Goal: Task Accomplishment & Management: Manage account settings

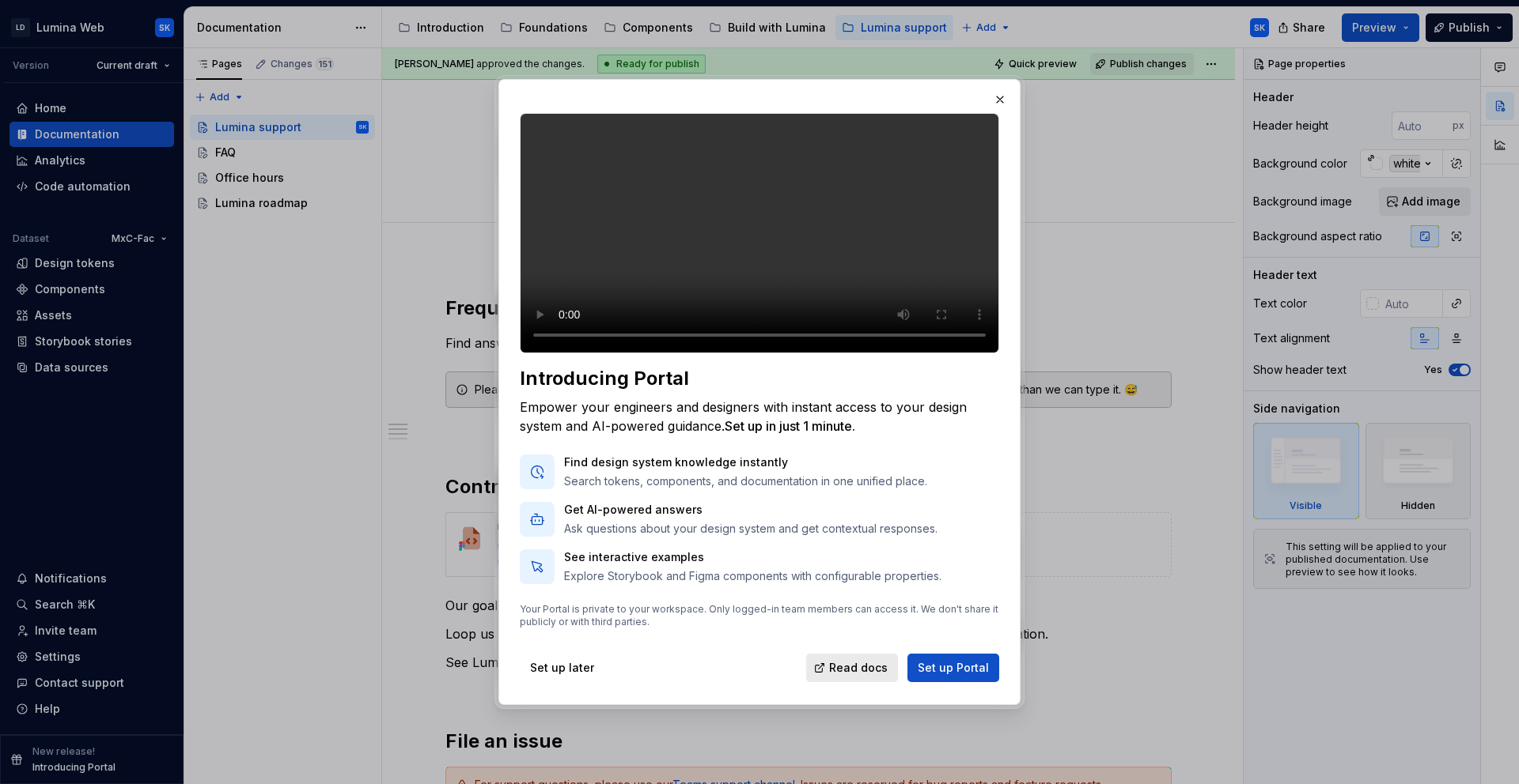
click at [865, 676] on span "Read docs" at bounding box center [858, 667] width 59 height 16
click at [952, 676] on span "Set up Portal" at bounding box center [953, 667] width 71 height 16
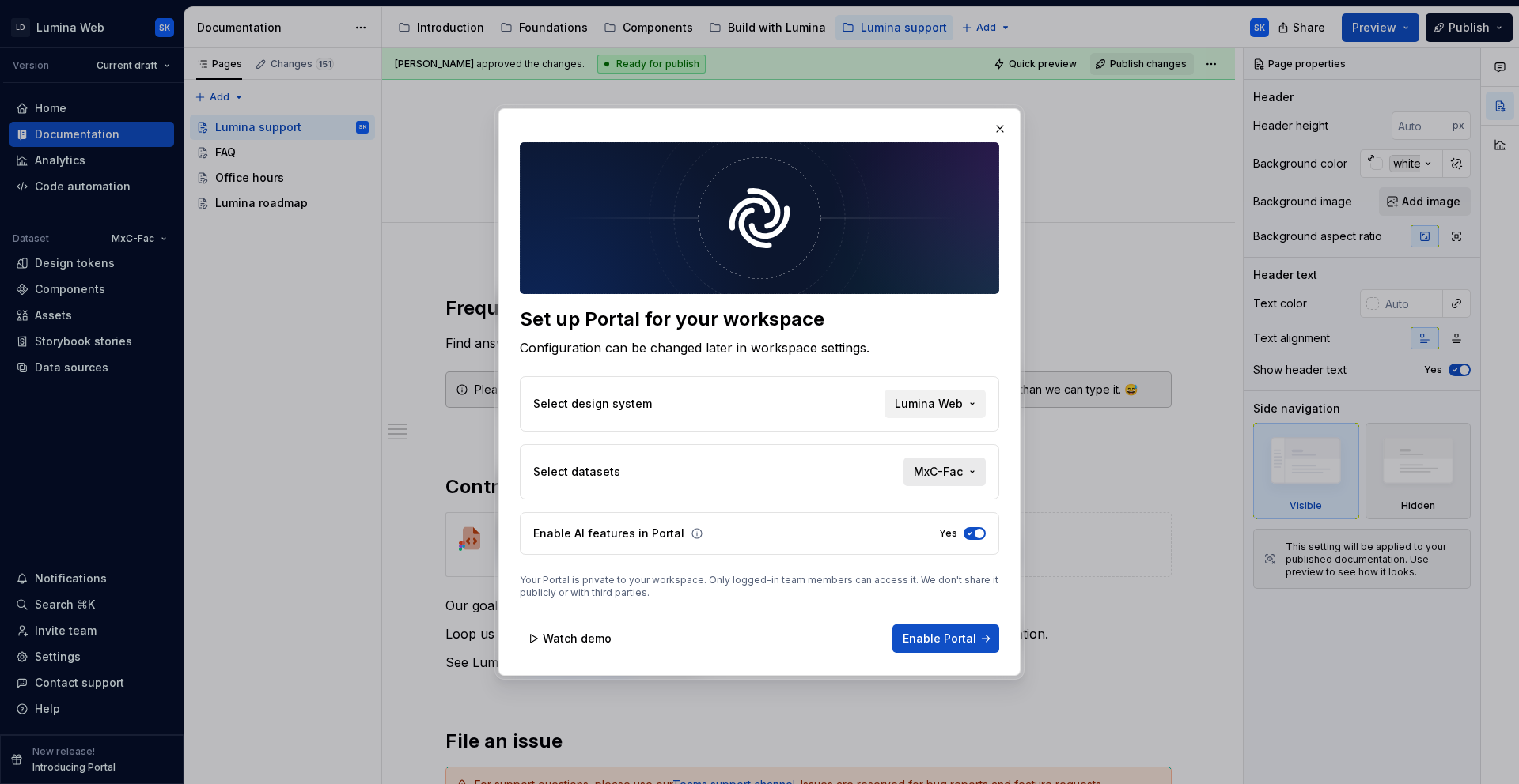
click at [929, 473] on span "MxC-Fac" at bounding box center [937, 471] width 49 height 16
click at [939, 469] on div "Set up Portal for your workspace Configuration can be changed later in workspac…" at bounding box center [759, 392] width 1519 height 784
click at [965, 636] on span "Enable Portal" at bounding box center [939, 638] width 74 height 16
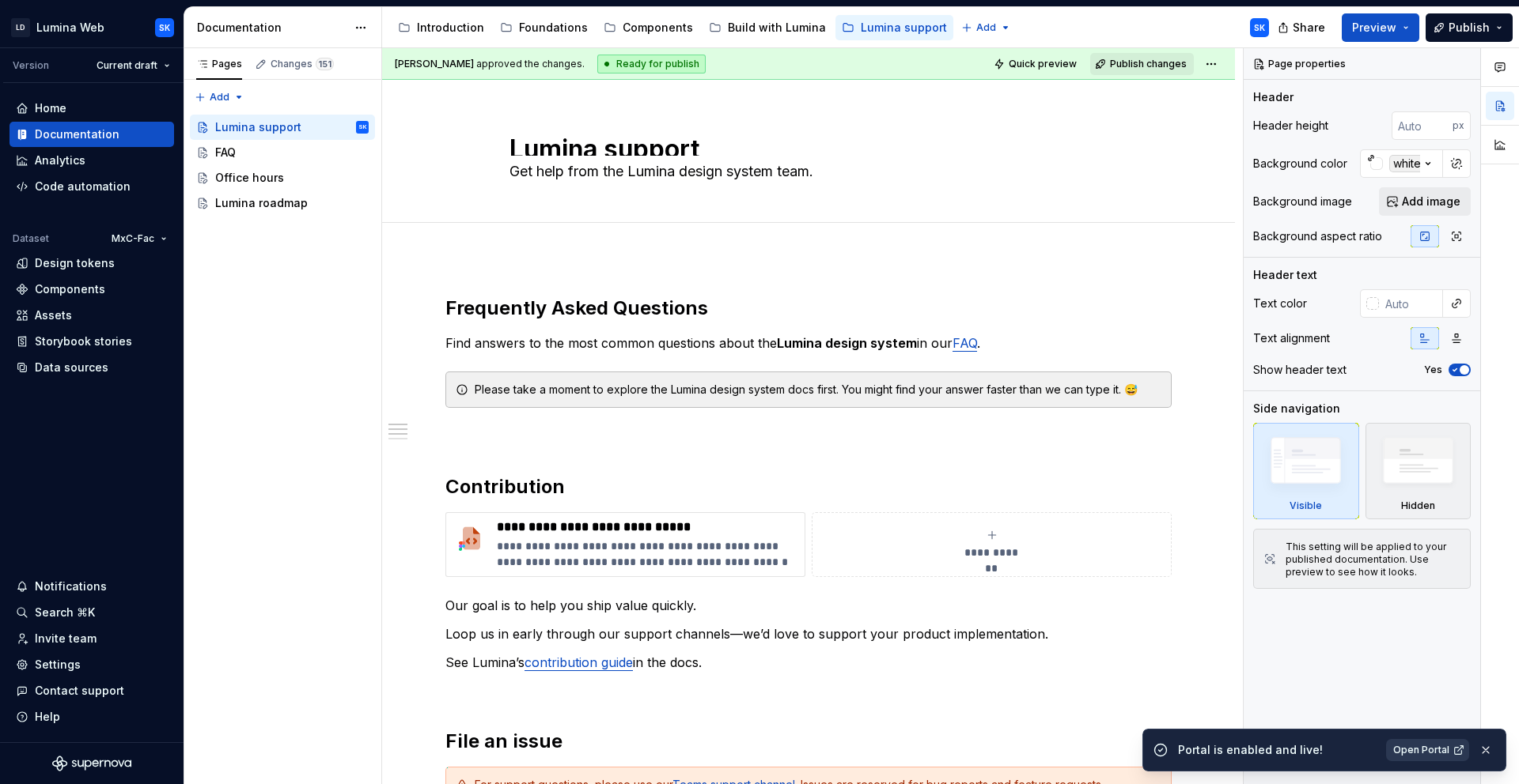
click at [1423, 746] on span "Open Portal" at bounding box center [1421, 750] width 56 height 13
click at [106, 655] on div "Settings" at bounding box center [91, 665] width 164 height 25
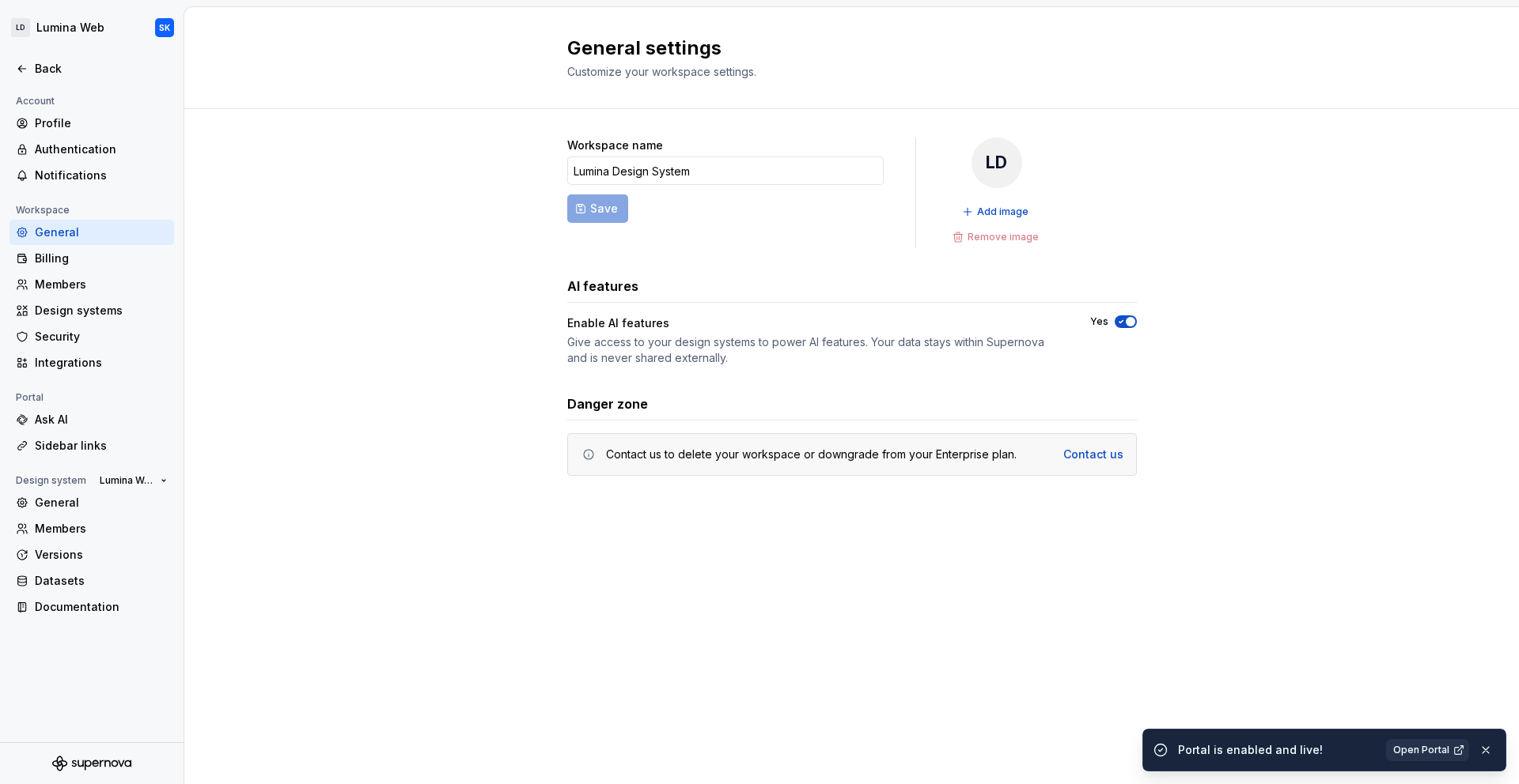
click at [1126, 323] on span "button" at bounding box center [1130, 322] width 9 height 9
click at [1130, 323] on button "No" at bounding box center [1126, 322] width 22 height 13
click at [87, 269] on div "Billing" at bounding box center [91, 258] width 164 height 25
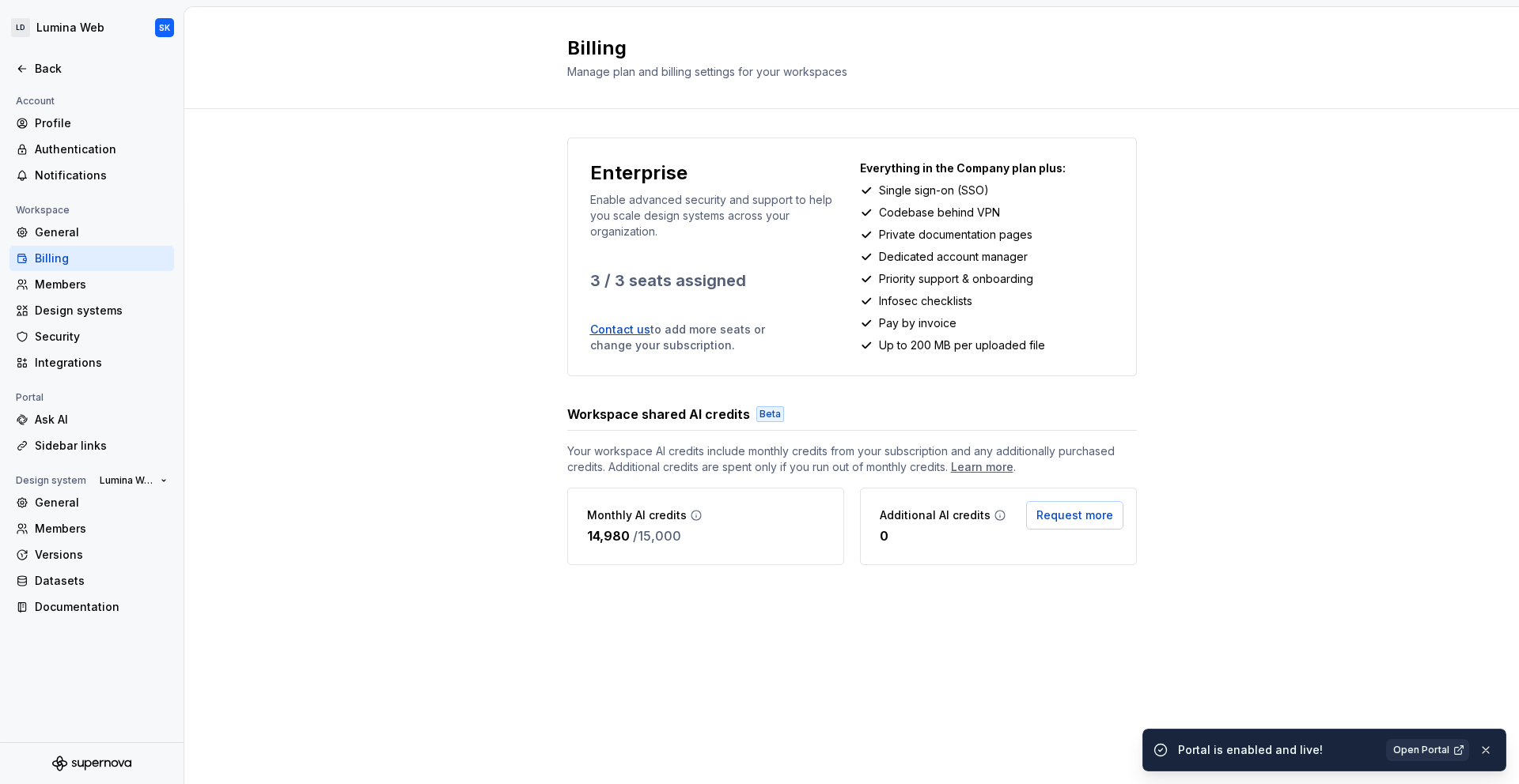
click at [314, 273] on div "Enterprise Enable advanced security and support to help you scale design system…" at bounding box center [851, 367] width 1334 height 516
click at [105, 417] on div "Ask AI" at bounding box center [101, 419] width 133 height 16
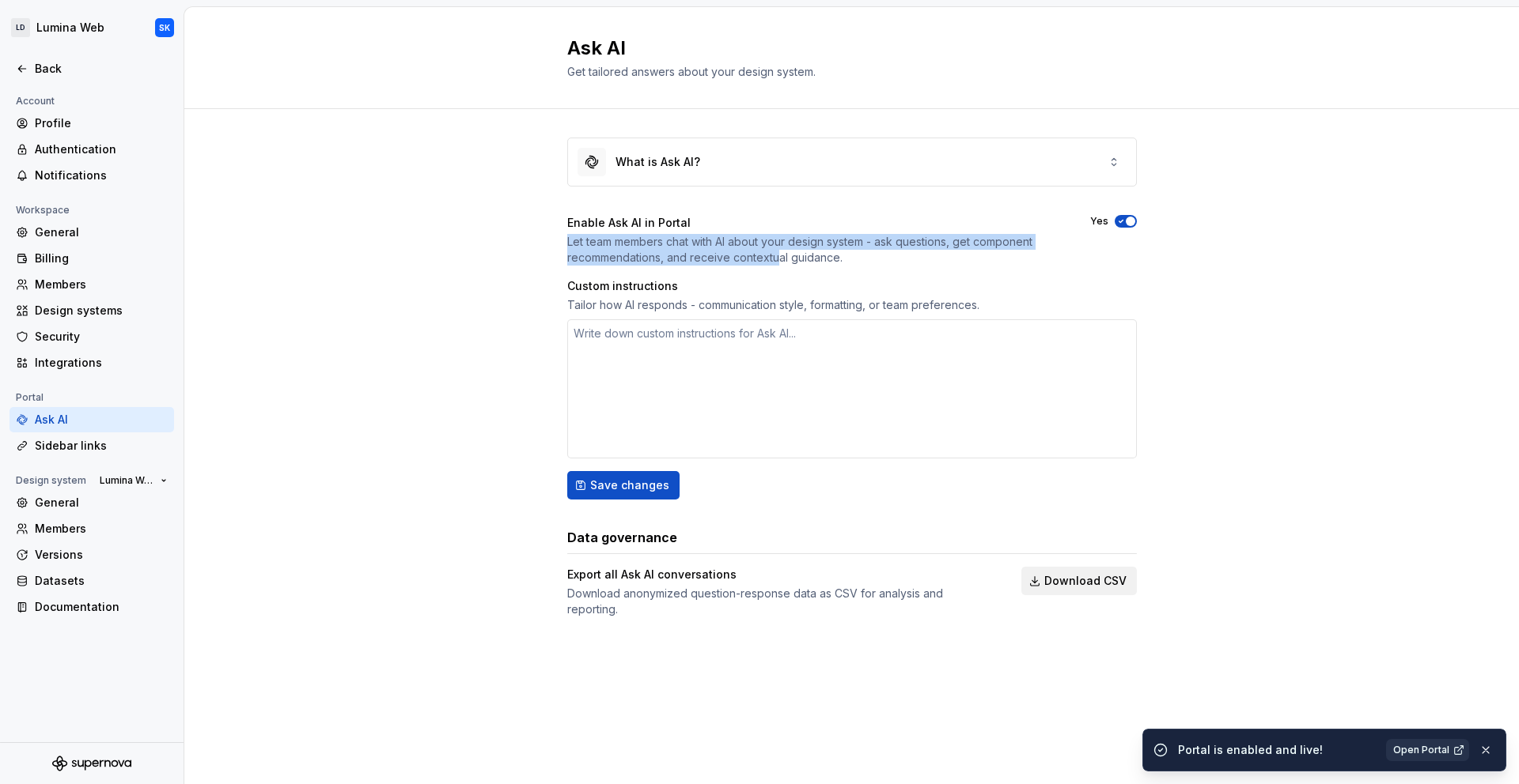
drag, startPoint x: 557, startPoint y: 240, endPoint x: 820, endPoint y: 272, distance: 264.9
click at [806, 270] on div "What is Ask AI? Enable Ask AI in Portal Let team members chat with AI about you…" at bounding box center [851, 393] width 1334 height 568
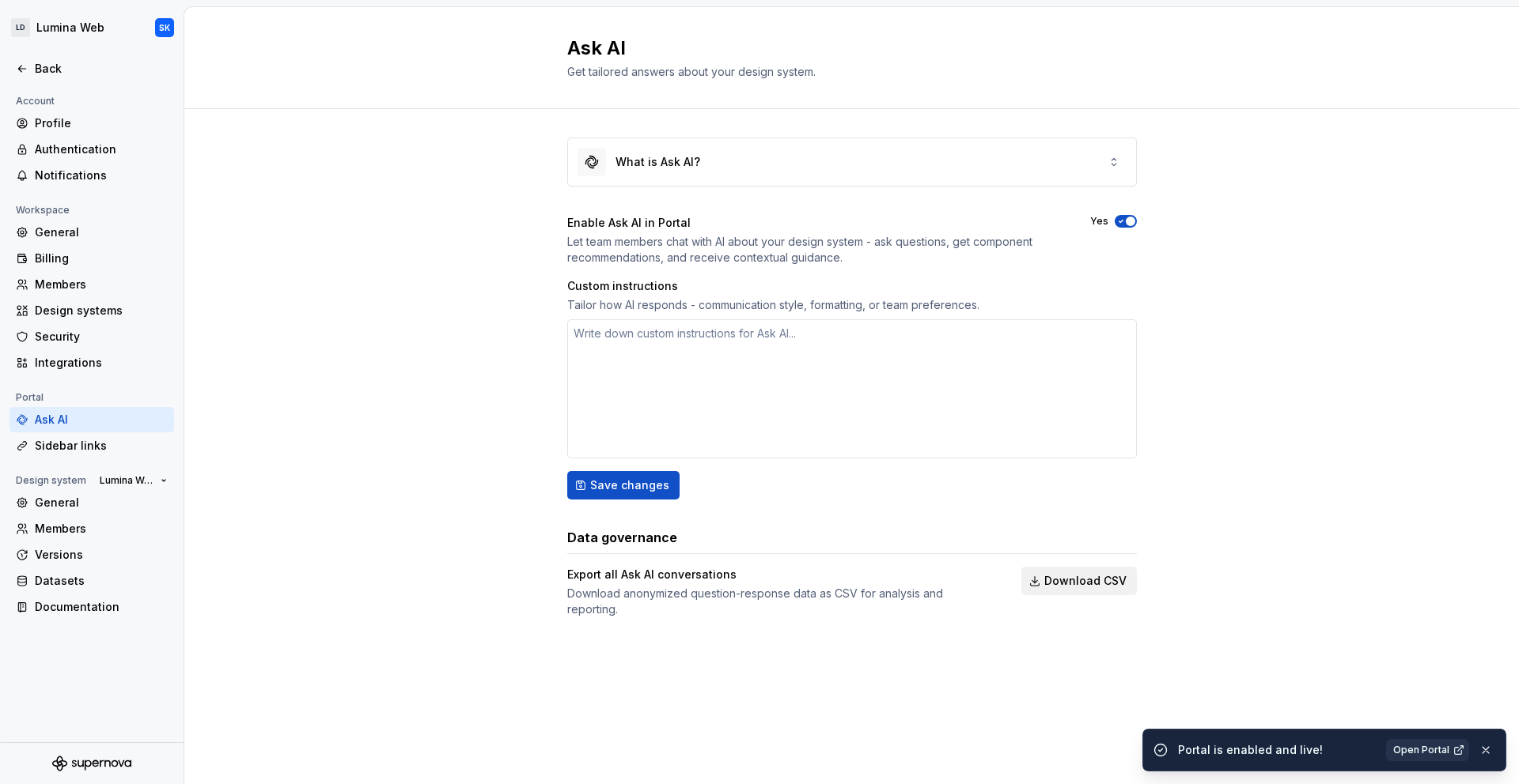
click at [822, 272] on div "Enable Ask AI in Portal Let team members chat with AI about your design system …" at bounding box center [851, 357] width 570 height 285
click at [1127, 225] on span "button" at bounding box center [1130, 221] width 9 height 9
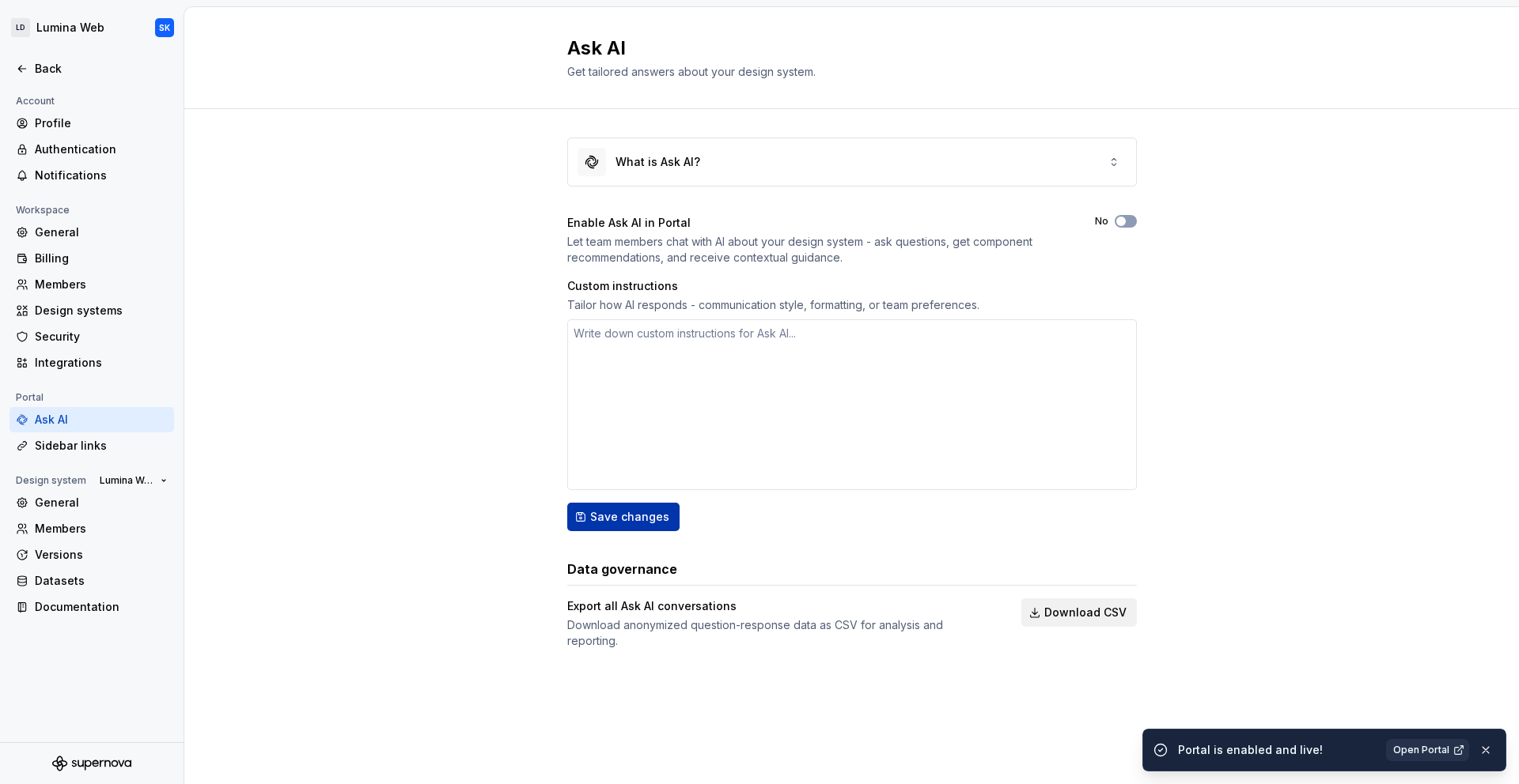
click at [612, 522] on span "Save changes" at bounding box center [629, 517] width 79 height 16
click at [864, 168] on div "What is Ask AI?" at bounding box center [851, 161] width 568 height 48
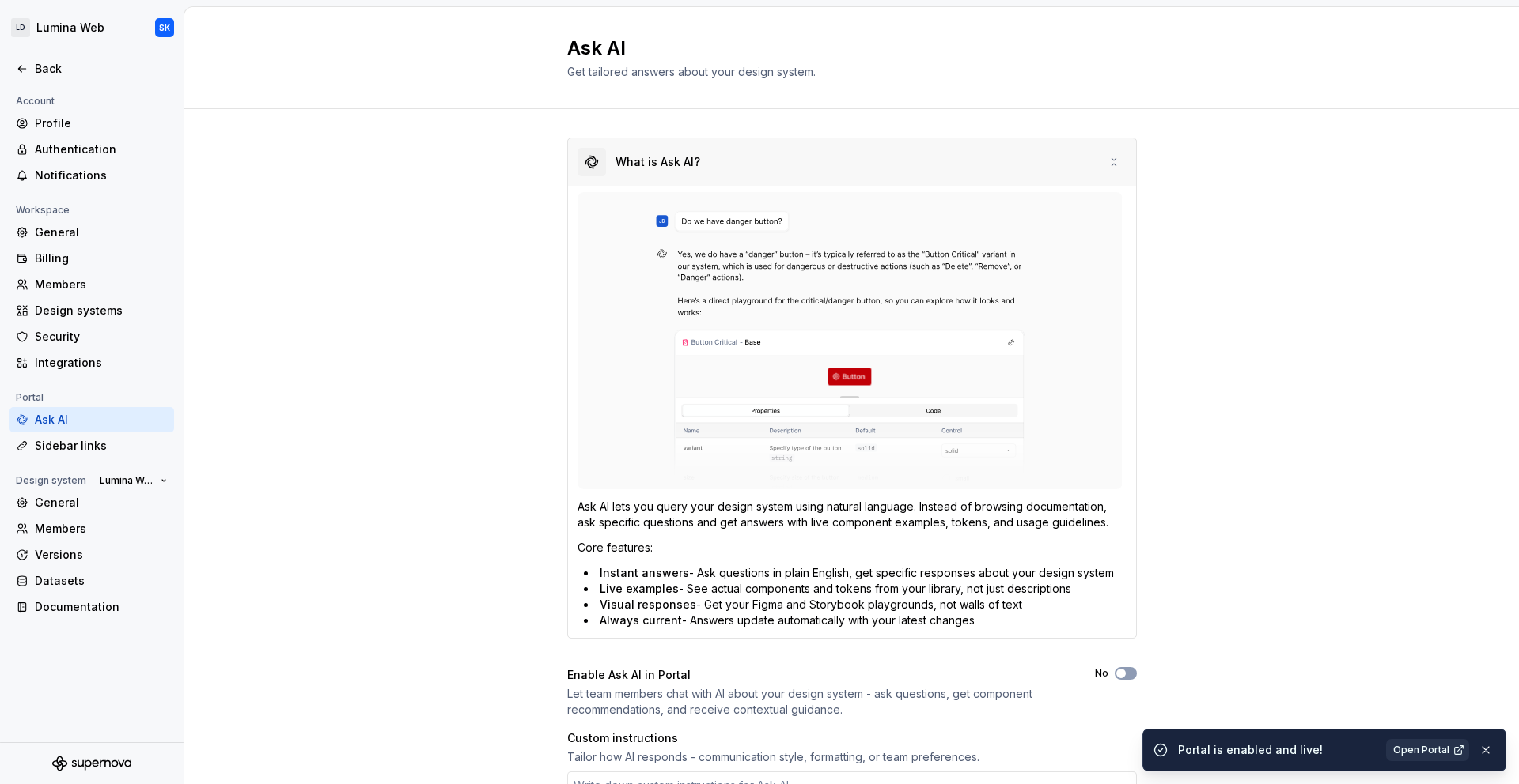
click at [900, 166] on div "What is Ask AI?" at bounding box center [851, 161] width 568 height 48
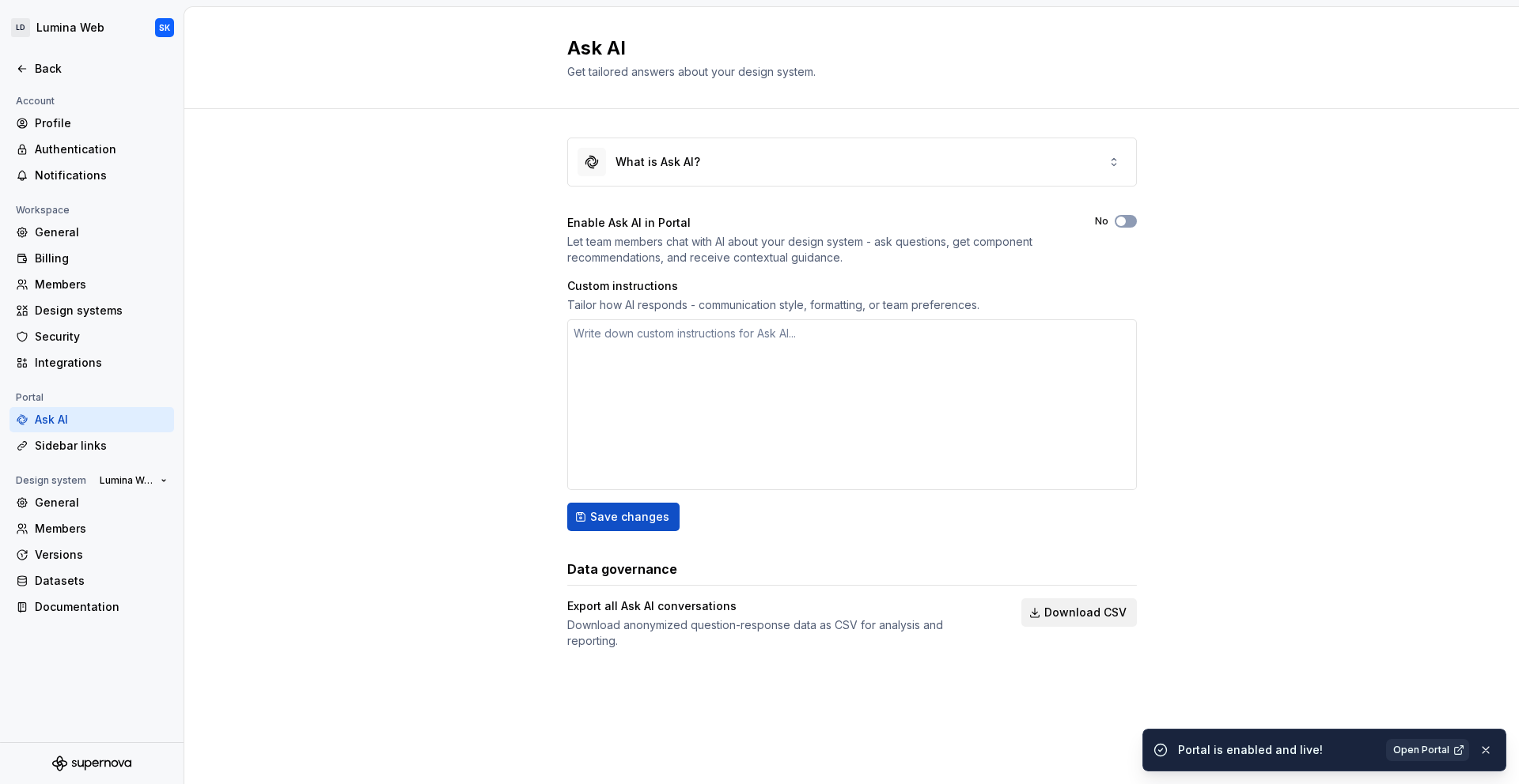
click at [401, 454] on div "What is Ask AI? Enable Ask AI in Portal Let team members chat with AI about you…" at bounding box center [851, 409] width 1334 height 600
click at [91, 442] on div "Sidebar links" at bounding box center [101, 445] width 133 height 16
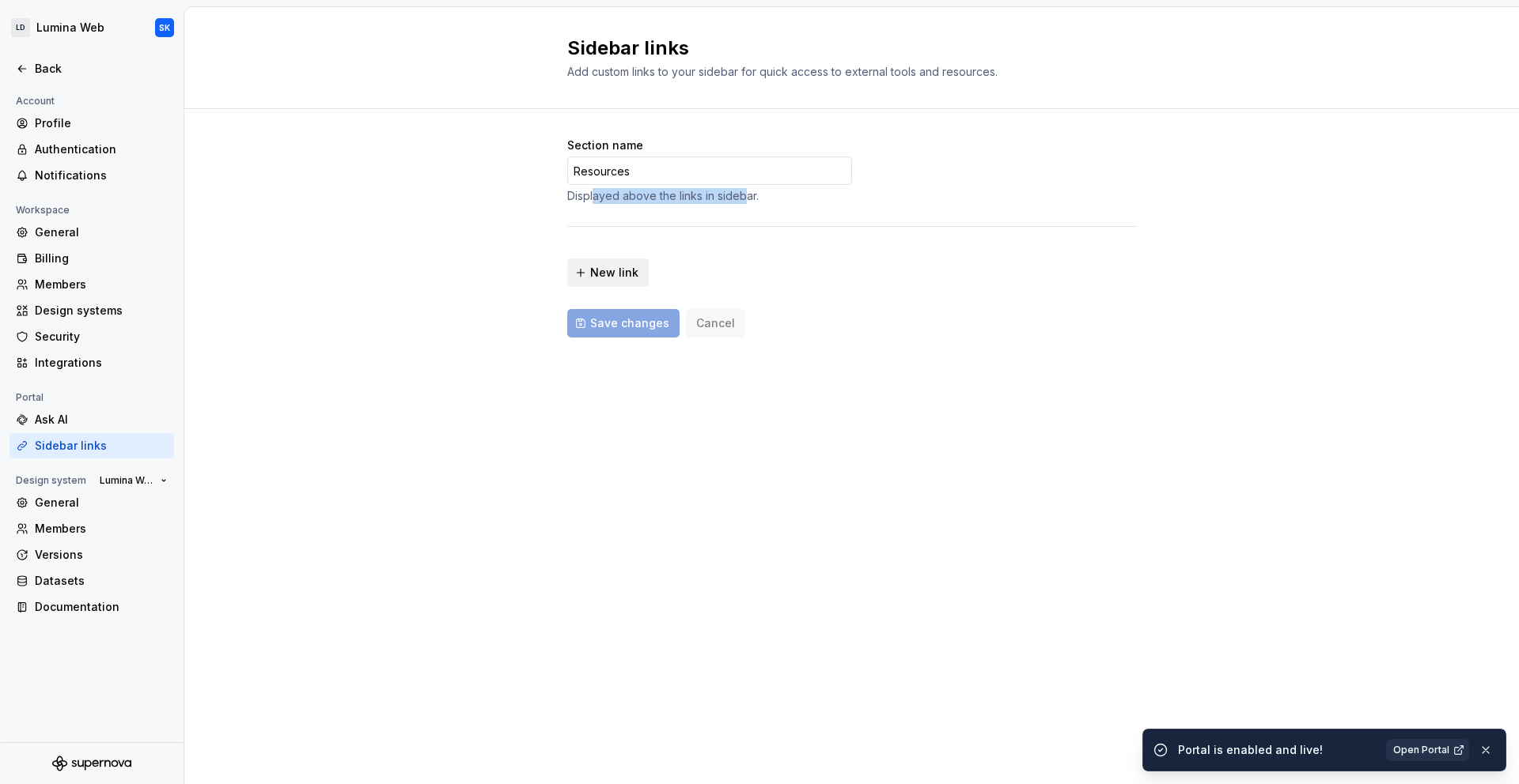
drag, startPoint x: 593, startPoint y: 196, endPoint x: 747, endPoint y: 199, distance: 154.0
click at [747, 199] on div "Displayed above the links in sidebar." at bounding box center [709, 196] width 285 height 16
click at [98, 144] on div "Authentication" at bounding box center [101, 149] width 133 height 16
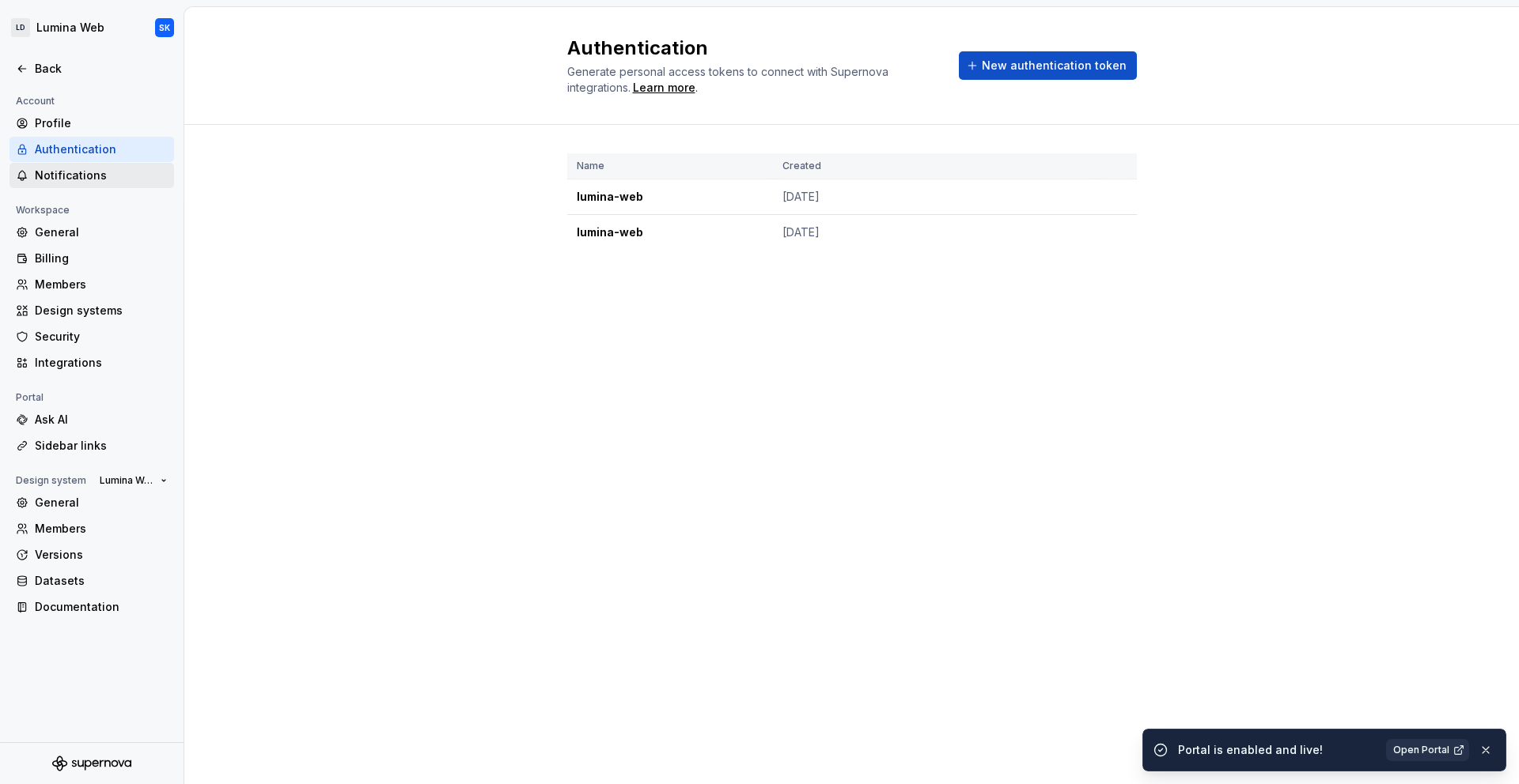
click at [101, 169] on div "Notifications" at bounding box center [101, 175] width 133 height 16
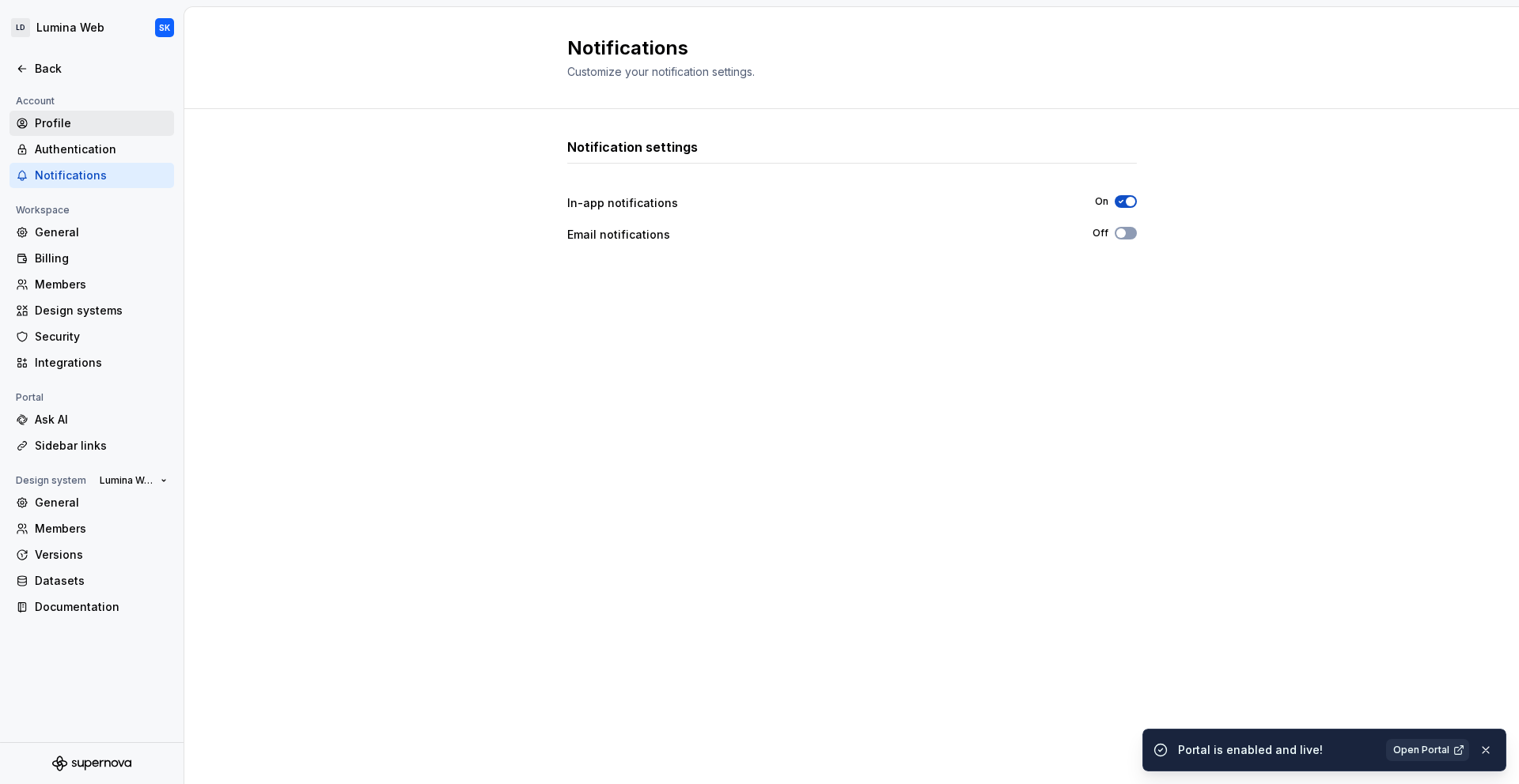
click at [84, 123] on div "Profile" at bounding box center [101, 123] width 133 height 16
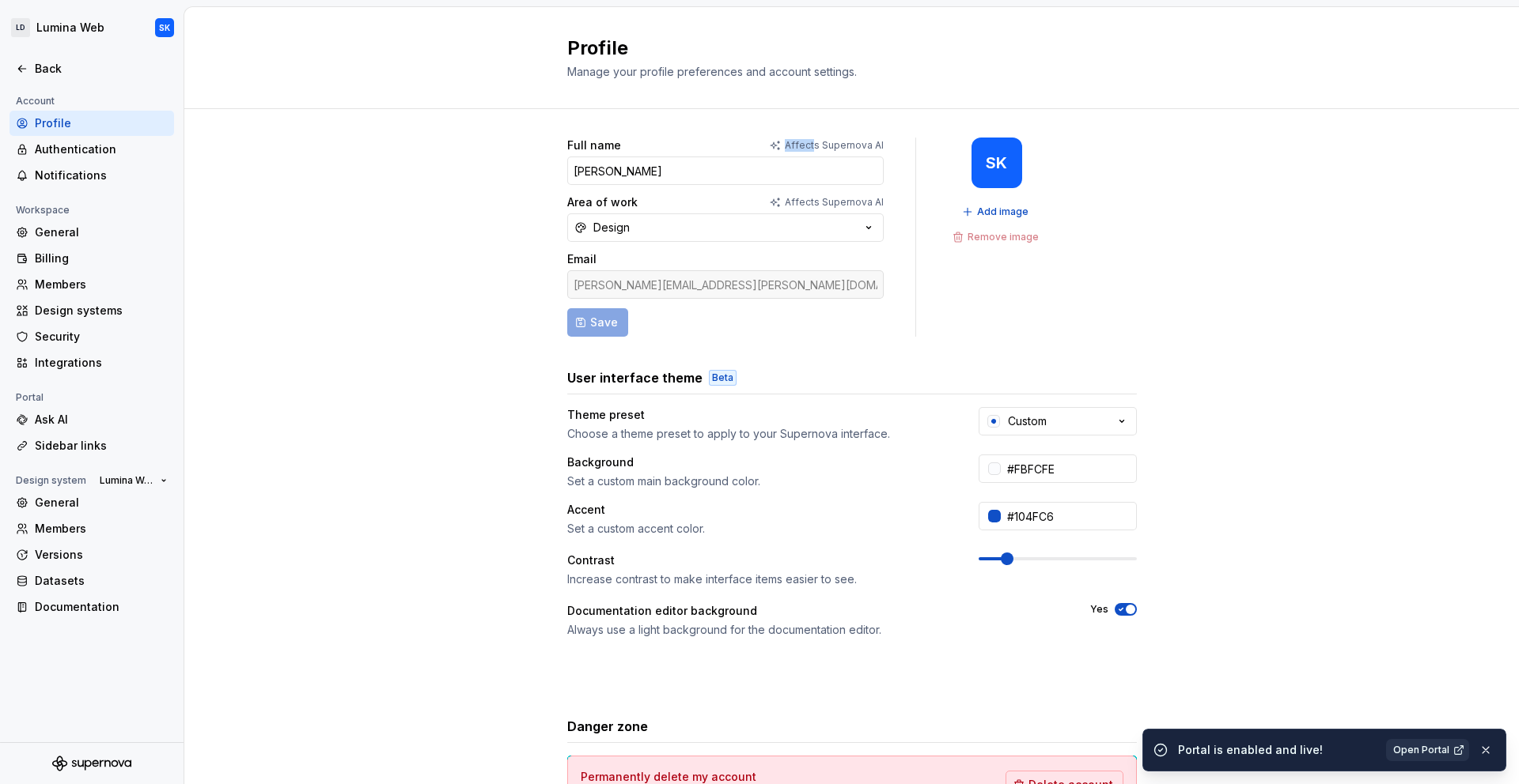
drag, startPoint x: 769, startPoint y: 145, endPoint x: 814, endPoint y: 147, distance: 45.0
click at [811, 147] on div "Affects Supernova AI" at bounding box center [825, 146] width 115 height 13
click at [814, 147] on p "Affects Supernova AI" at bounding box center [834, 146] width 99 height 13
click at [732, 229] on button "Design" at bounding box center [724, 228] width 316 height 28
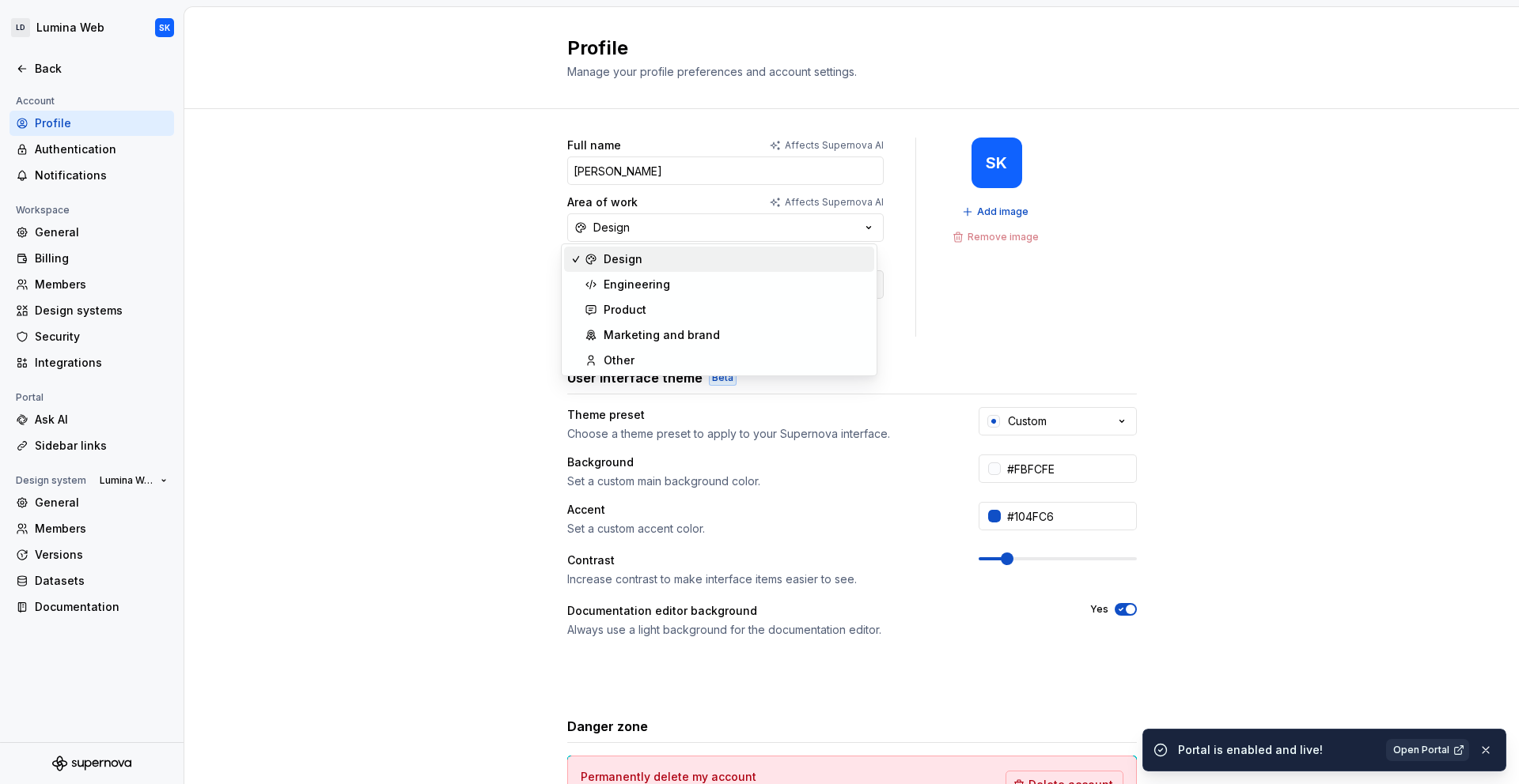
click at [408, 223] on div "Full name Affects Supernova AI [PERSON_NAME] Area of work Affects Supernova AI …" at bounding box center [851, 508] width 1334 height 797
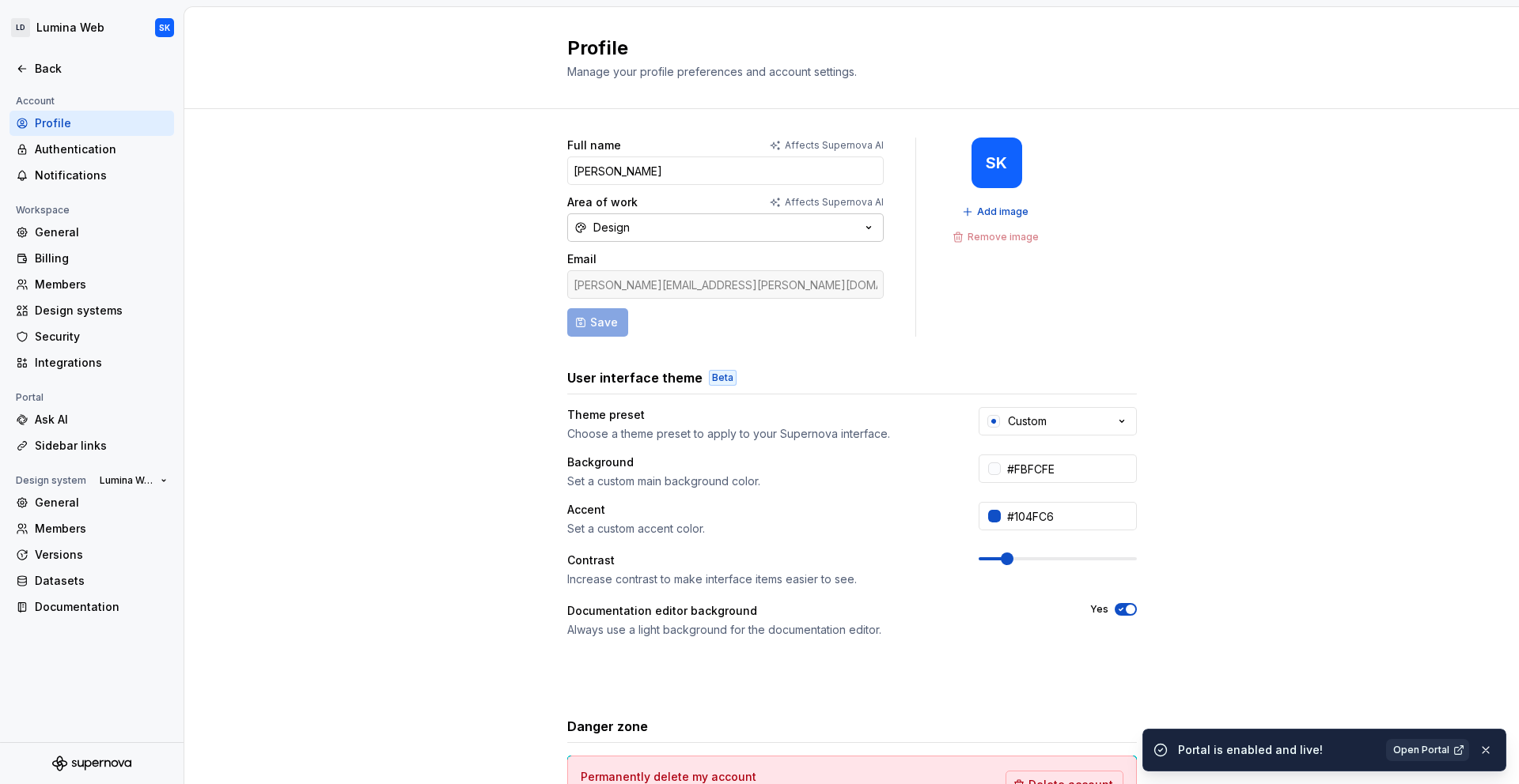
click at [608, 227] on div "Design" at bounding box center [611, 228] width 36 height 16
click at [431, 257] on div "Full name Affects Supernova AI [PERSON_NAME] Area of work Affects Supernova AI …" at bounding box center [851, 508] width 1334 height 797
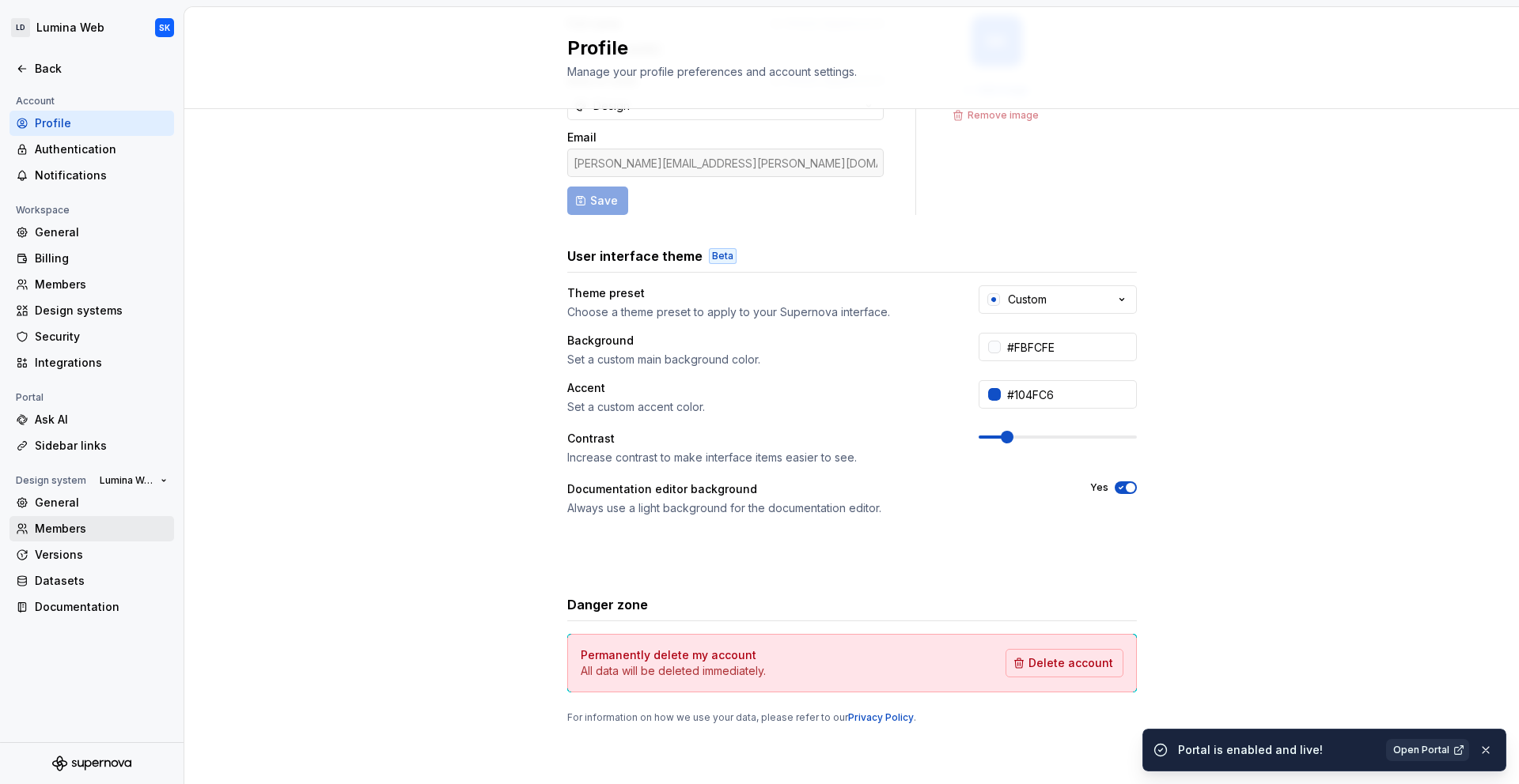
click at [90, 526] on div "Members" at bounding box center [101, 528] width 133 height 16
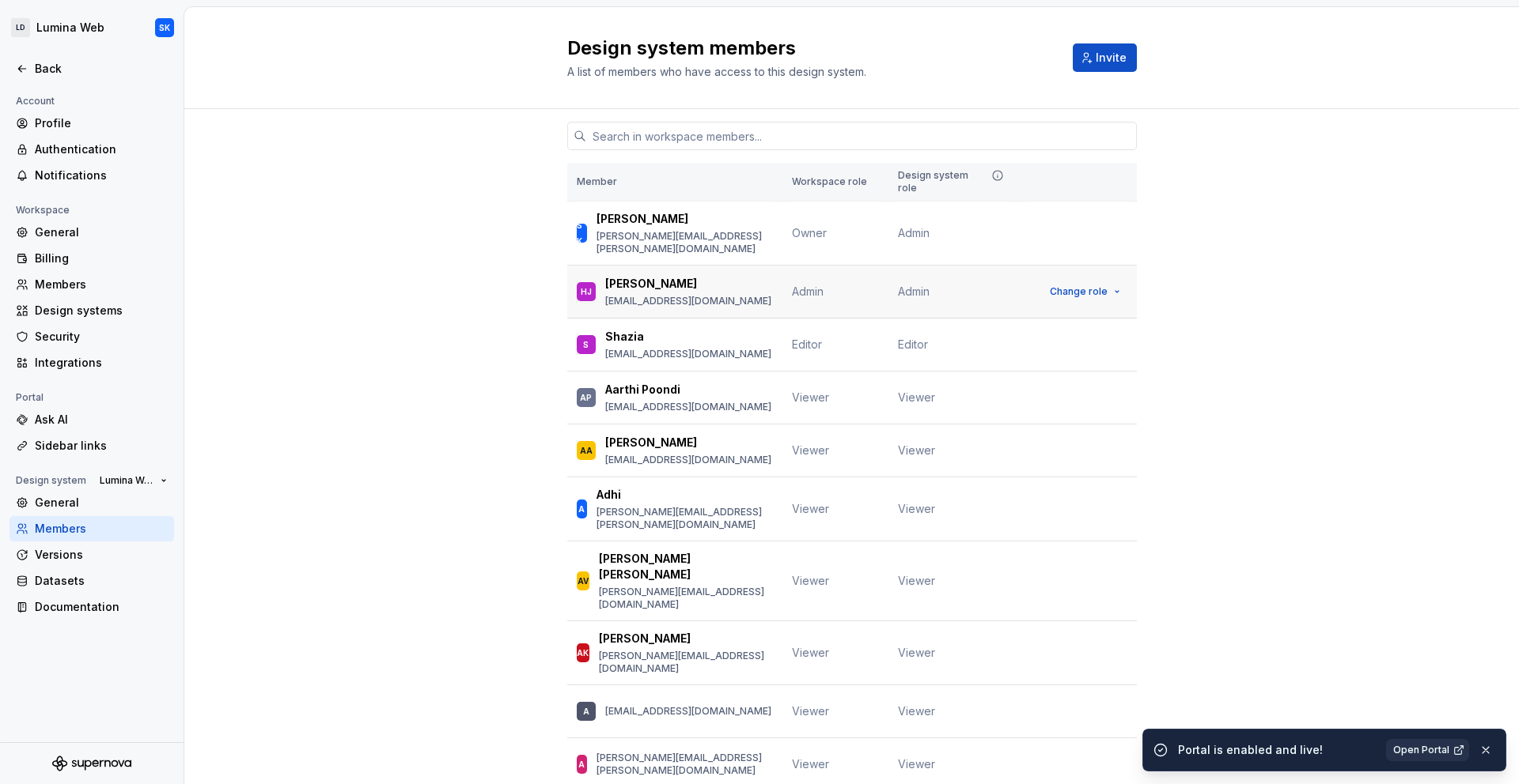
click at [748, 295] on p "[EMAIL_ADDRESS][DOMAIN_NAME]" at bounding box center [688, 301] width 166 height 13
click at [654, 276] on div "[PERSON_NAME] [EMAIL_ADDRESS][DOMAIN_NAME]" at bounding box center [688, 292] width 166 height 32
click at [651, 276] on p "[PERSON_NAME]" at bounding box center [651, 284] width 91 height 16
click at [37, 499] on div "General" at bounding box center [101, 502] width 133 height 16
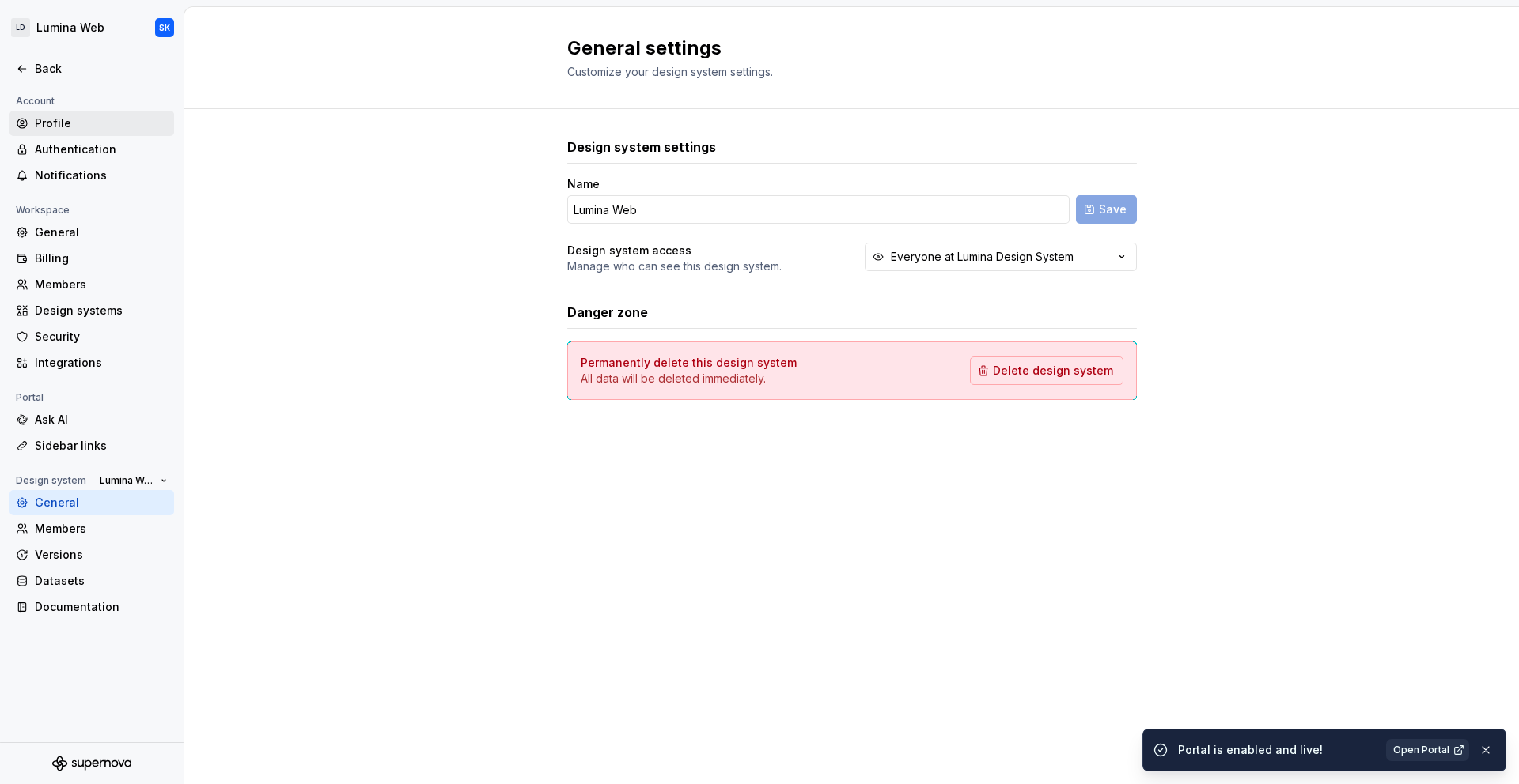
click at [99, 127] on div "Profile" at bounding box center [101, 123] width 133 height 16
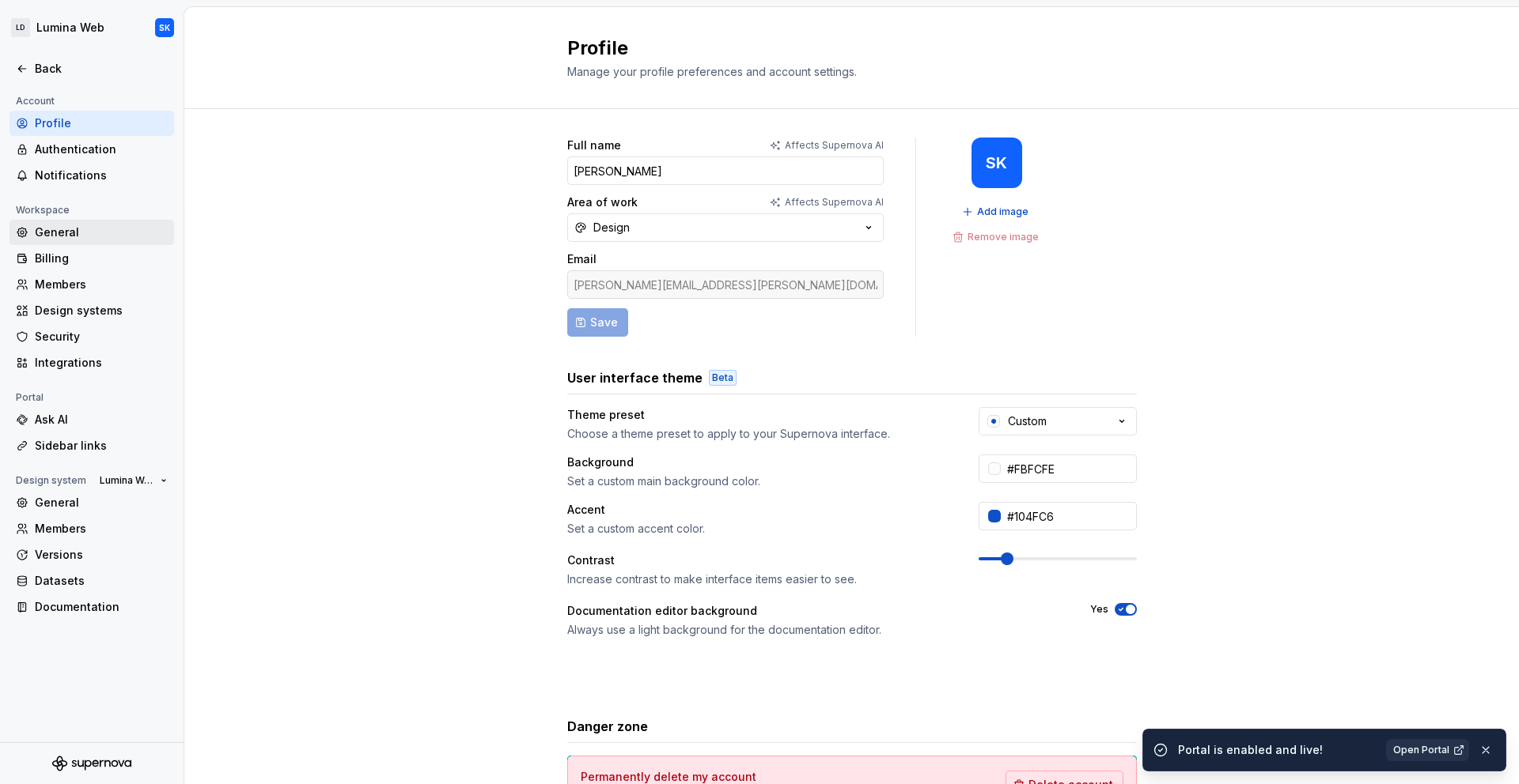
click at [87, 225] on div "General" at bounding box center [101, 232] width 133 height 16
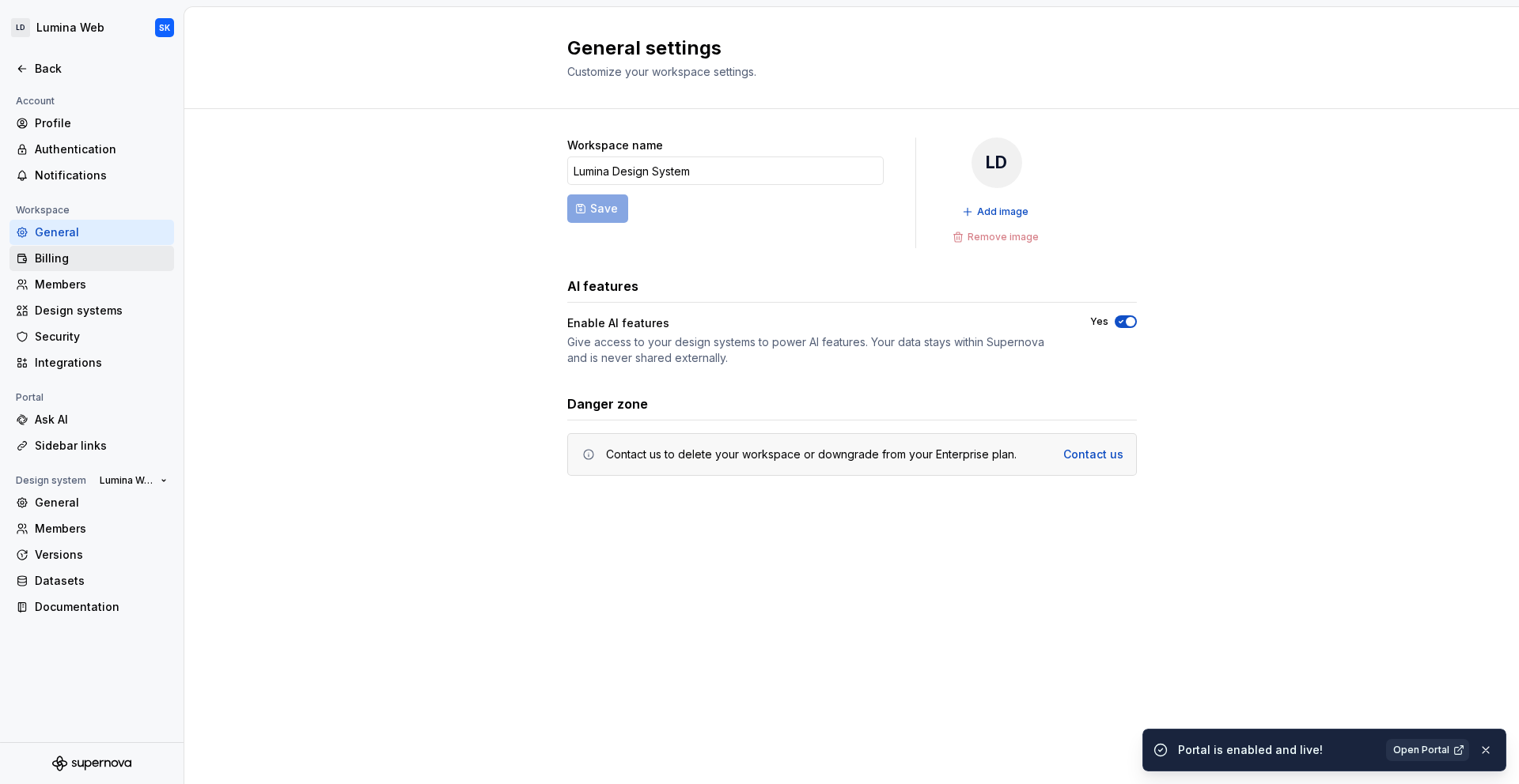
click at [93, 266] on div "Billing" at bounding box center [101, 259] width 133 height 16
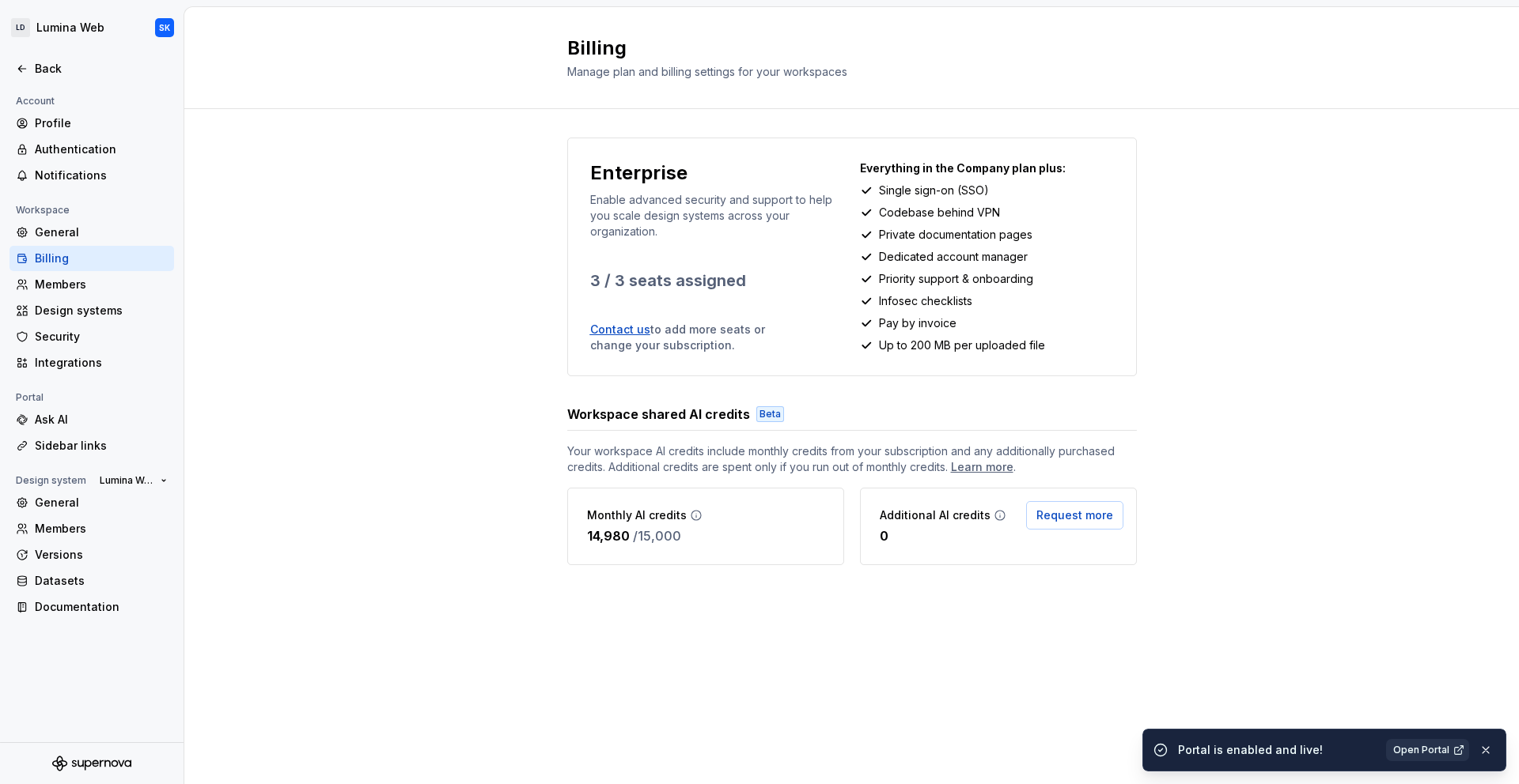
click at [649, 535] on p "/ 15,000" at bounding box center [657, 536] width 49 height 19
click at [690, 517] on icon at bounding box center [696, 516] width 13 height 13
click at [1067, 510] on span "Request more" at bounding box center [1075, 515] width 77 height 16
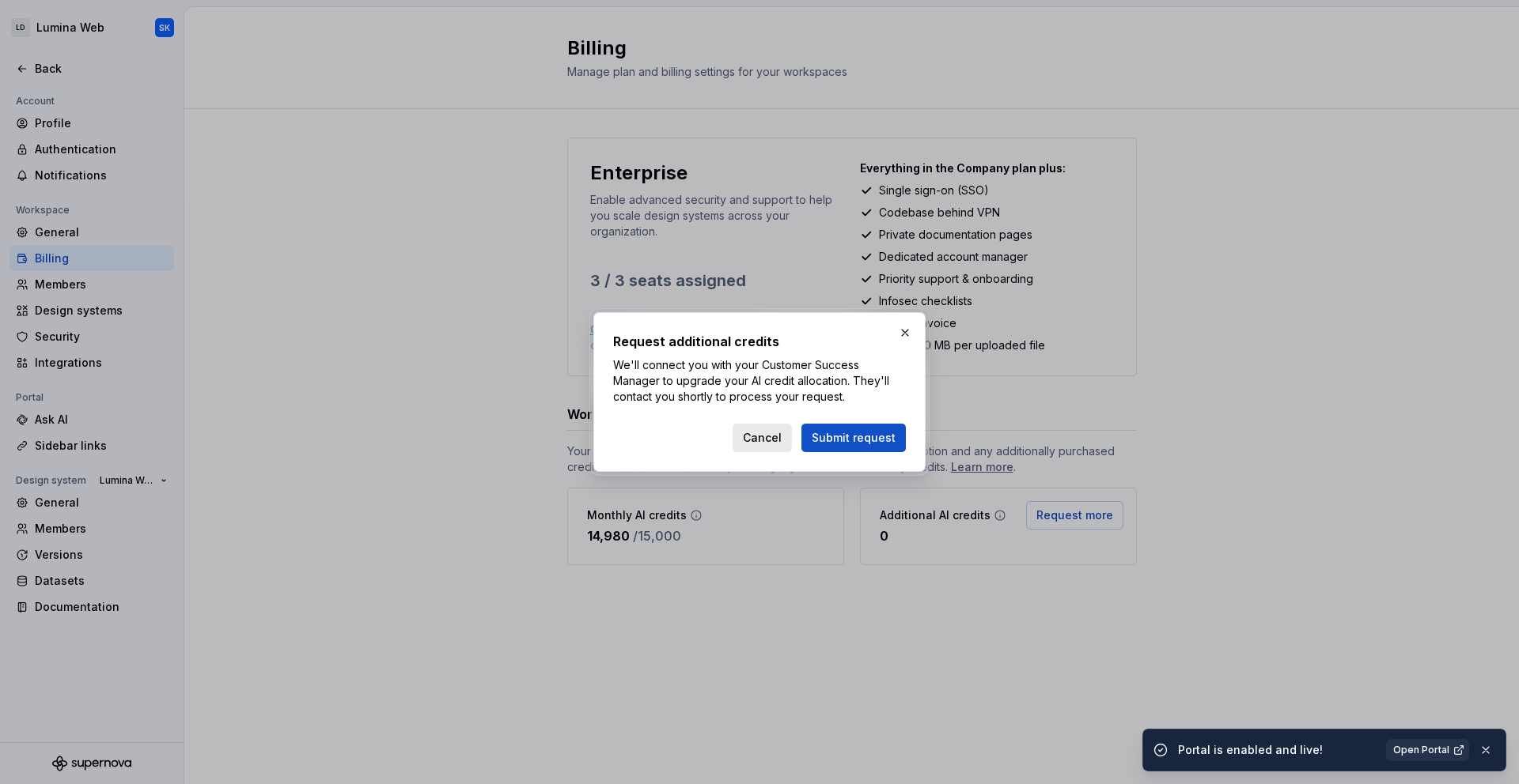
click at [759, 427] on button "Cancel" at bounding box center [762, 438] width 60 height 28
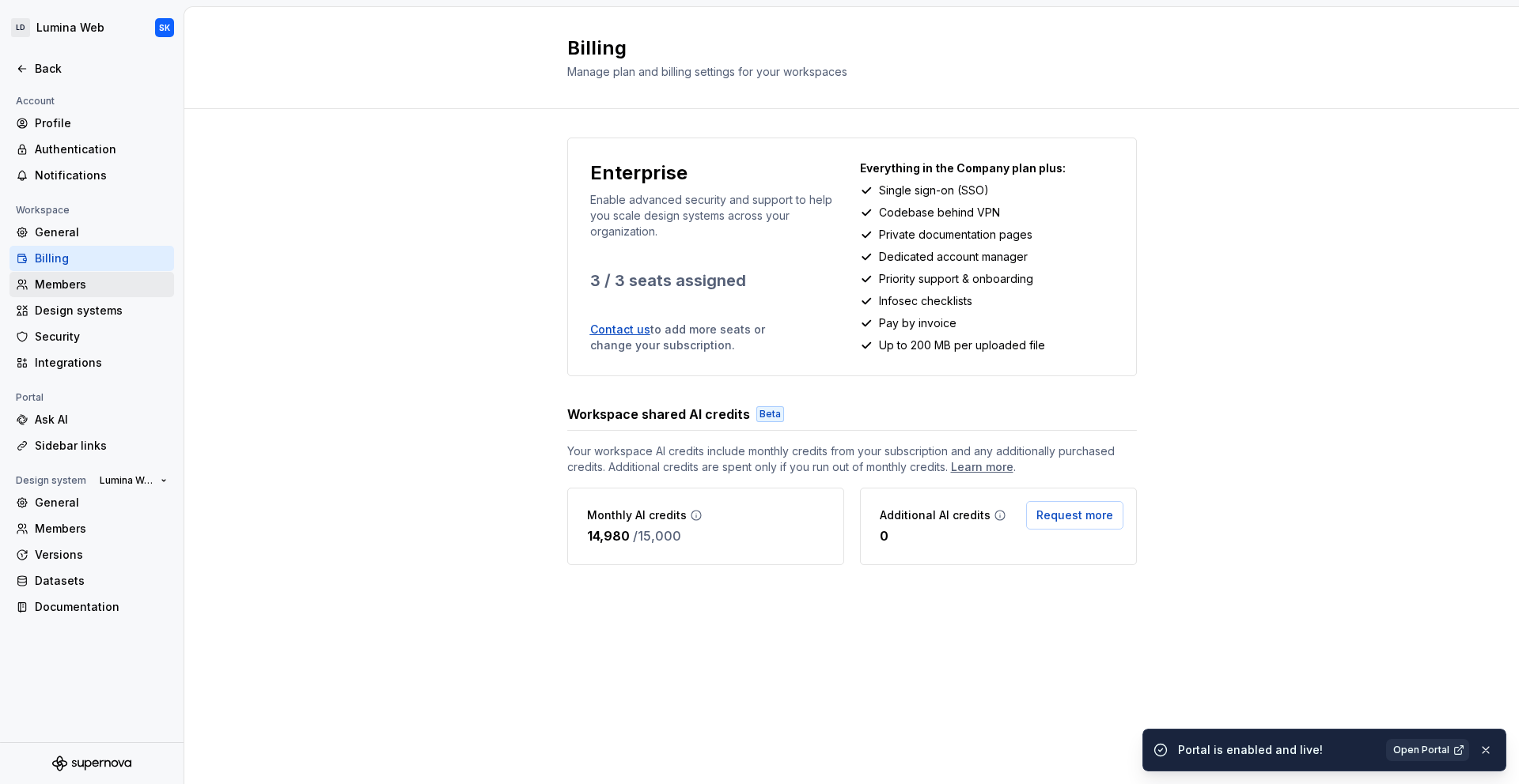
click at [92, 287] on div "Members" at bounding box center [101, 285] width 133 height 16
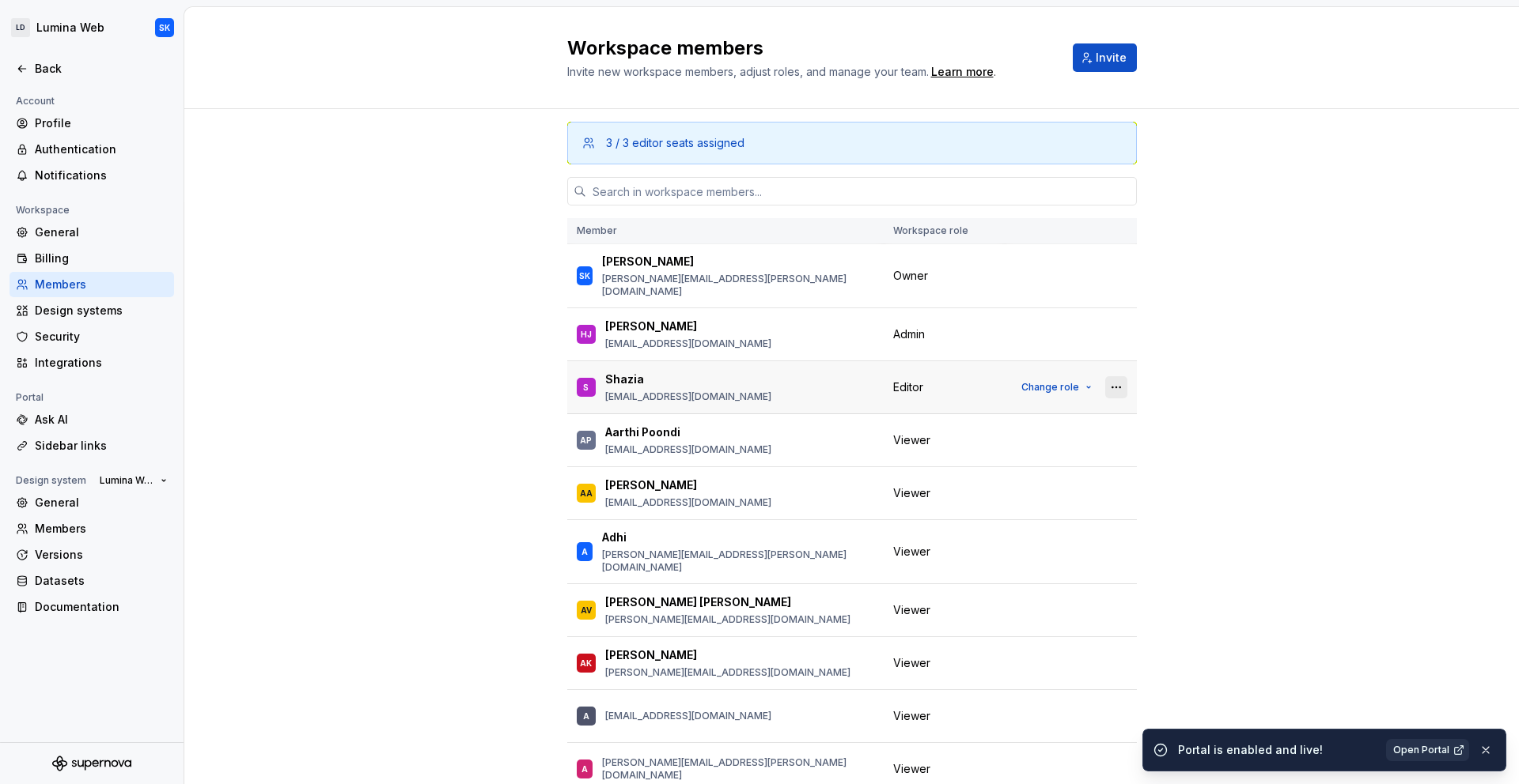
click at [1104, 379] on button "button" at bounding box center [1116, 387] width 22 height 22
click at [1183, 365] on div "3 / 3 editor seats assigned Member Workspace role SK [PERSON_NAME] [PERSON_NAME…" at bounding box center [851, 497] width 1334 height 777
click at [1046, 381] on span "Change role" at bounding box center [1050, 387] width 58 height 13
click at [1304, 534] on div "3 / 3 editor seats assigned Member Workspace role SK [PERSON_NAME] [PERSON_NAME…" at bounding box center [851, 497] width 1334 height 777
click at [1053, 329] on span "Change role" at bounding box center [1050, 335] width 58 height 13
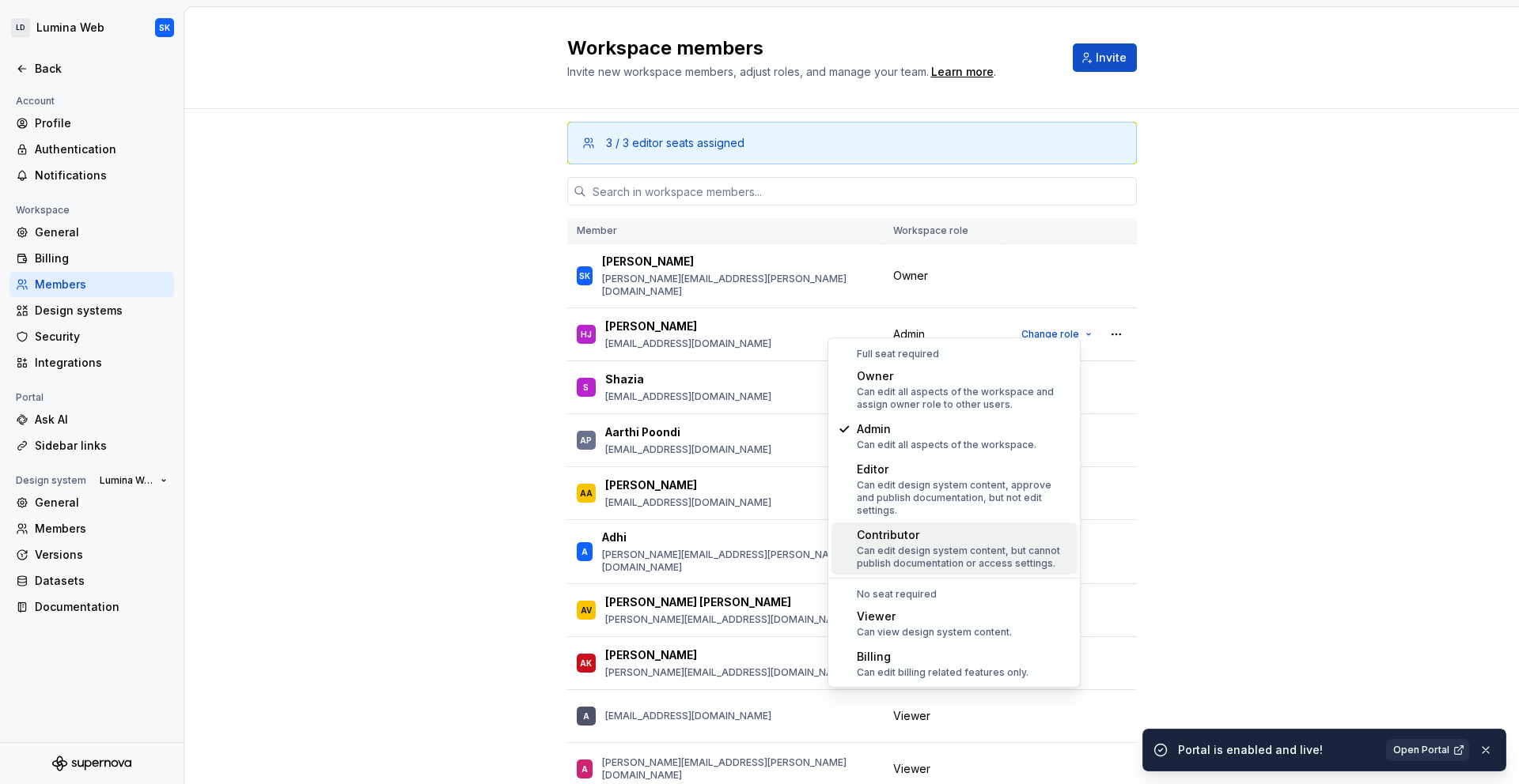
click at [1200, 520] on div "3 / 3 editor seats assigned Member Workspace role SK [PERSON_NAME] [PERSON_NAME…" at bounding box center [851, 497] width 1334 height 777
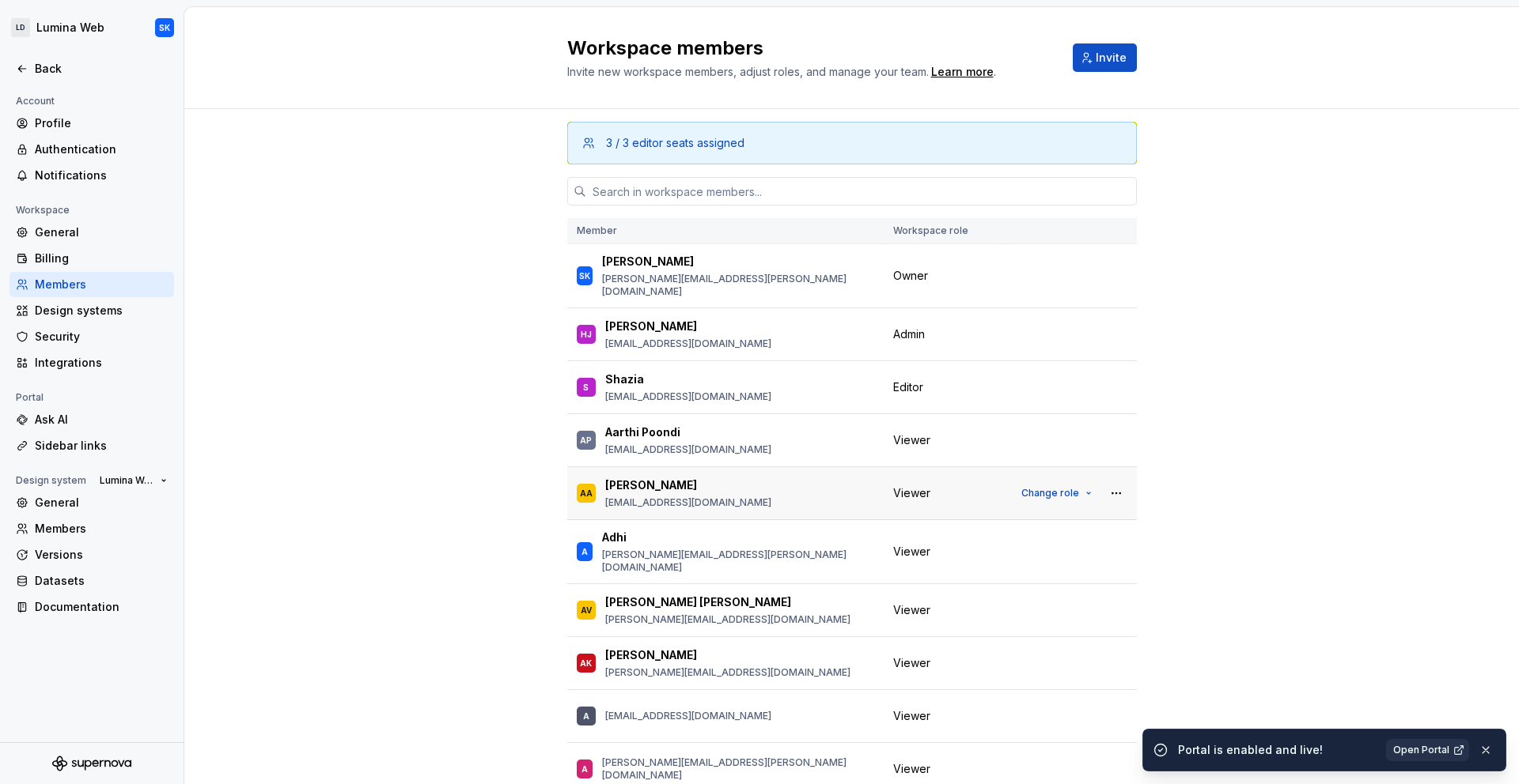
click at [899, 485] on span "Viewer" at bounding box center [911, 493] width 37 height 16
click at [605, 478] on p "[PERSON_NAME]" at bounding box center [651, 485] width 91 height 16
click at [580, 485] on div "AA" at bounding box center [586, 493] width 13 height 16
click at [1061, 483] on button "Change role" at bounding box center [1056, 494] width 85 height 22
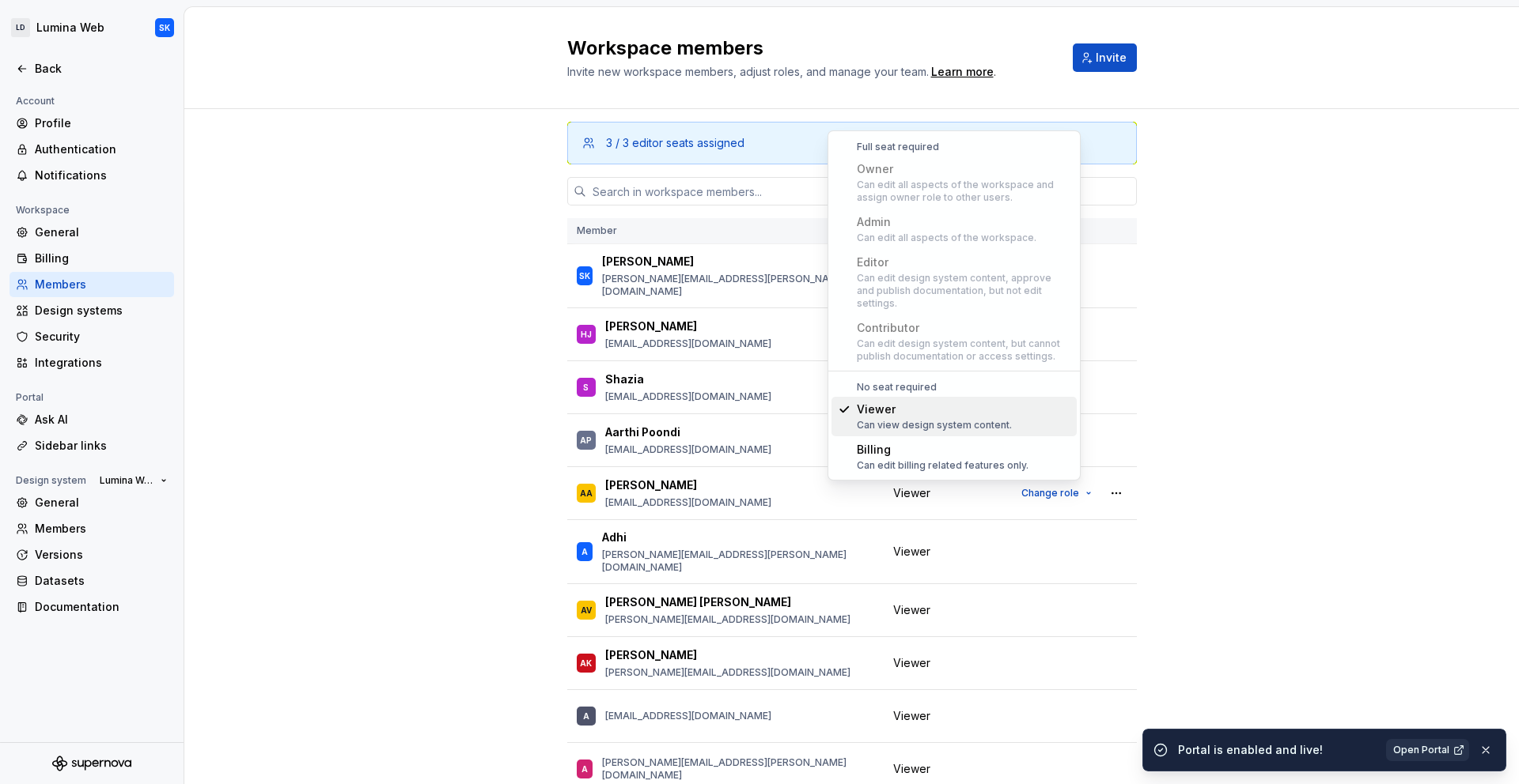
click at [1222, 483] on div "3 / 3 editor seats assigned Member Workspace role SK [PERSON_NAME] [PERSON_NAME…" at bounding box center [851, 497] width 1334 height 777
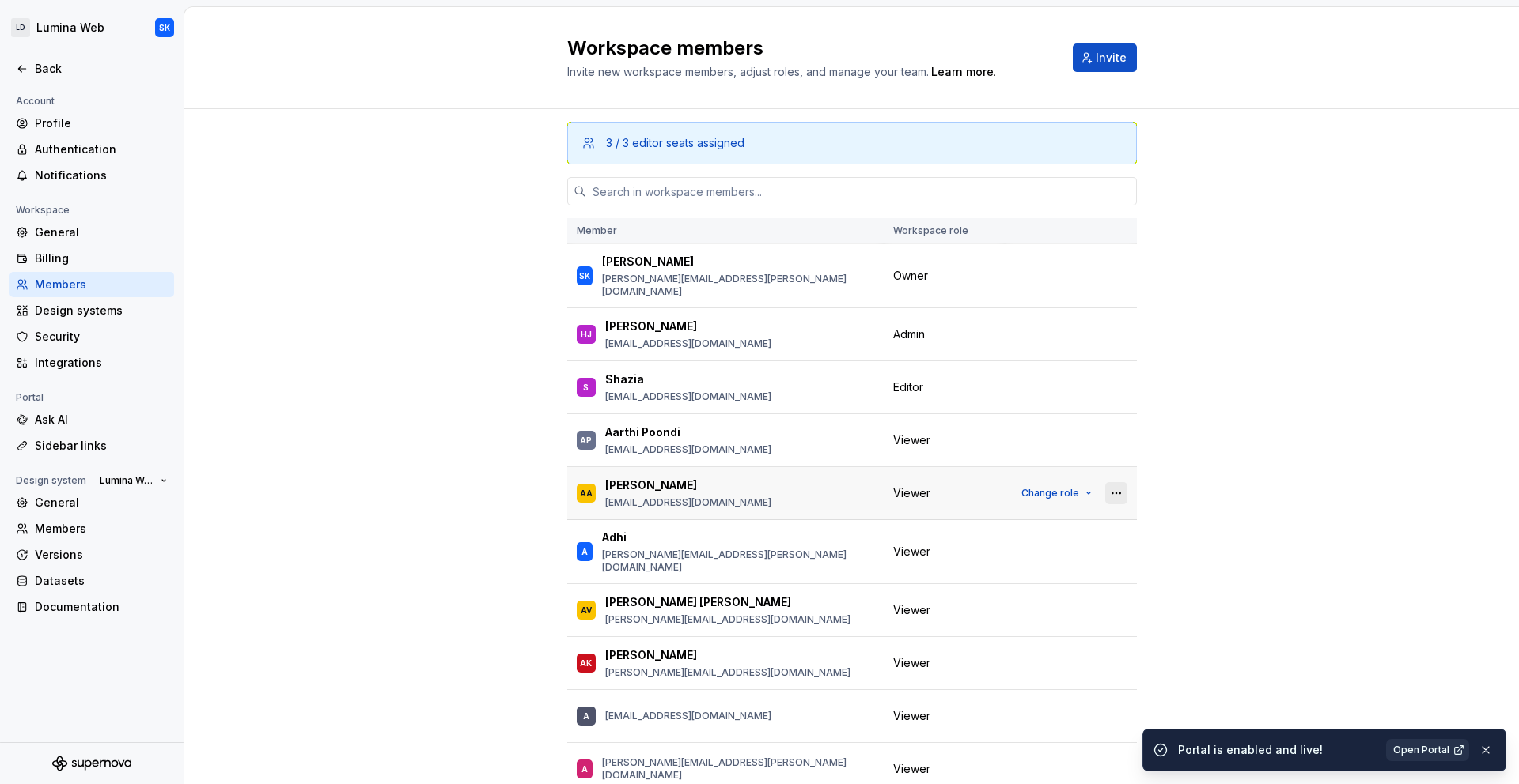
click at [1104, 483] on button "button" at bounding box center [1116, 494] width 22 height 22
click at [1208, 469] on div "3 / 3 editor seats assigned Member Workspace role SK [PERSON_NAME] [PERSON_NAME…" at bounding box center [851, 497] width 1334 height 777
click at [76, 317] on div "Design systems" at bounding box center [101, 310] width 133 height 16
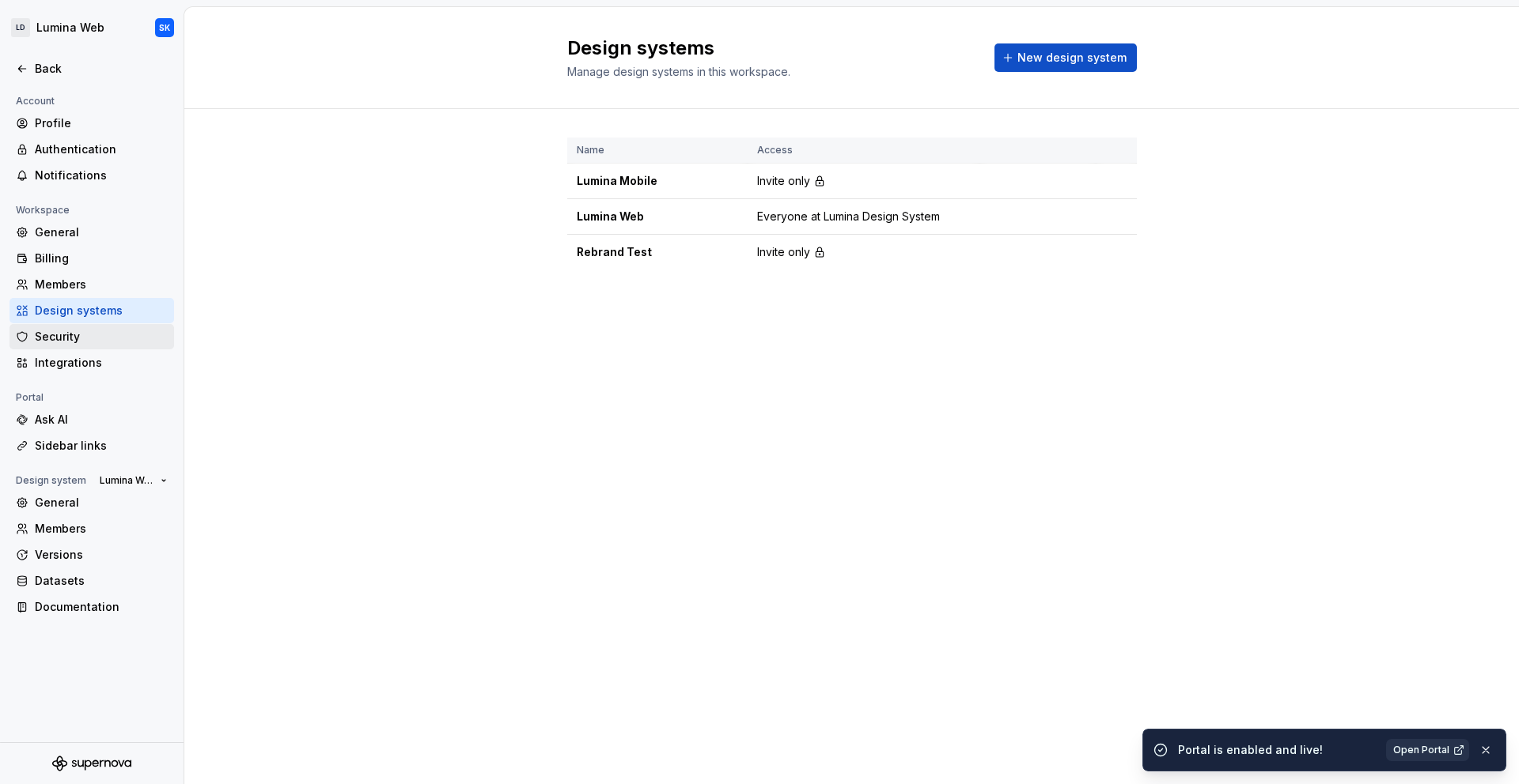
click at [85, 335] on div "Security" at bounding box center [101, 336] width 133 height 16
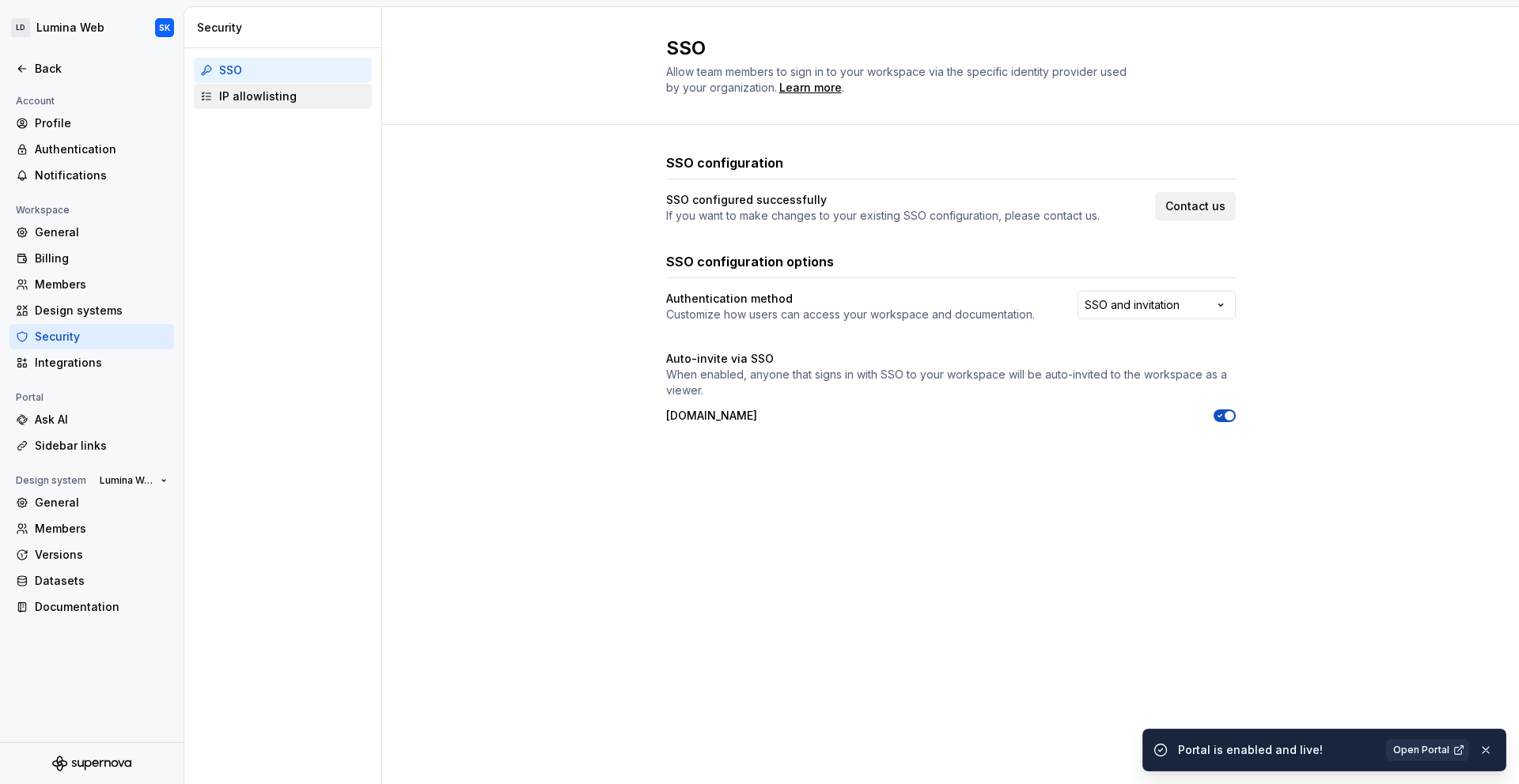
click at [267, 106] on div "IP allowlisting" at bounding box center [283, 96] width 178 height 25
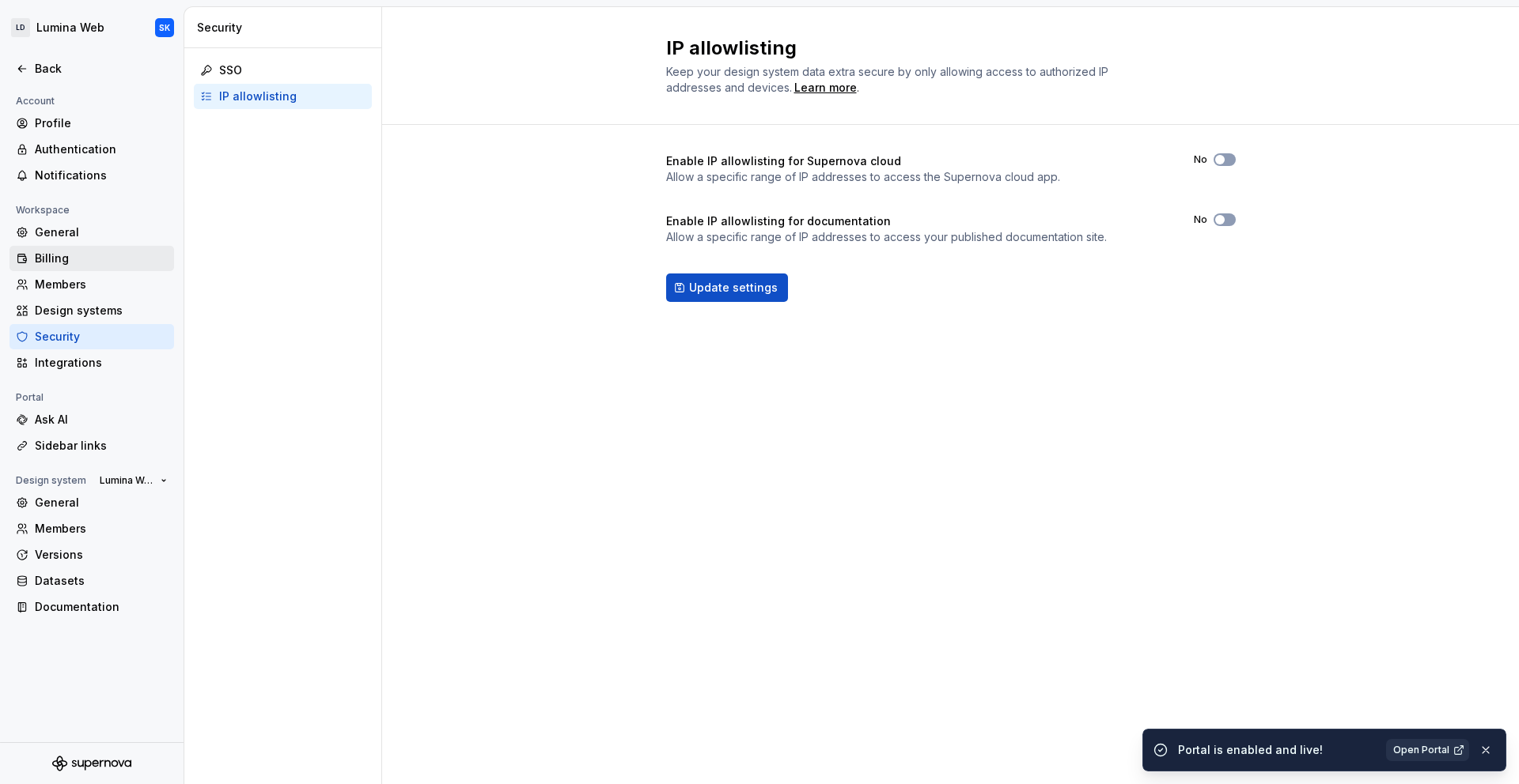
click at [95, 256] on div "Billing" at bounding box center [101, 259] width 133 height 16
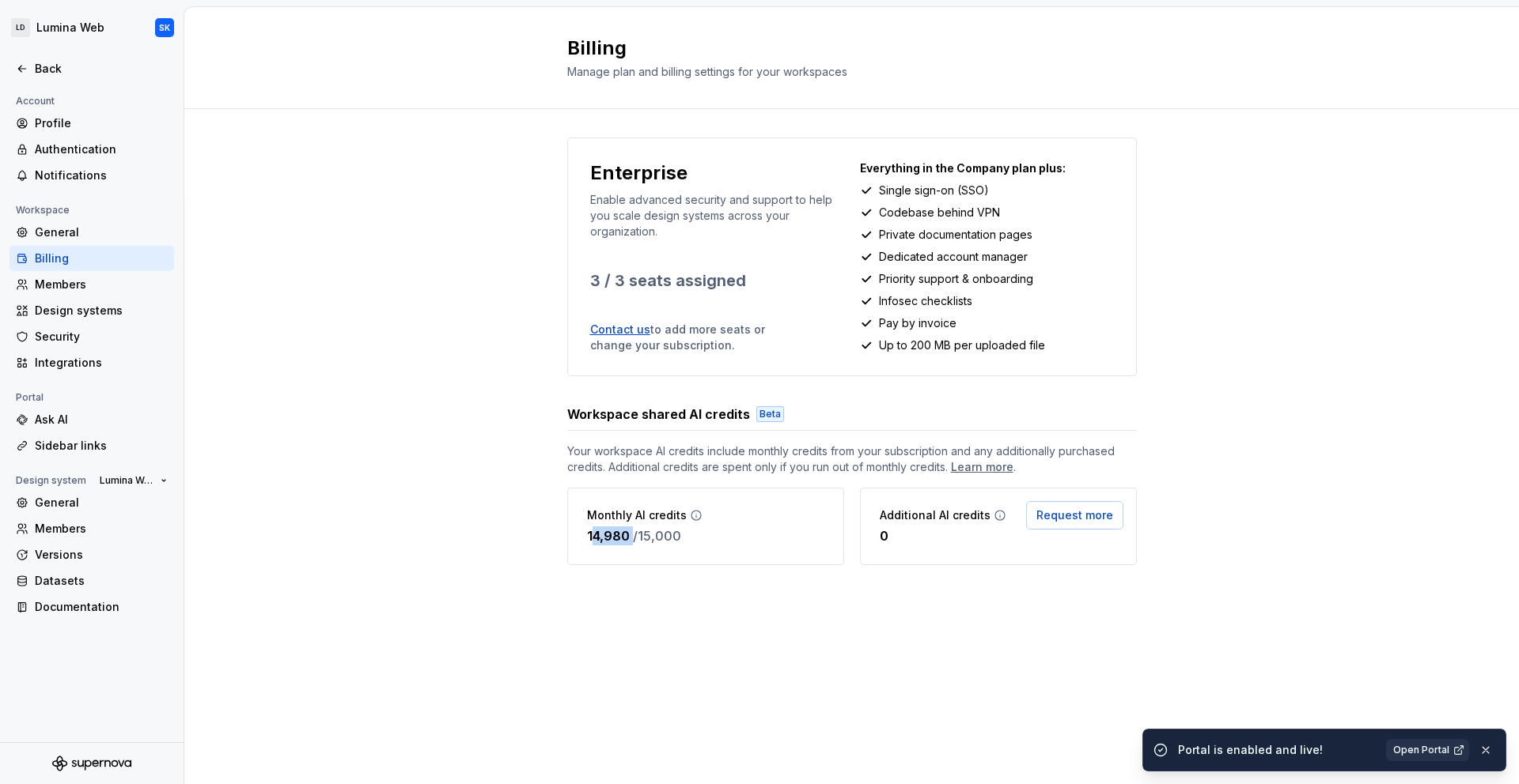
drag, startPoint x: 590, startPoint y: 536, endPoint x: 629, endPoint y: 534, distance: 39.1
click at [629, 534] on div "14,980 / 15,000" at bounding box center [645, 536] width 116 height 19
click at [610, 556] on div "Monthly AI credits 14,980 / 15,000" at bounding box center [705, 526] width 277 height 77
click at [499, 257] on div "Enterprise Enable advanced security and support to help you scale design system…" at bounding box center [851, 367] width 1334 height 516
click at [127, 419] on div "Ask AI" at bounding box center [101, 419] width 133 height 16
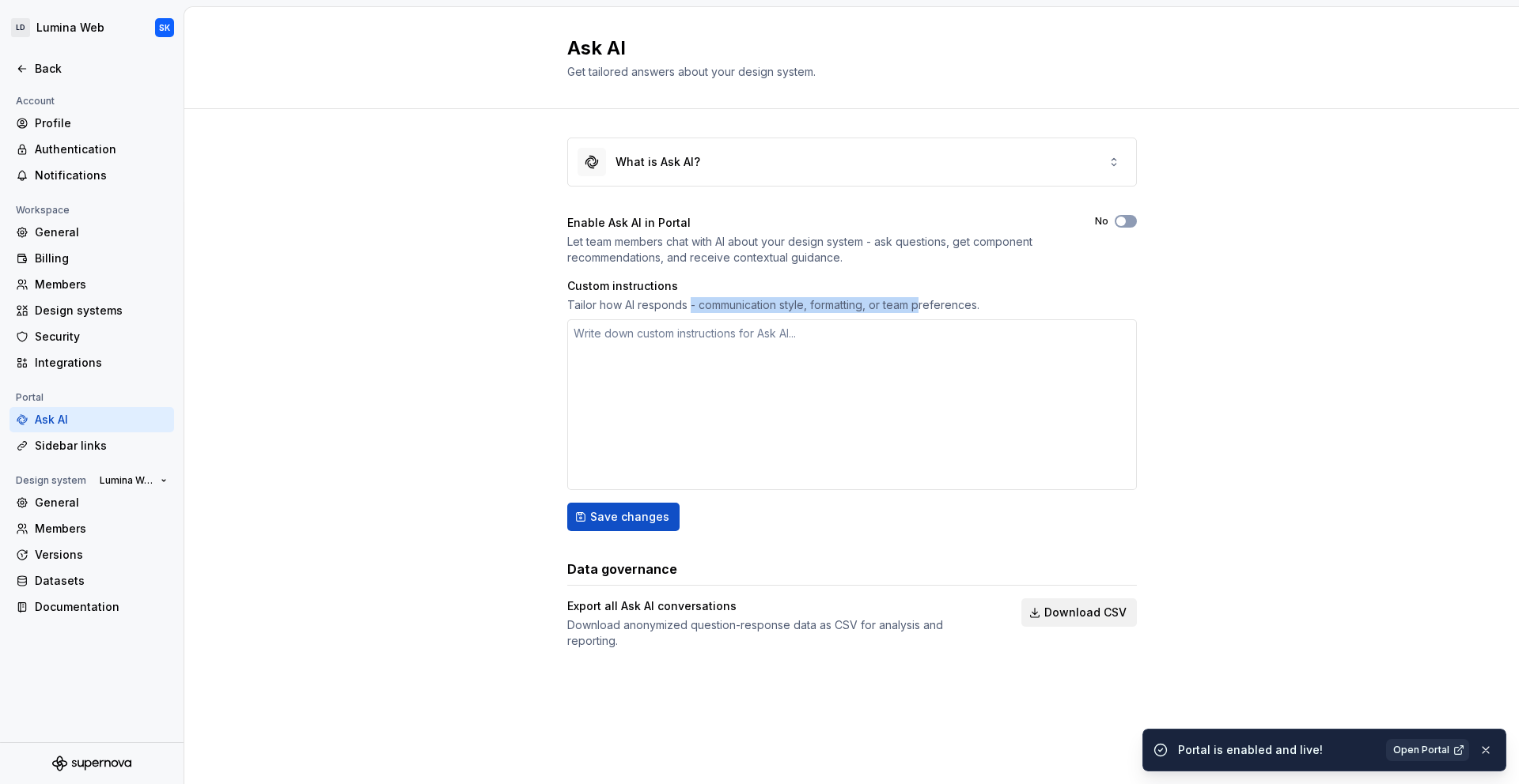
drag, startPoint x: 689, startPoint y: 306, endPoint x: 969, endPoint y: 303, distance: 280.0
click at [923, 303] on div "Tailor how AI responds - communication style, formatting, or team preferences." at bounding box center [851, 305] width 570 height 16
click at [972, 303] on div "Tailor how AI responds - communication style, formatting, or team preferences." at bounding box center [851, 305] width 570 height 16
drag, startPoint x: 979, startPoint y: 306, endPoint x: 565, endPoint y: 303, distance: 414.0
click at [577, 303] on div "Tailor how AI responds - communication style, formatting, or team preferences." at bounding box center [851, 305] width 570 height 16
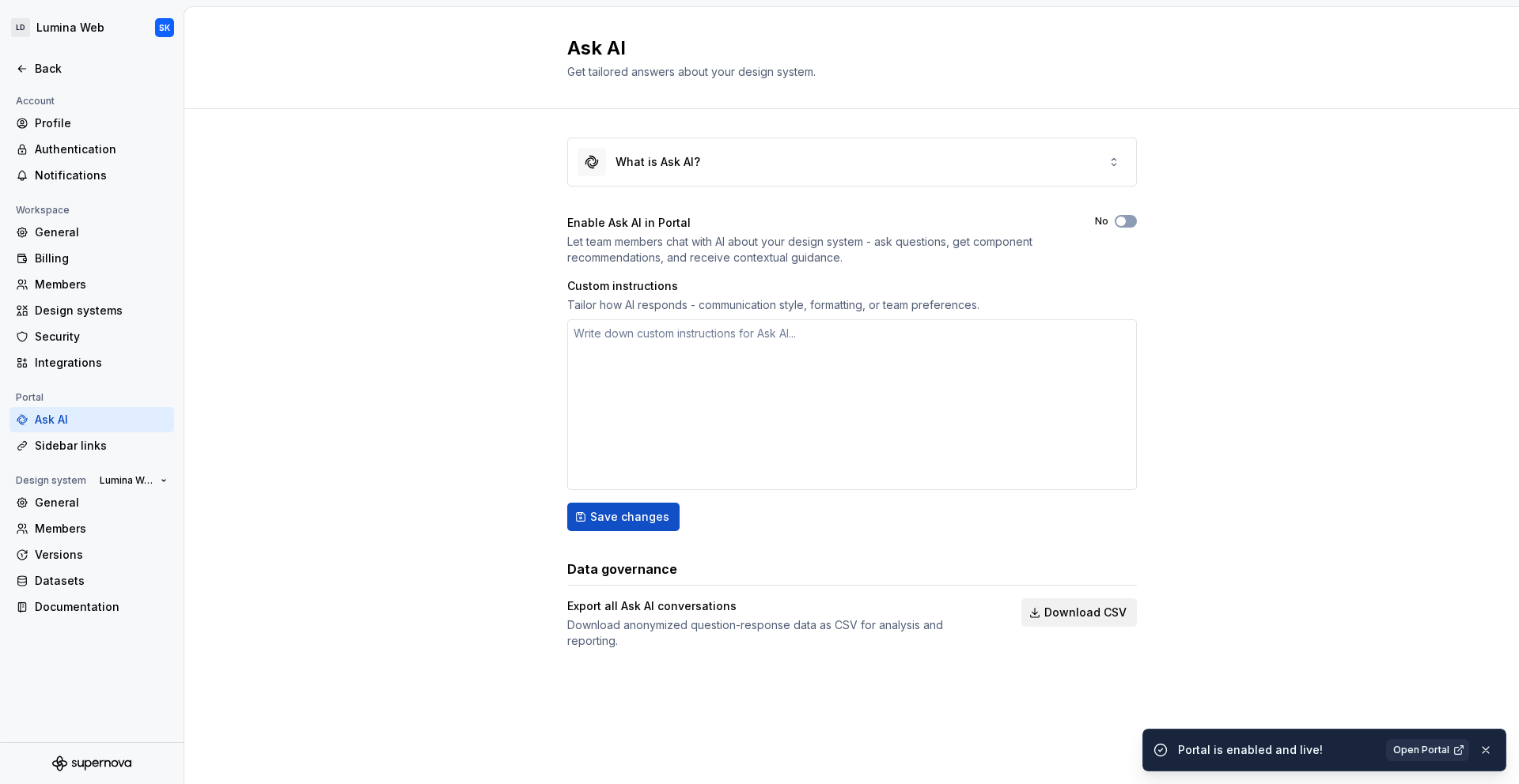
click at [556, 303] on div "What is Ask AI? Enable Ask AI in Portal Let team members chat with AI about you…" at bounding box center [851, 409] width 1334 height 600
click at [611, 340] on textarea at bounding box center [851, 404] width 570 height 171
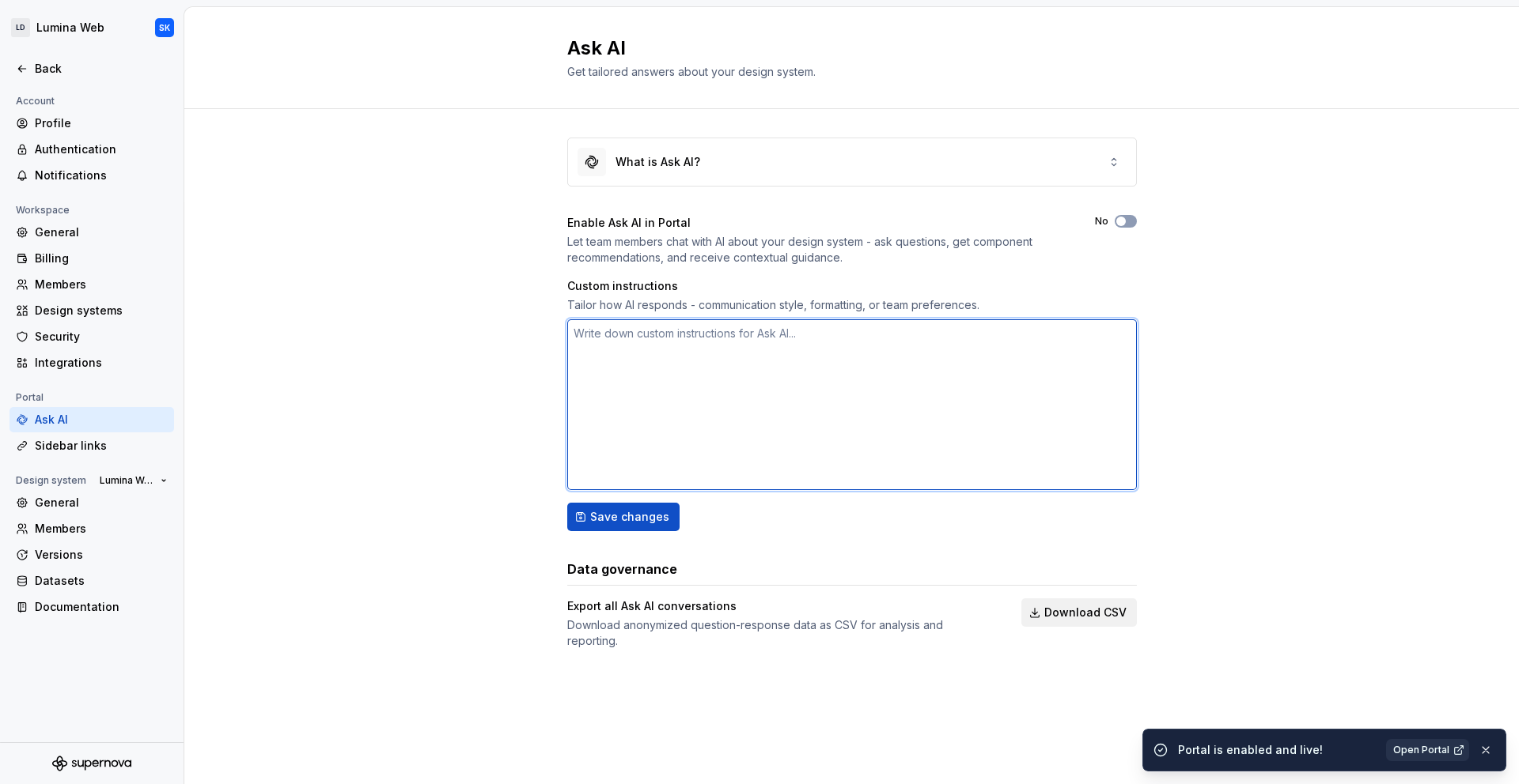
type textarea "*"
type textarea "U"
type textarea "*"
type textarea "Us"
type textarea "*"
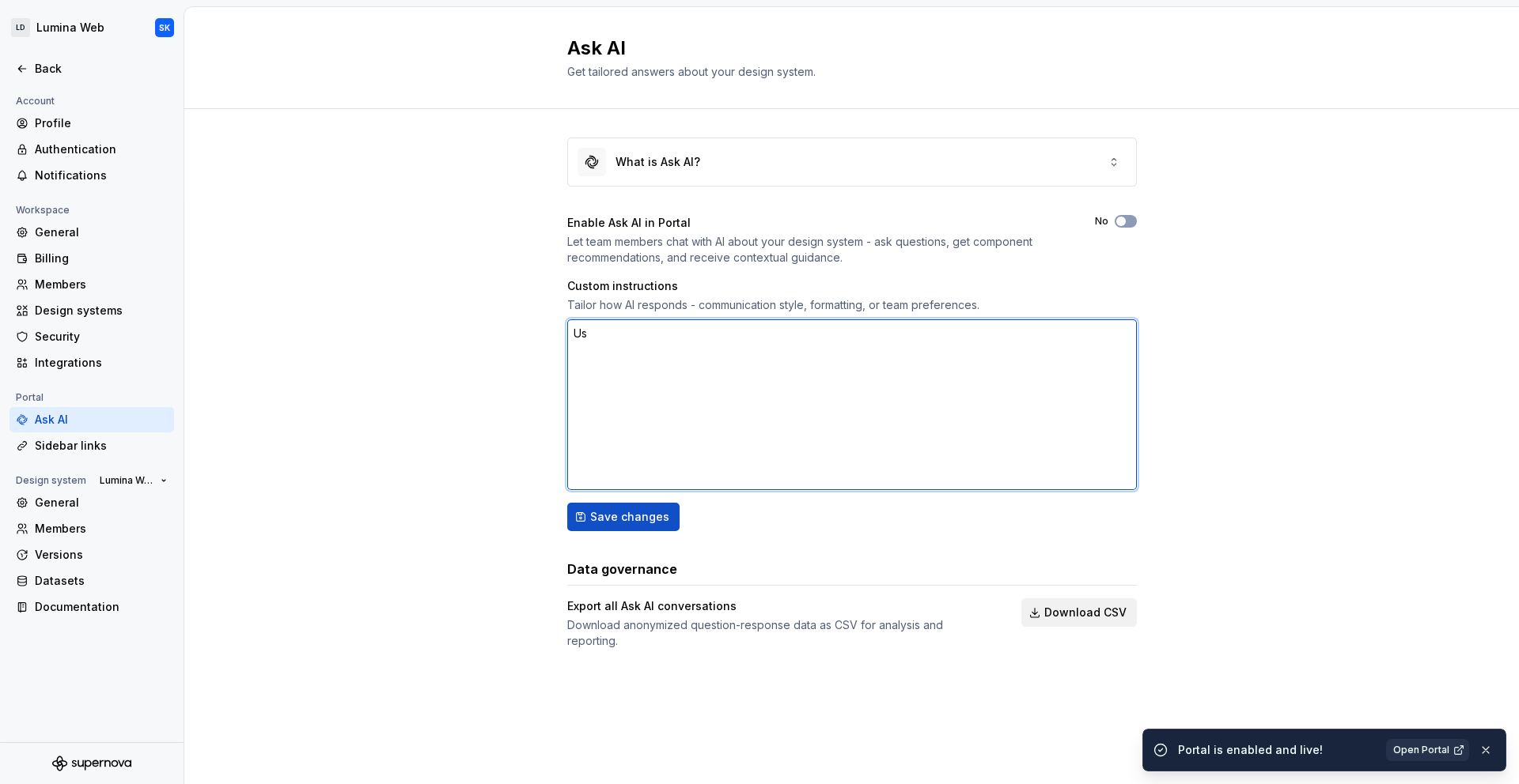
type textarea "Use"
type textarea "*"
type textarea "Use"
type textarea "*"
type textarea "Use CMO"
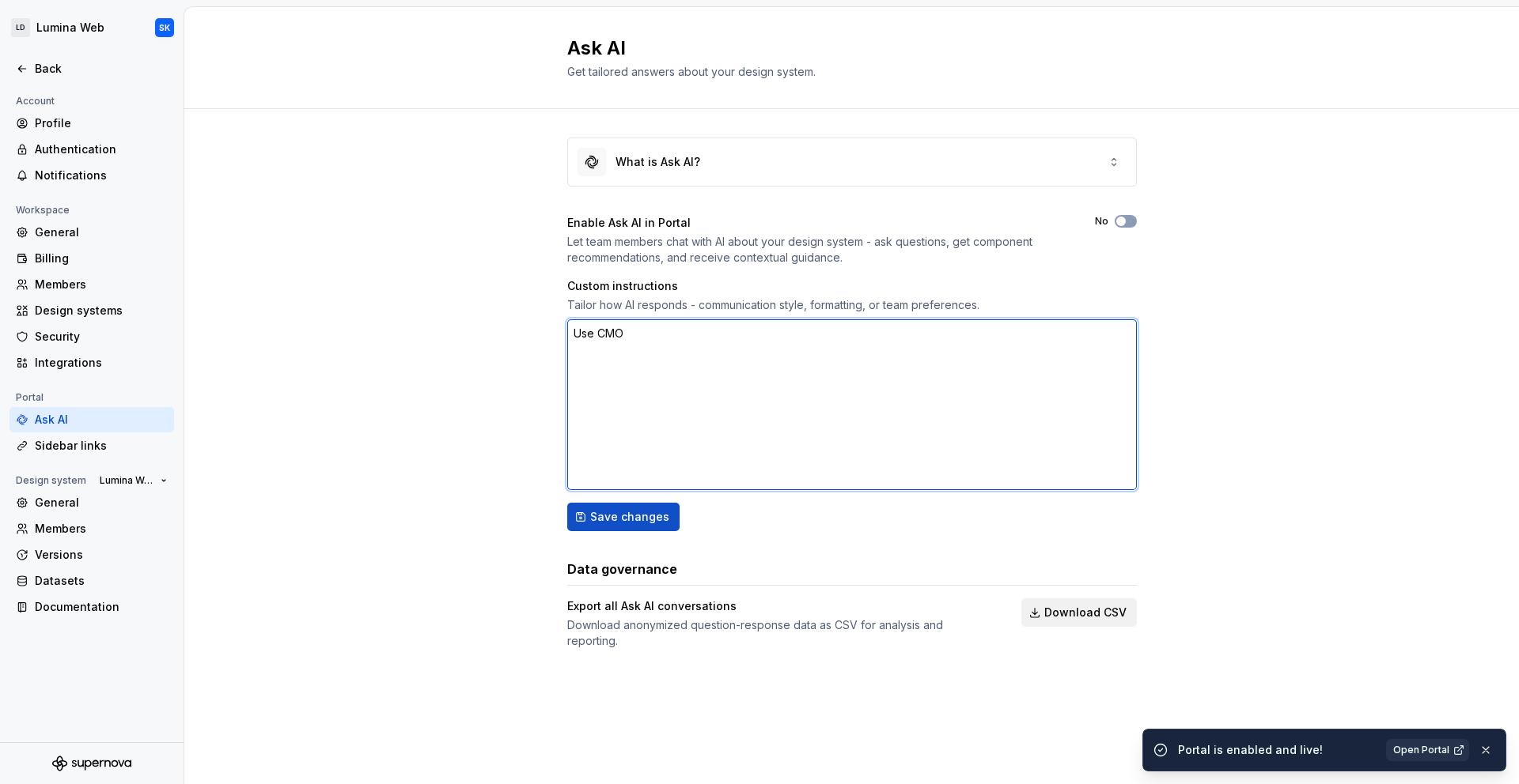
type textarea "*"
type textarea "Use CMOS"
type textarea "*"
type textarea "Use CMOS"
type textarea "*"
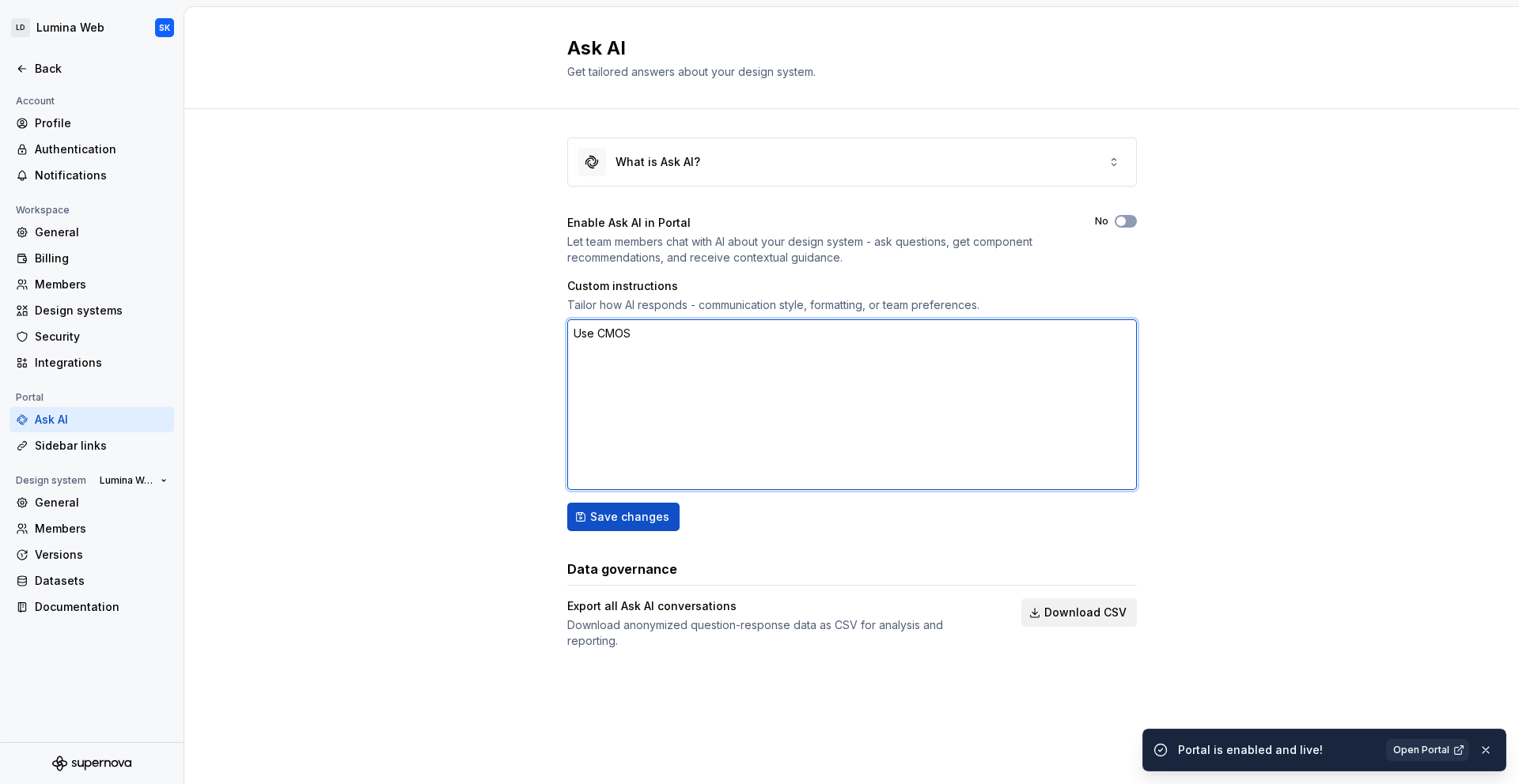
type textarea "Use CMOS g"
type textarea "*"
type textarea "Use CMOS gu"
type textarea "*"
type textarea "Use CMOS gui"
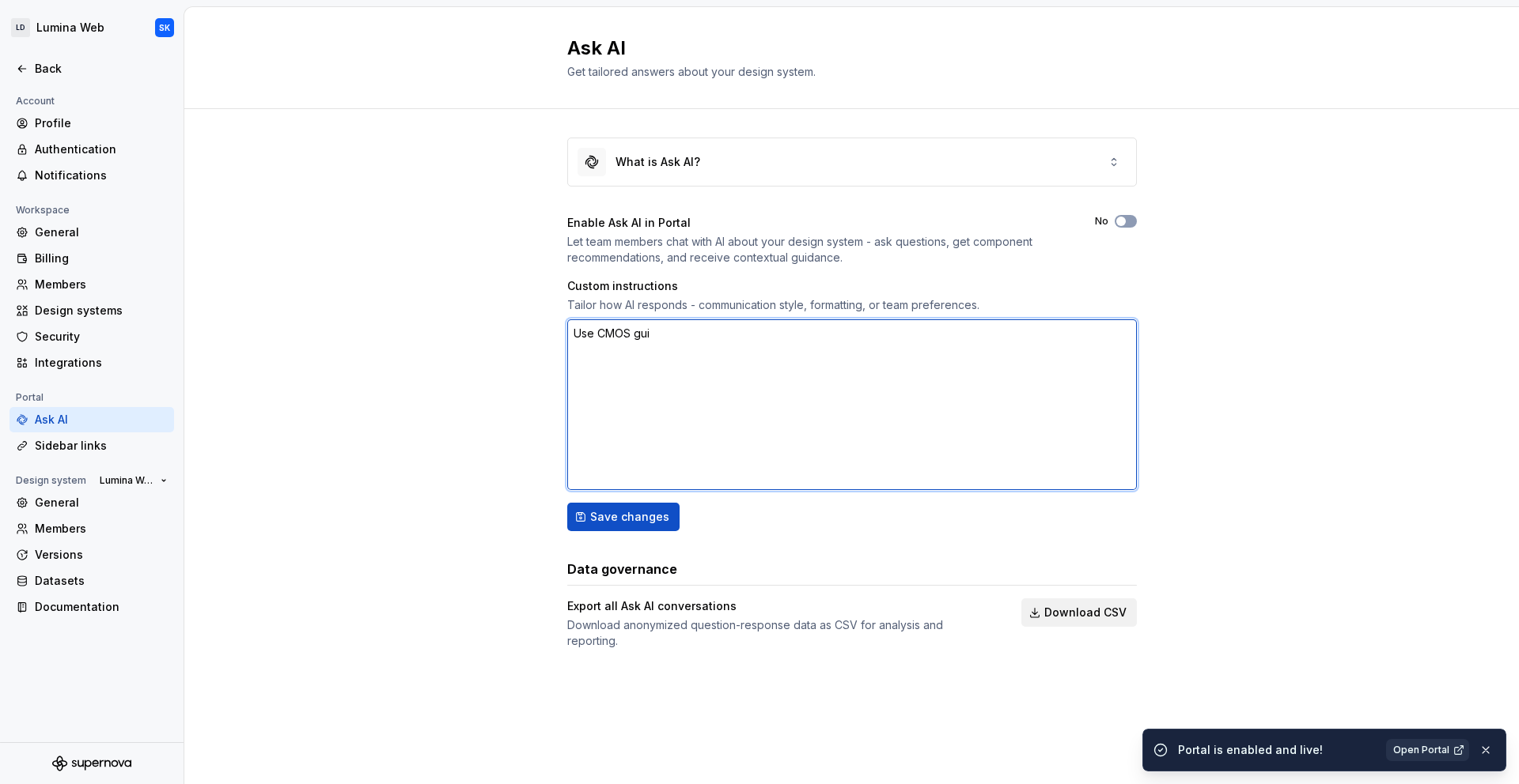
type textarea "*"
type textarea "Use CMOS guid"
type textarea "*"
type textarea "Use CMOS guide"
type textarea "*"
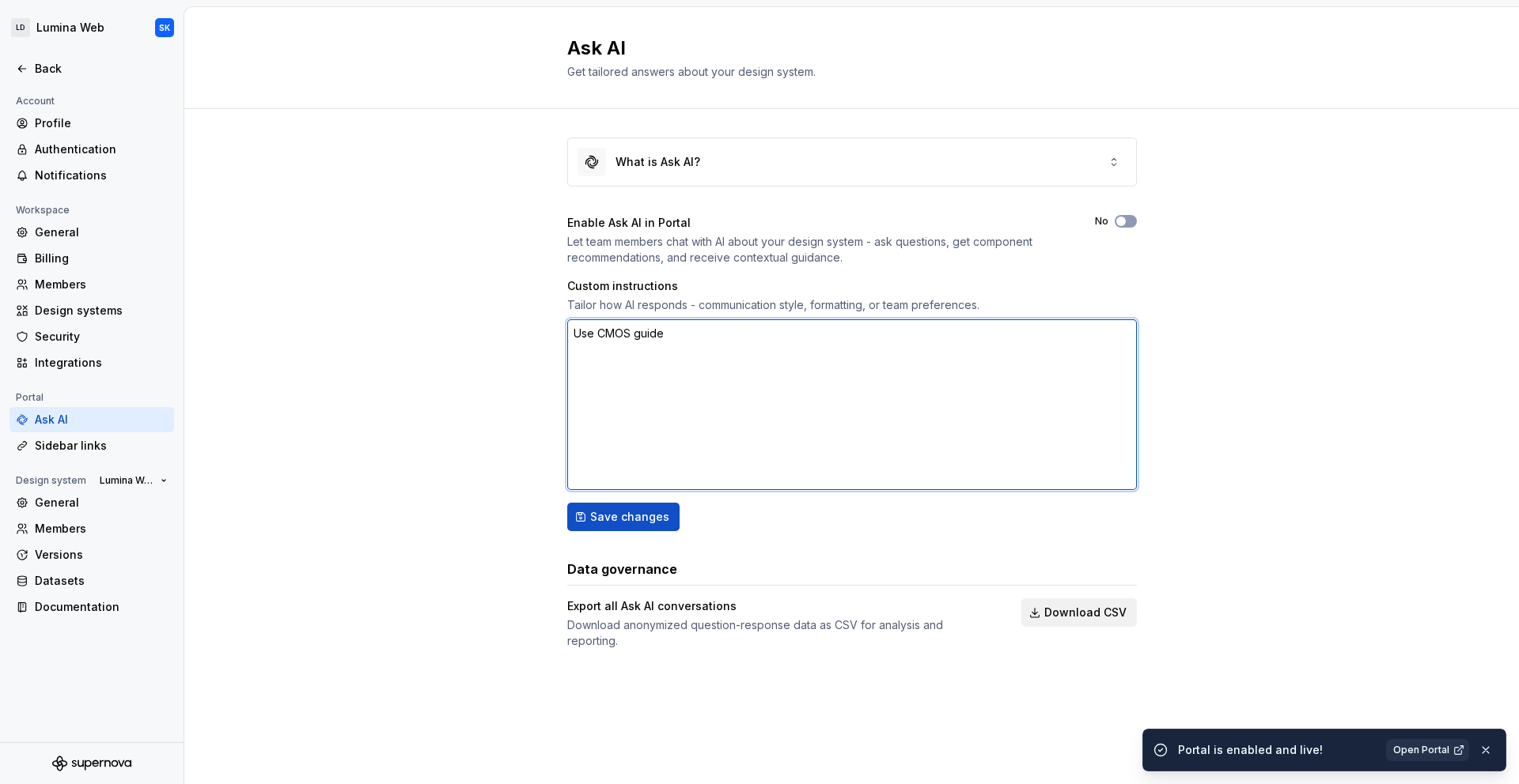
type textarea "Use CMOS guidel"
type textarea "*"
type textarea "Use CMOS guideli"
type textarea "*"
type textarea "Use CMOS guidelin"
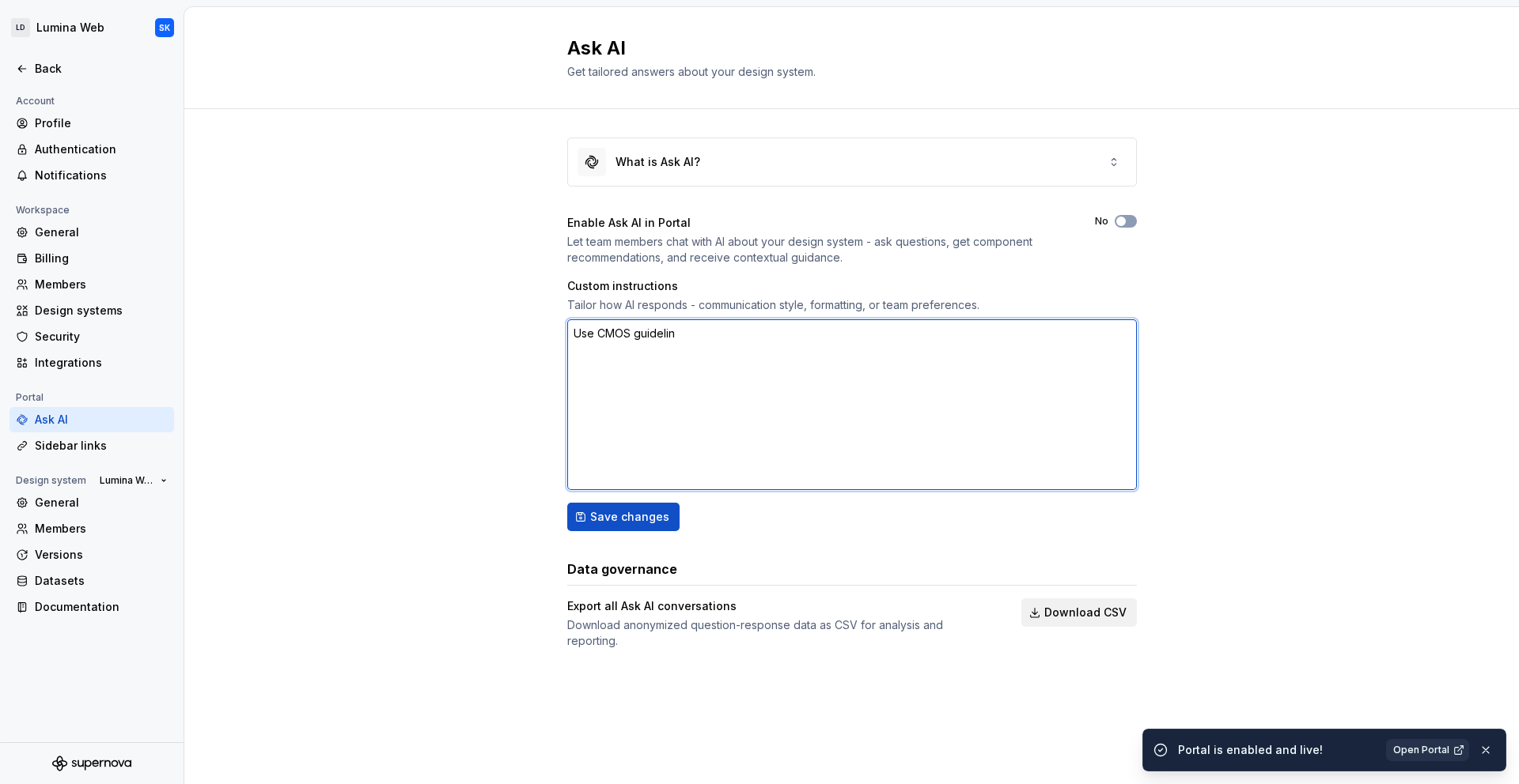
type textarea "*"
type textarea "Use CMOS guideline"
type textarea "*"
type textarea "Use CMOS guidelines"
type textarea "*"
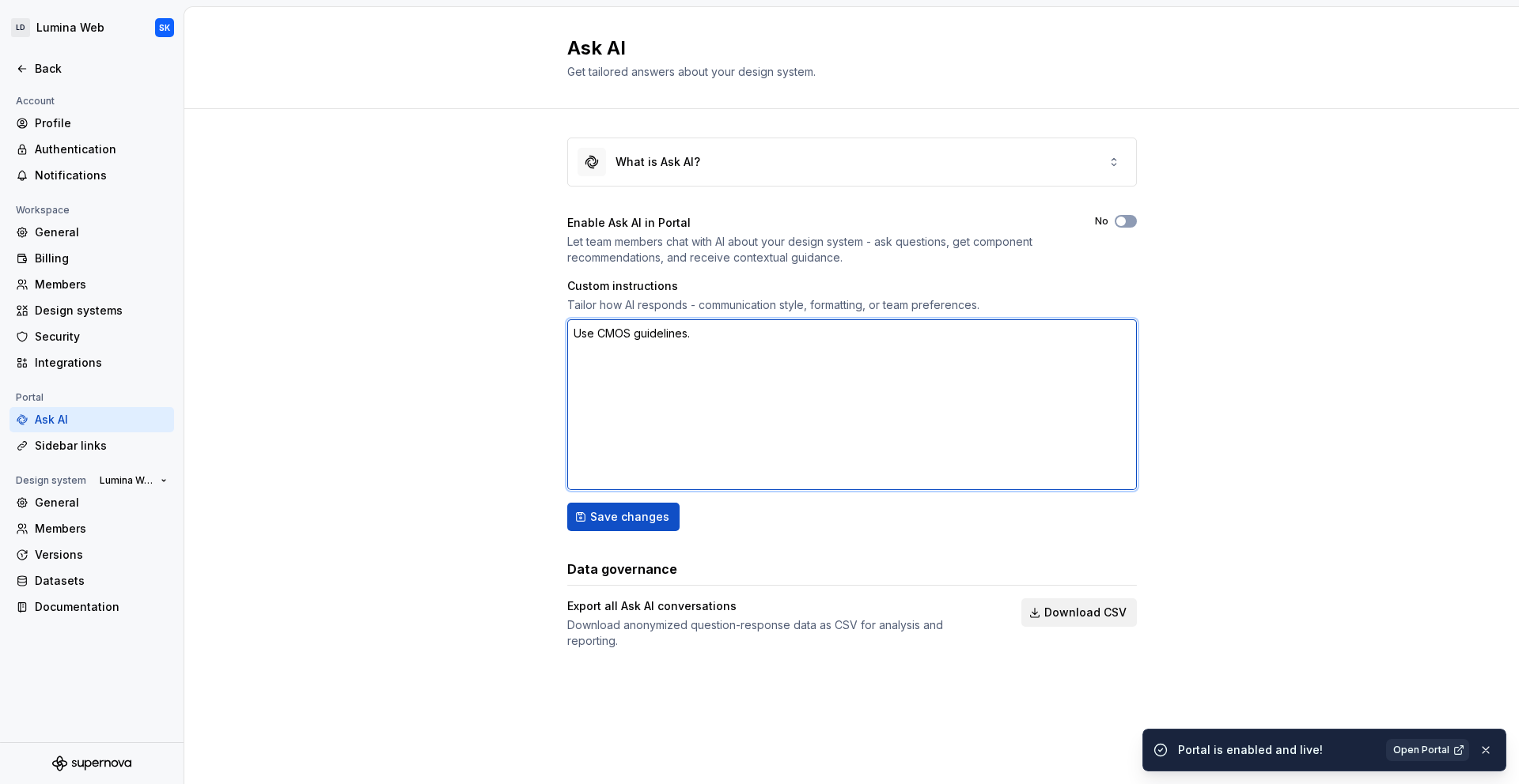
type textarea "Use CMOS guidelines."
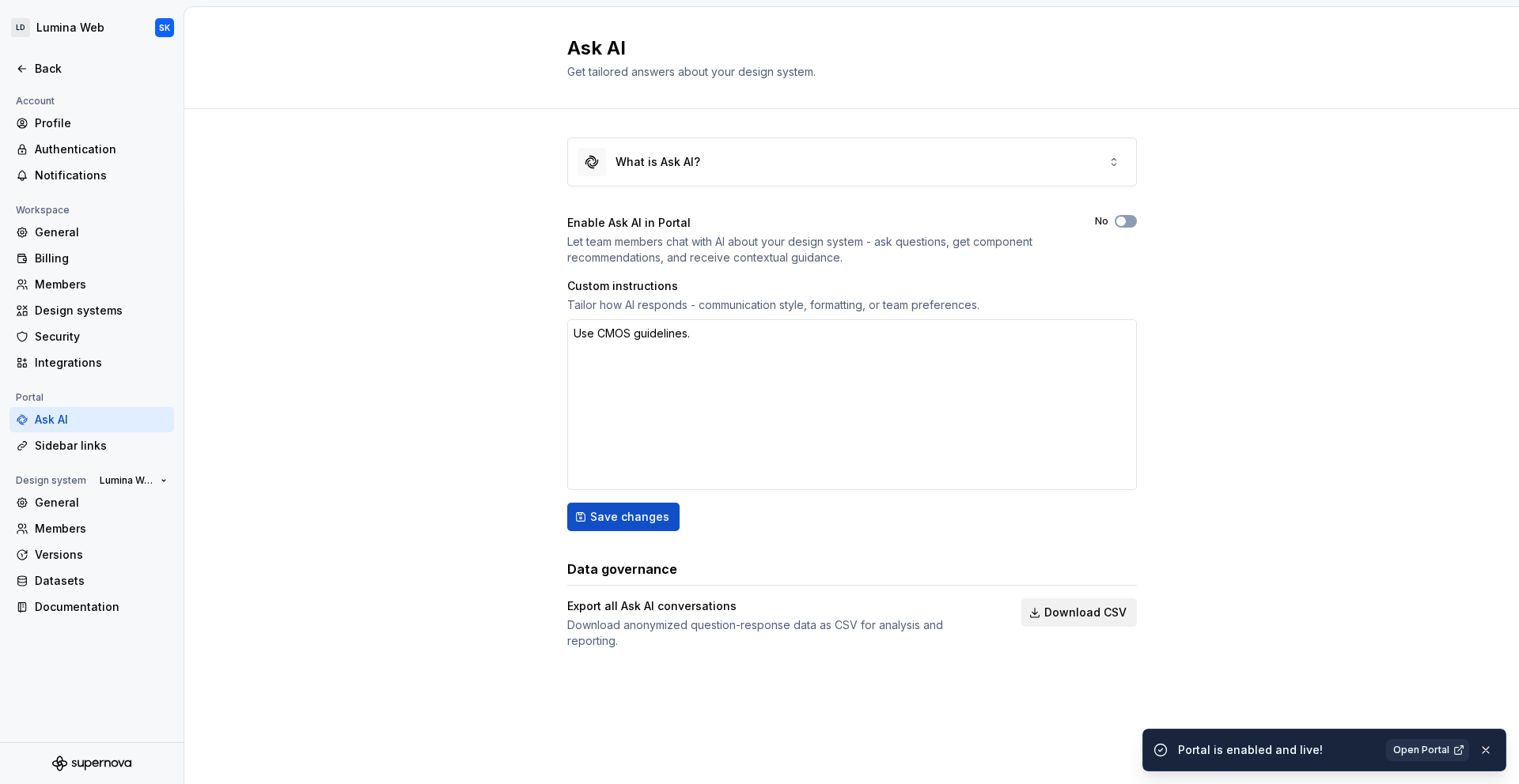
click at [490, 350] on div "What is Ask AI? Enable Ask AI in Portal Let team members chat with AI about you…" at bounding box center [851, 409] width 1334 height 600
click at [1366, 172] on div "What is Ask AI? Enable Ask AI in Portal Let team members chat with AI about you…" at bounding box center [851, 409] width 1334 height 600
click at [1483, 749] on button "button" at bounding box center [1485, 750] width 21 height 22
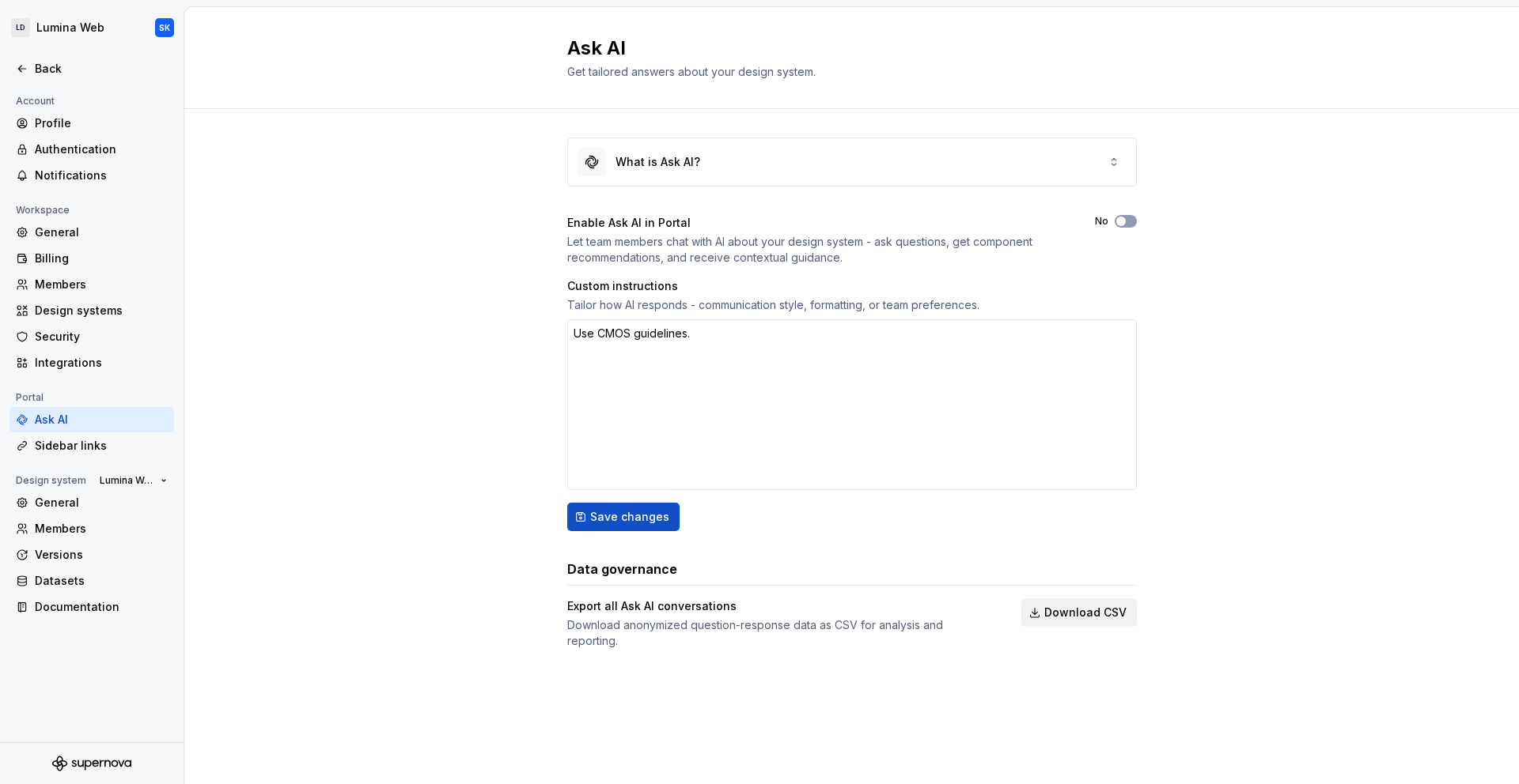
click at [319, 149] on div "What is Ask AI? Enable Ask AI in Portal Let team members chat with AI about you…" at bounding box center [851, 409] width 1334 height 600
click at [66, 75] on div "Back" at bounding box center [101, 68] width 133 height 16
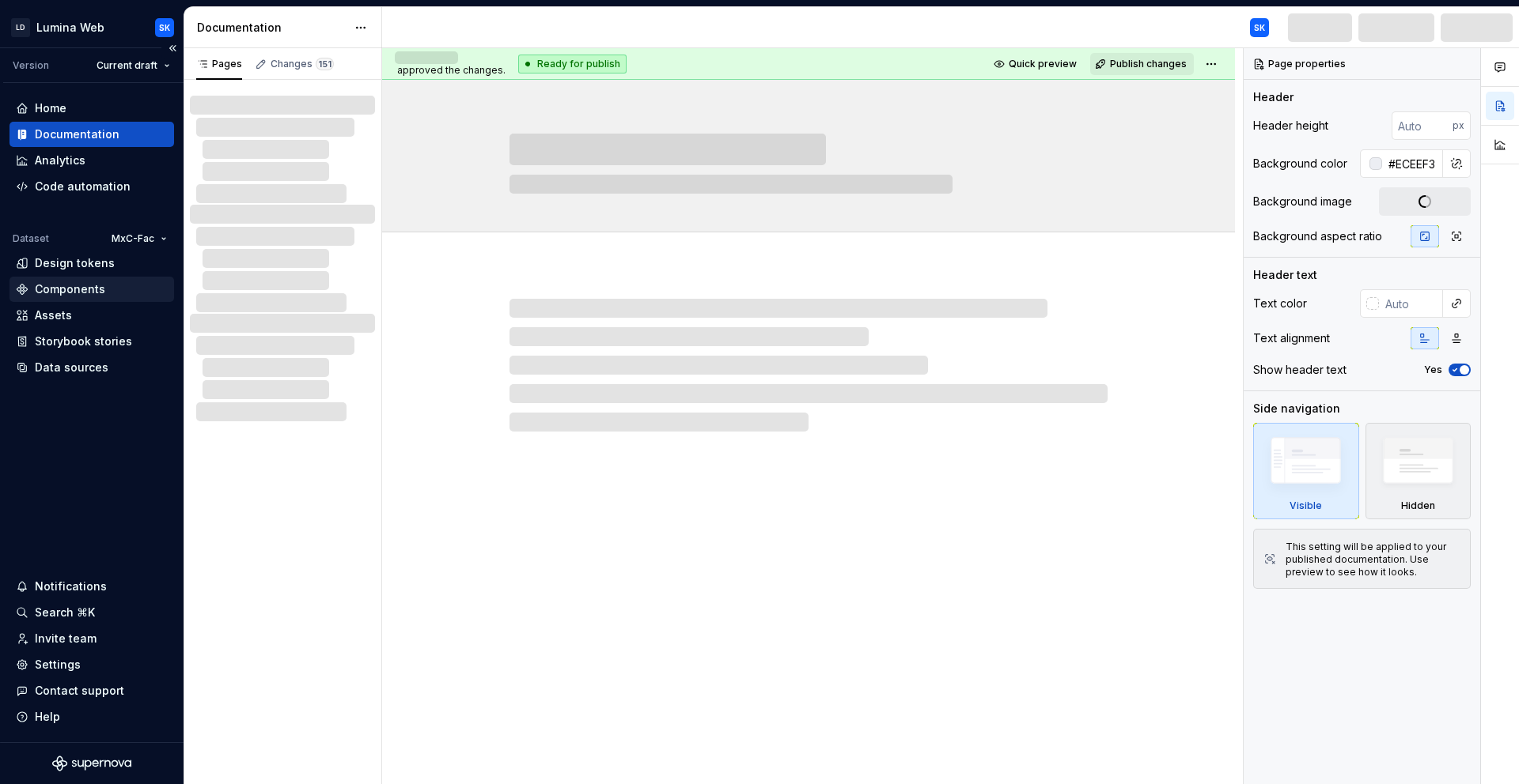
click at [108, 283] on div "Components" at bounding box center [91, 289] width 152 height 16
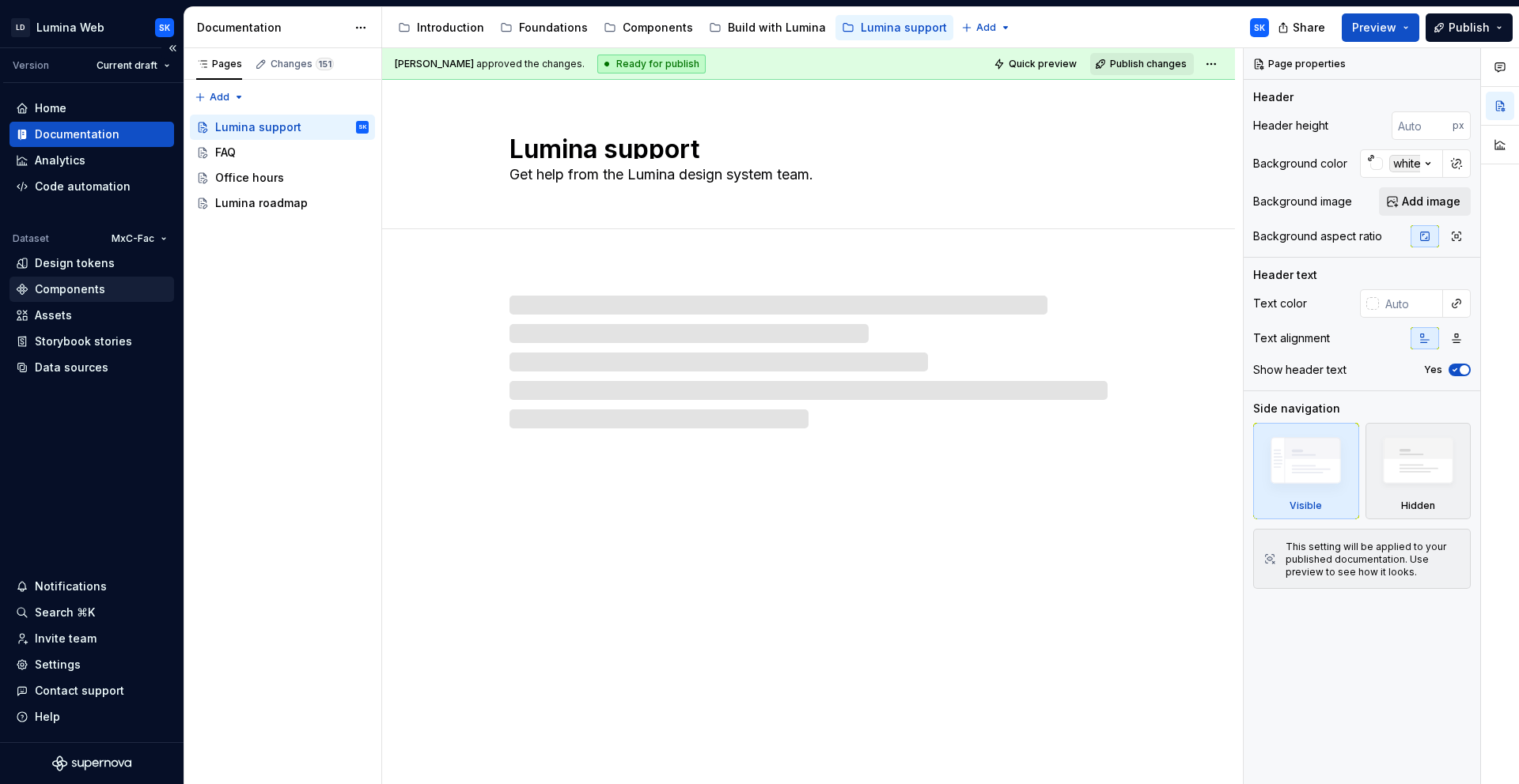
click at [91, 292] on div "Components" at bounding box center [69, 289] width 70 height 16
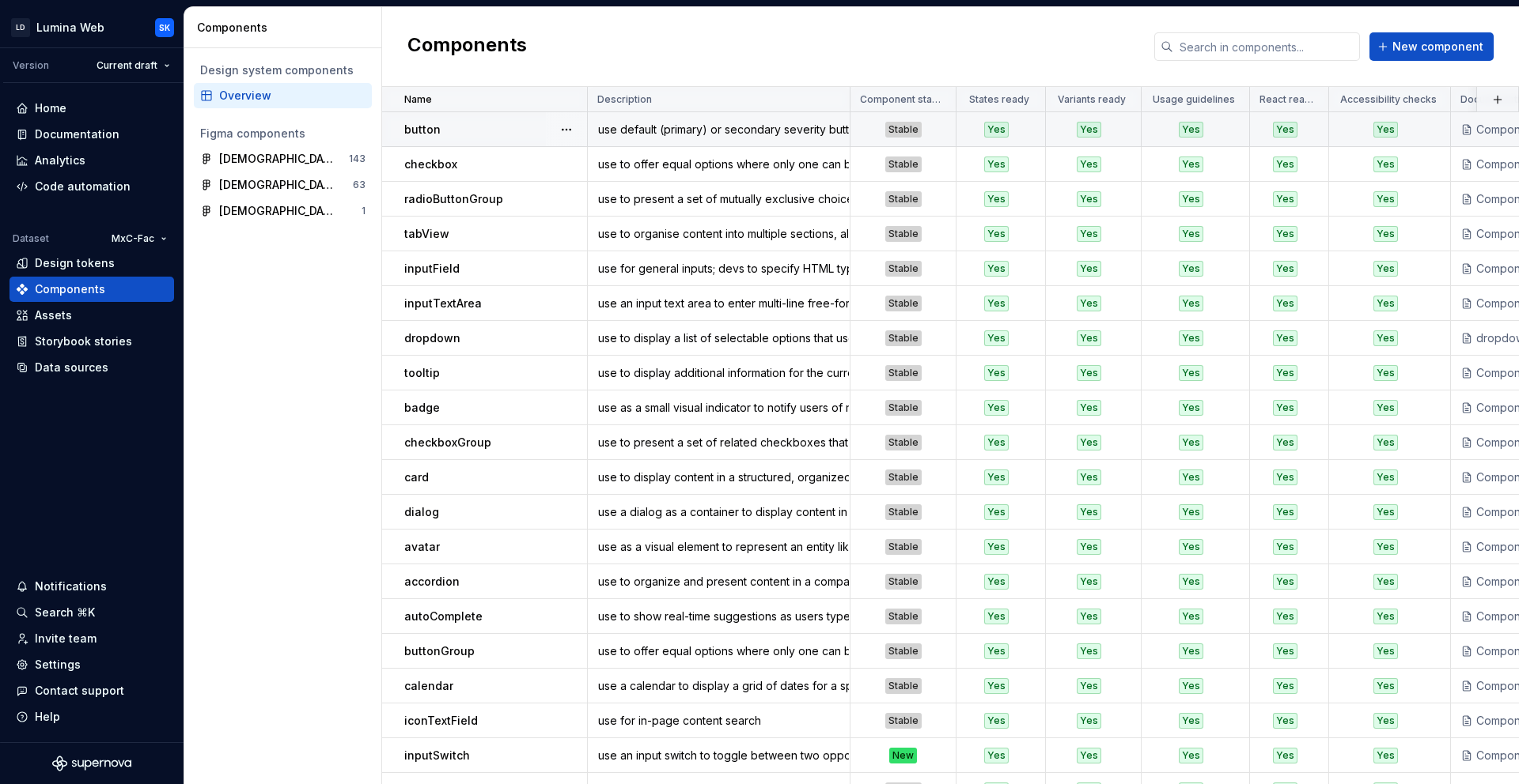
click at [469, 119] on td "button" at bounding box center [485, 129] width 205 height 35
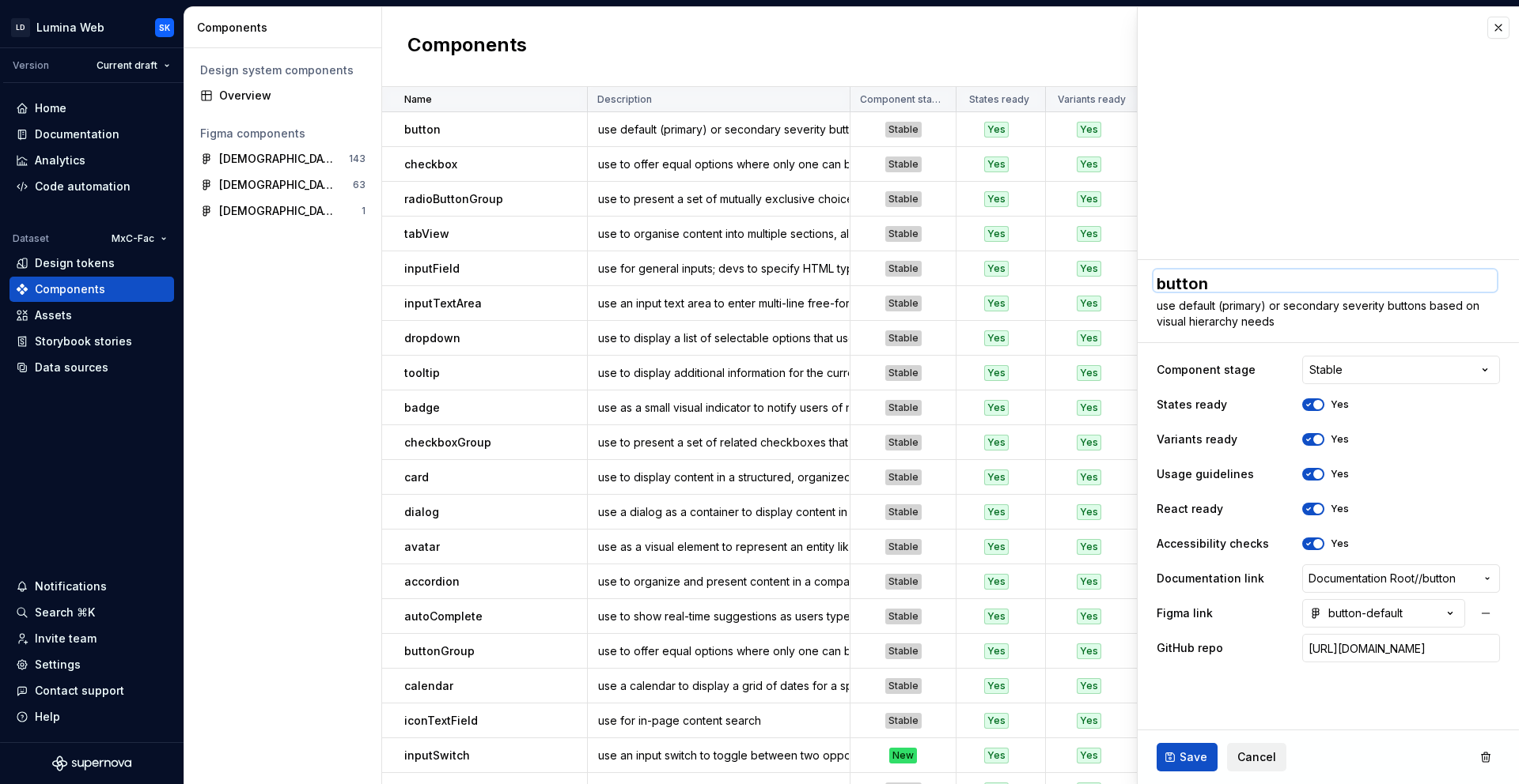
click at [1353, 276] on textarea "button" at bounding box center [1325, 281] width 344 height 22
click at [1278, 351] on div "**********" at bounding box center [1328, 468] width 381 height 415
click at [1258, 760] on span "Cancel" at bounding box center [1257, 757] width 39 height 16
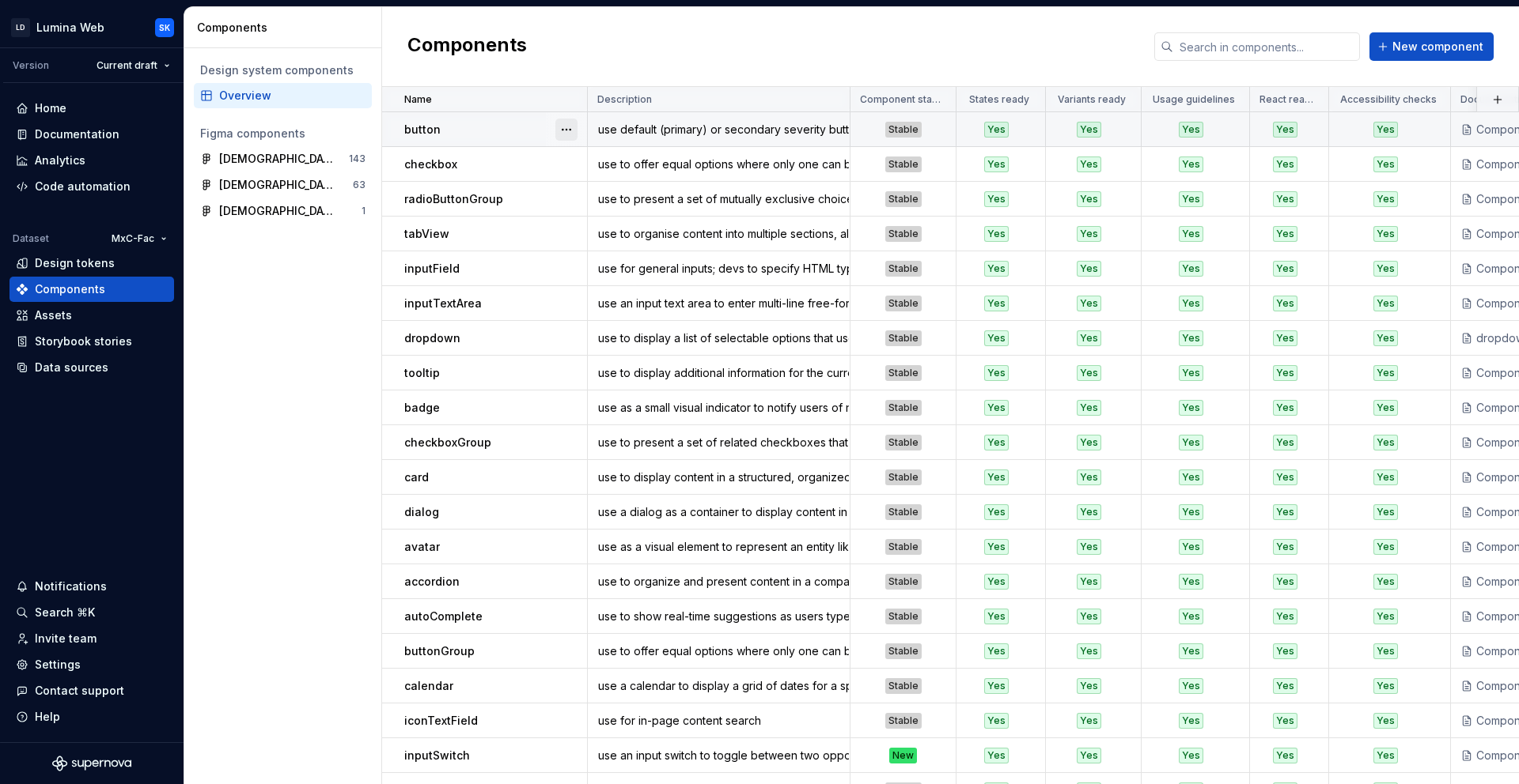
click at [566, 129] on button "button" at bounding box center [567, 130] width 22 height 22
click at [632, 158] on div "Open component detail" at bounding box center [650, 160] width 131 height 16
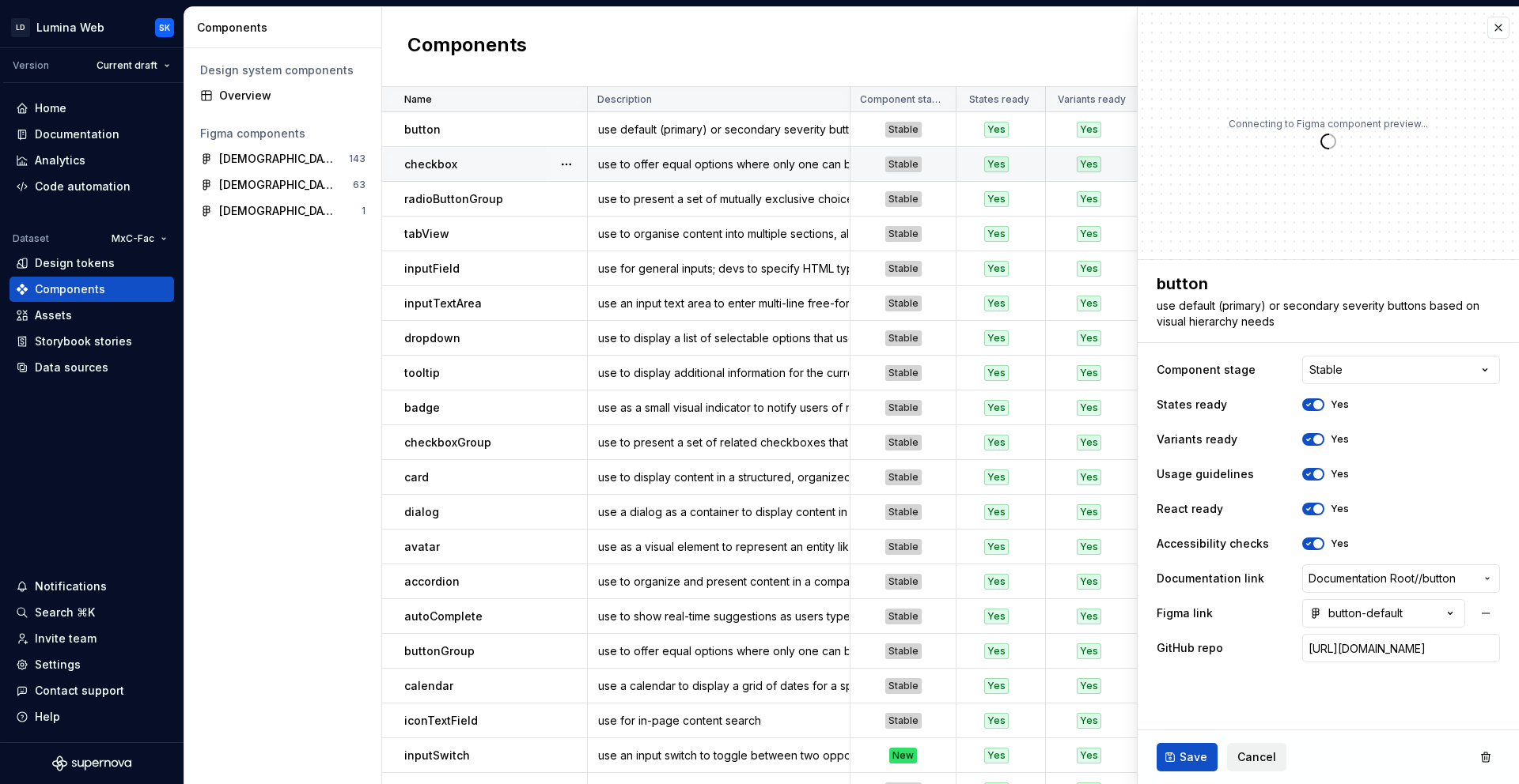
type textarea "*"
click at [1348, 615] on div "button-default" at bounding box center [1356, 613] width 93 height 16
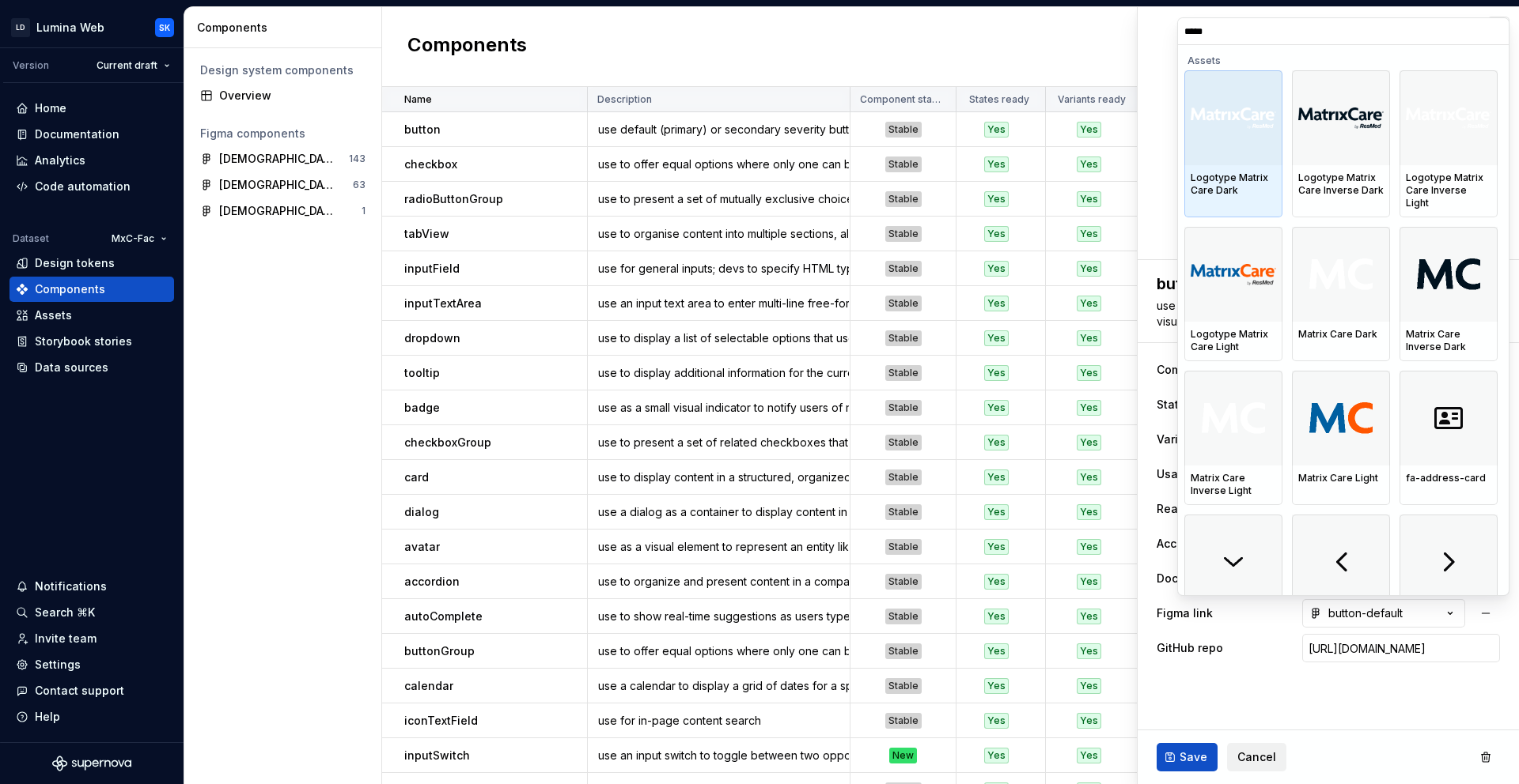
type input "******"
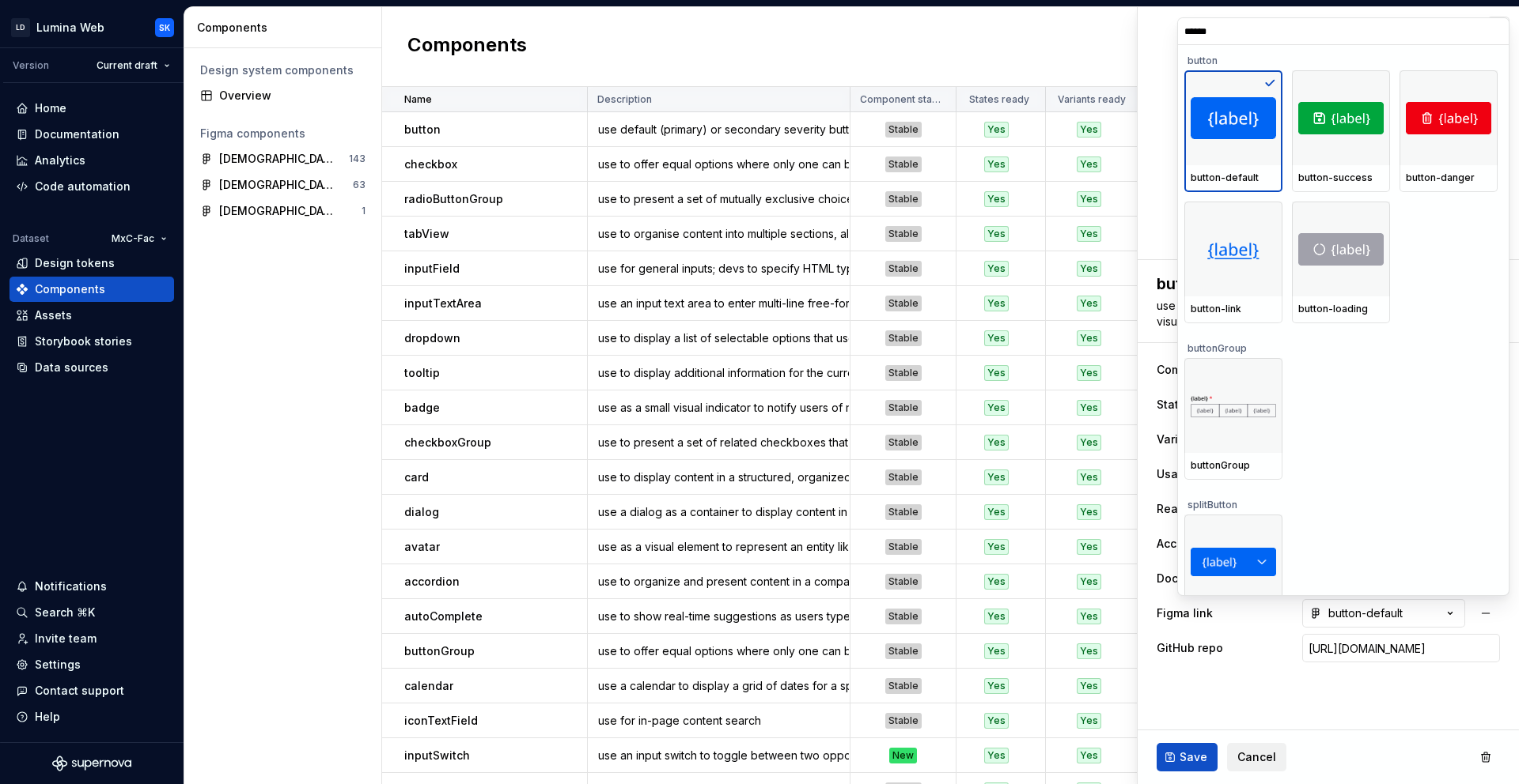
click at [1390, 685] on html "LD Lumina Web SK Version Current draft Home Documentation Analytics Code automa…" at bounding box center [759, 392] width 1519 height 784
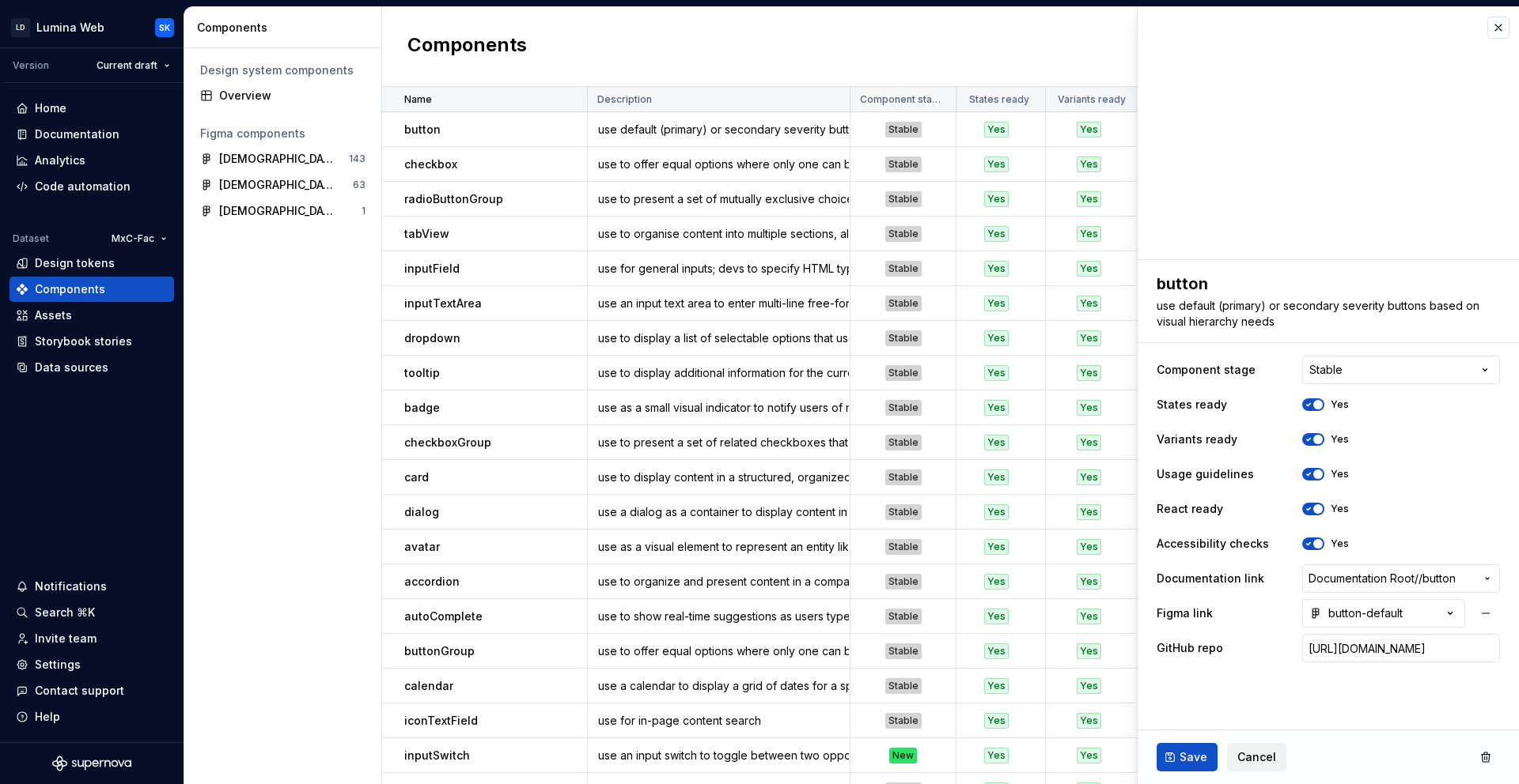
click at [1400, 677] on fieldset "**********" at bounding box center [1328, 523] width 381 height 525
click at [1267, 753] on span "Cancel" at bounding box center [1257, 757] width 39 height 16
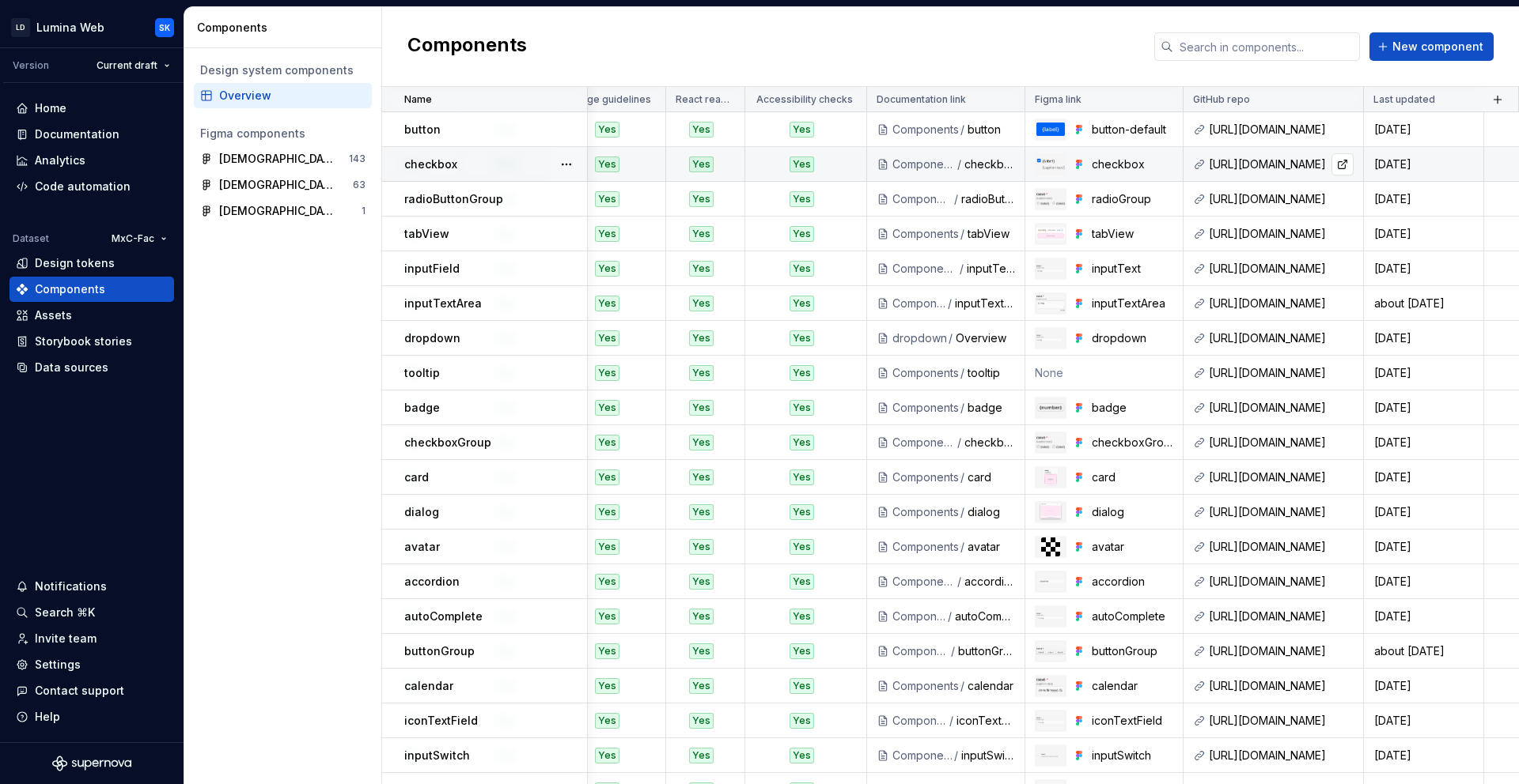
scroll to position [0, 599]
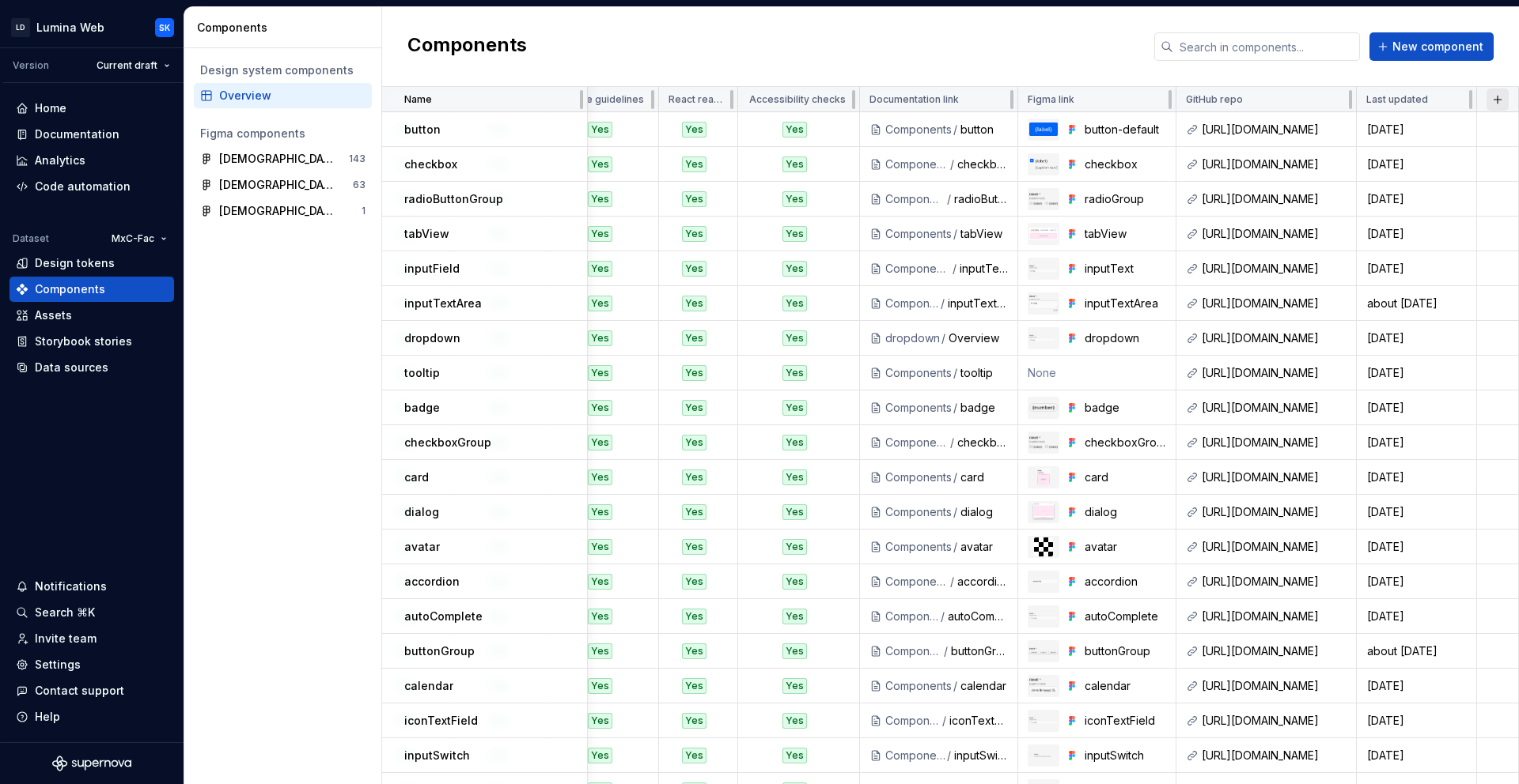
click at [1486, 100] on button "button" at bounding box center [1498, 100] width 22 height 22
click at [1462, 127] on div "New custom property" at bounding box center [1414, 130] width 150 height 16
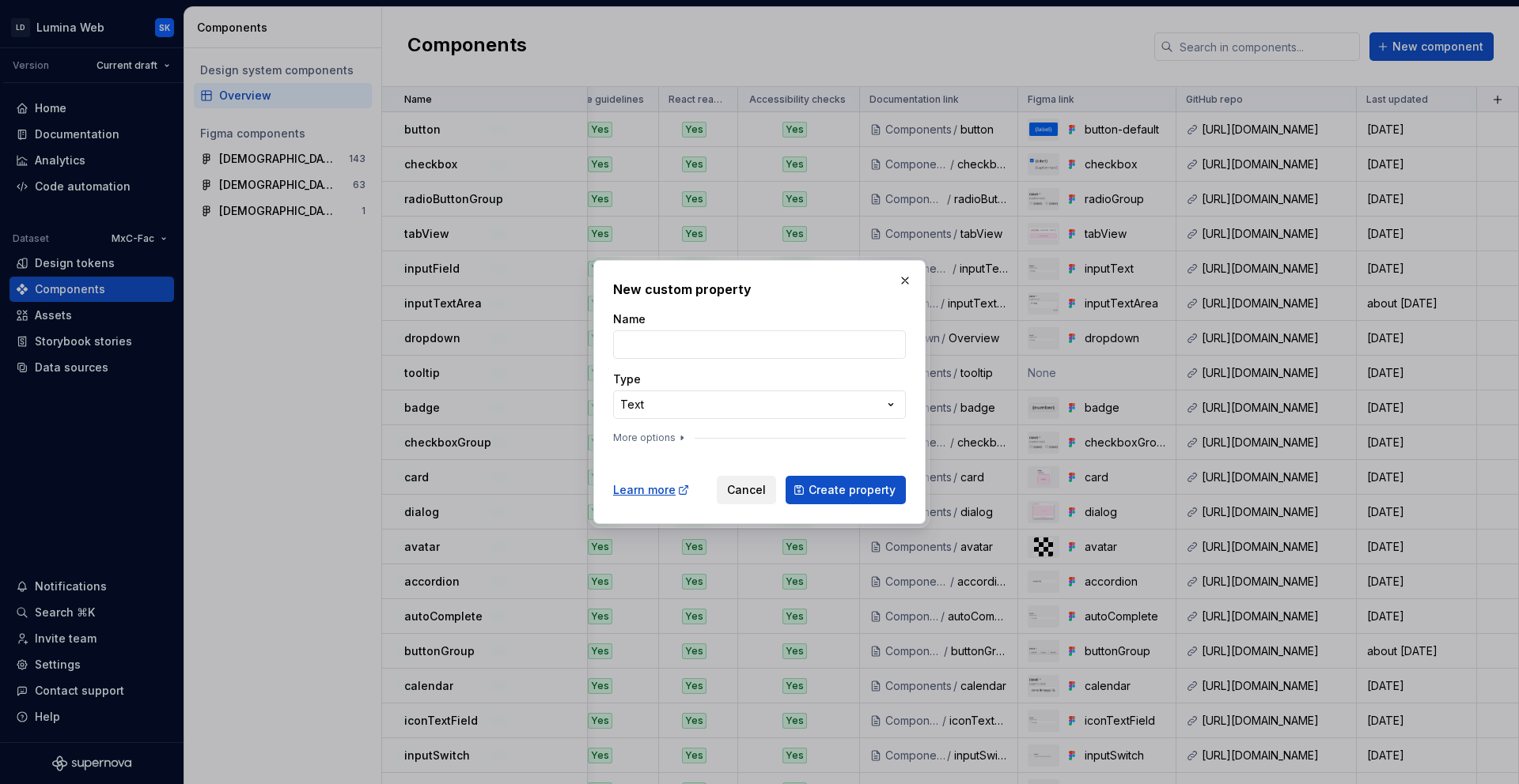
click at [747, 401] on div "**********" at bounding box center [759, 392] width 1519 height 784
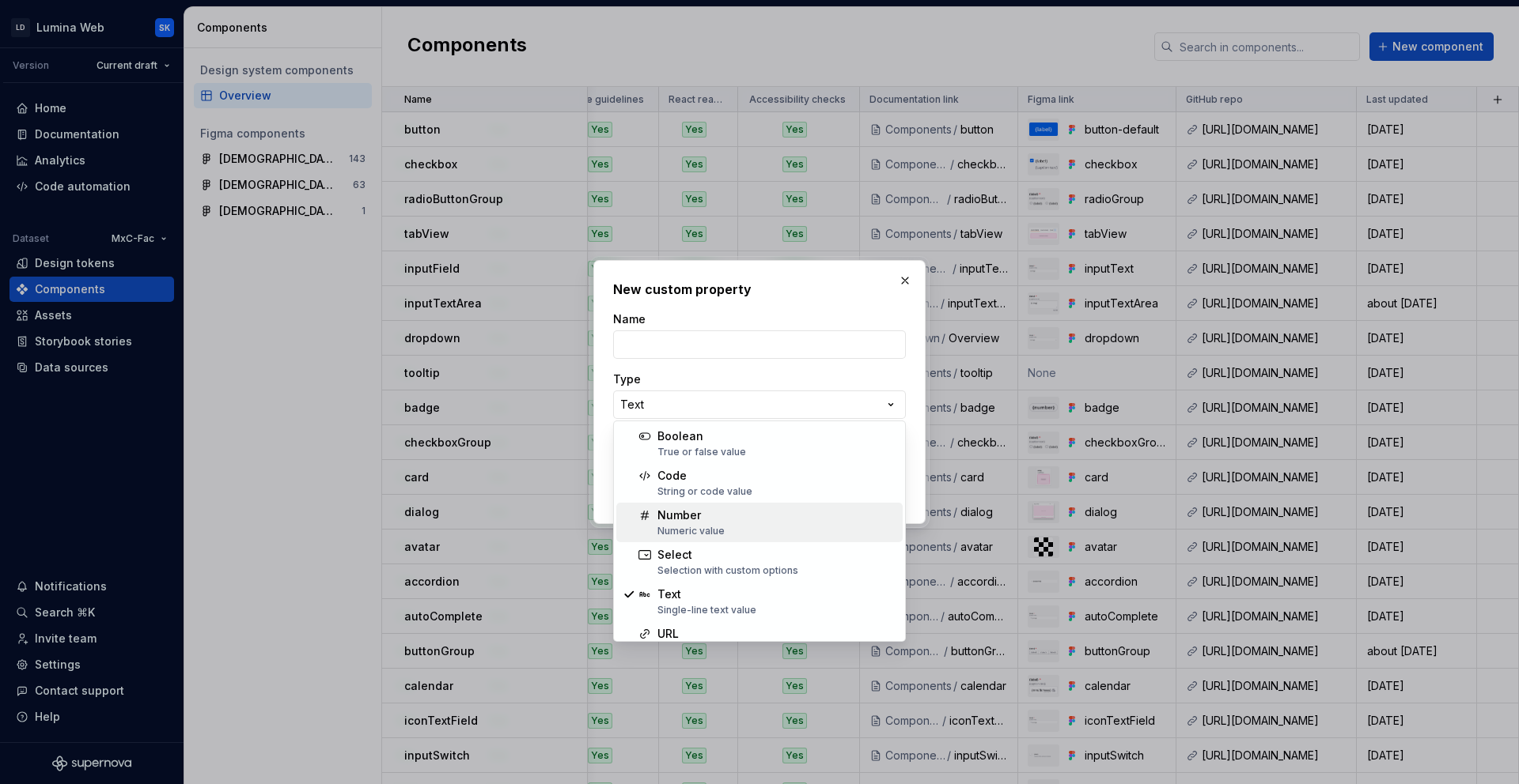
scroll to position [101, 0]
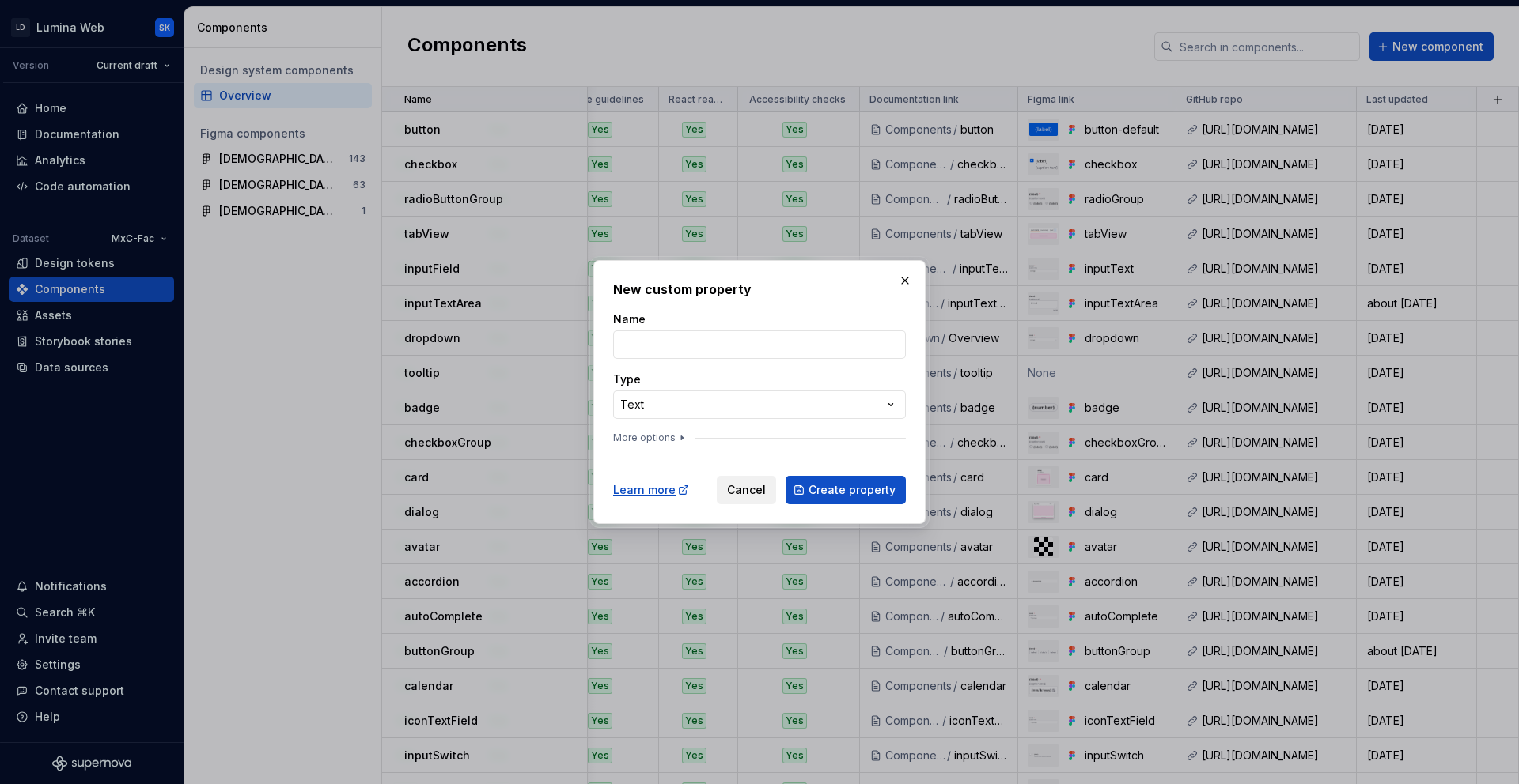
click at [867, 296] on h2 "New custom property" at bounding box center [759, 289] width 292 height 19
click at [898, 279] on button "button" at bounding box center [905, 281] width 22 height 22
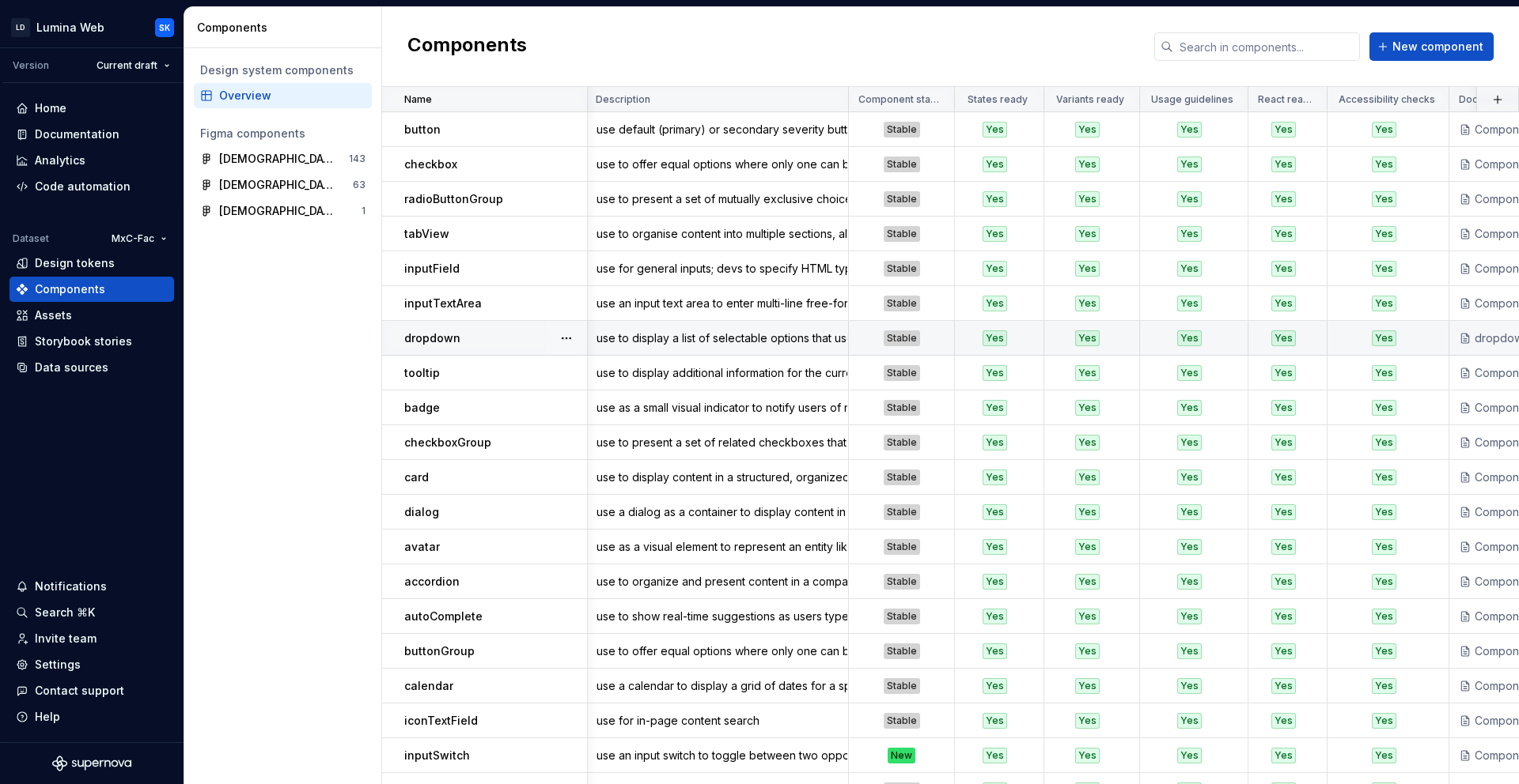
scroll to position [0, 0]
click at [127, 67] on html "LD Lumina Web SK Version Current draft Home Documentation Analytics Code automa…" at bounding box center [759, 392] width 1519 height 784
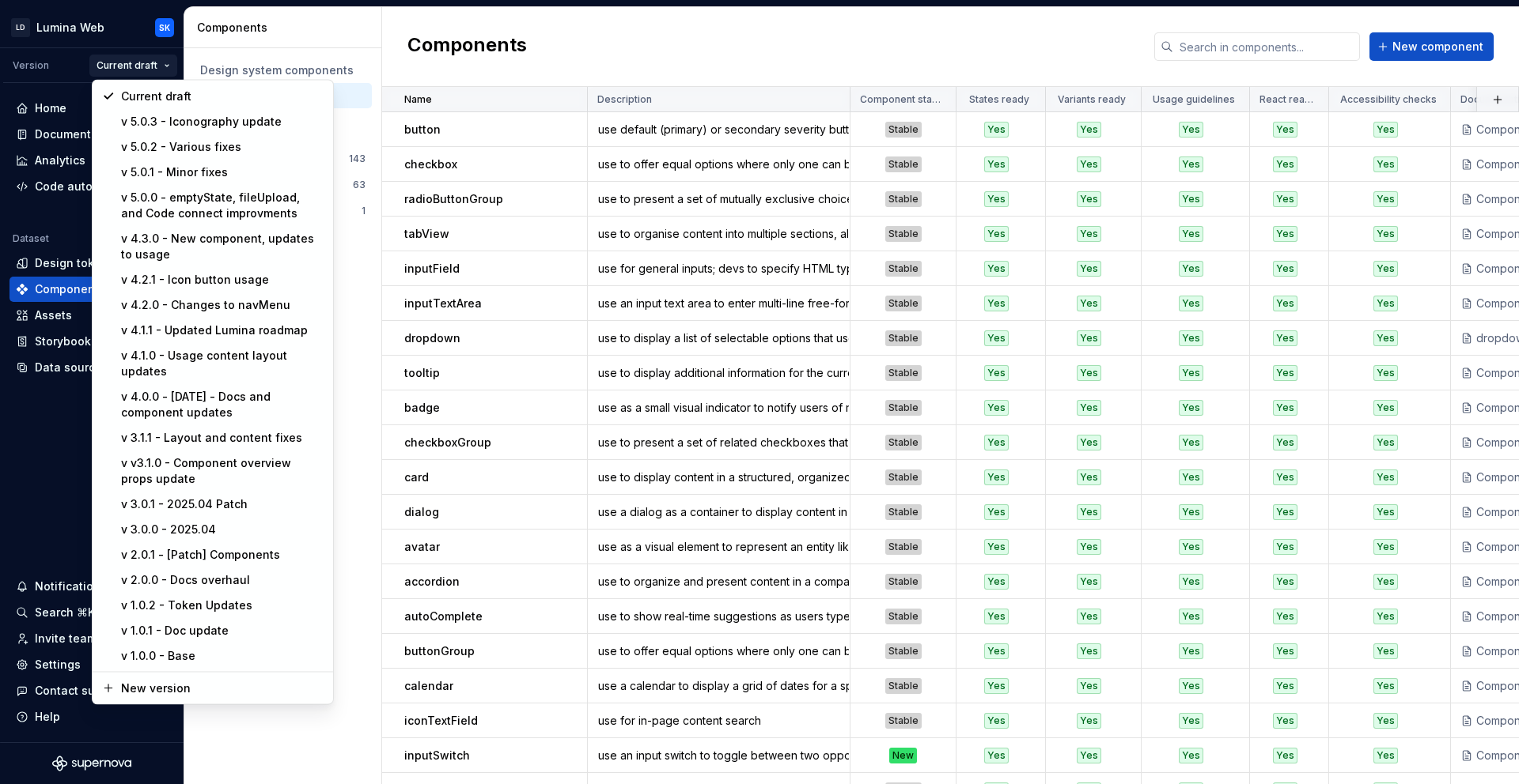
click at [299, 25] on html "LD Lumina Web SK Version Current draft Home Documentation Analytics Code automa…" at bounding box center [759, 392] width 1519 height 784
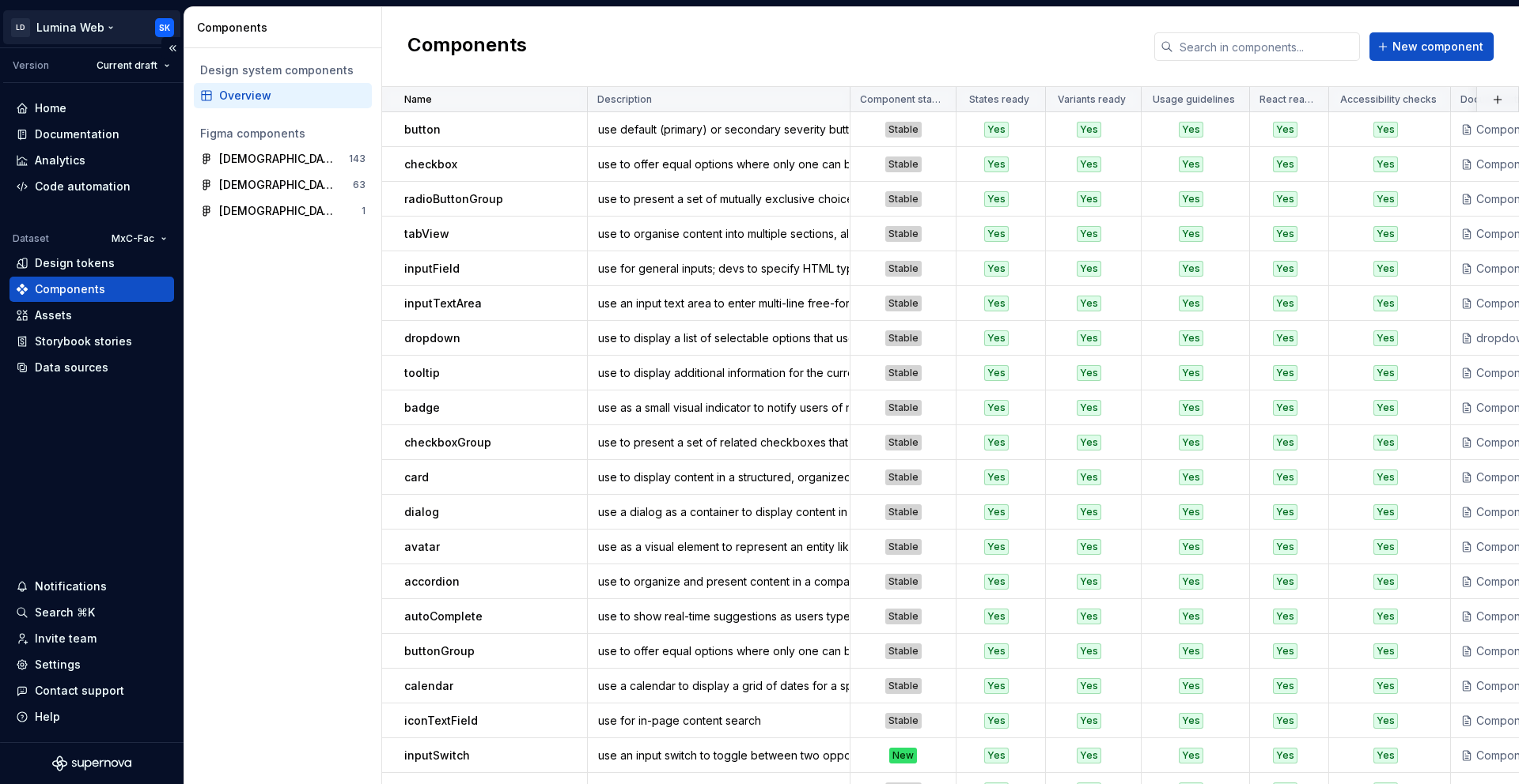
click at [147, 29] on html "LD Lumina Web SK Version Current draft Home Documentation Analytics Code automa…" at bounding box center [759, 392] width 1519 height 784
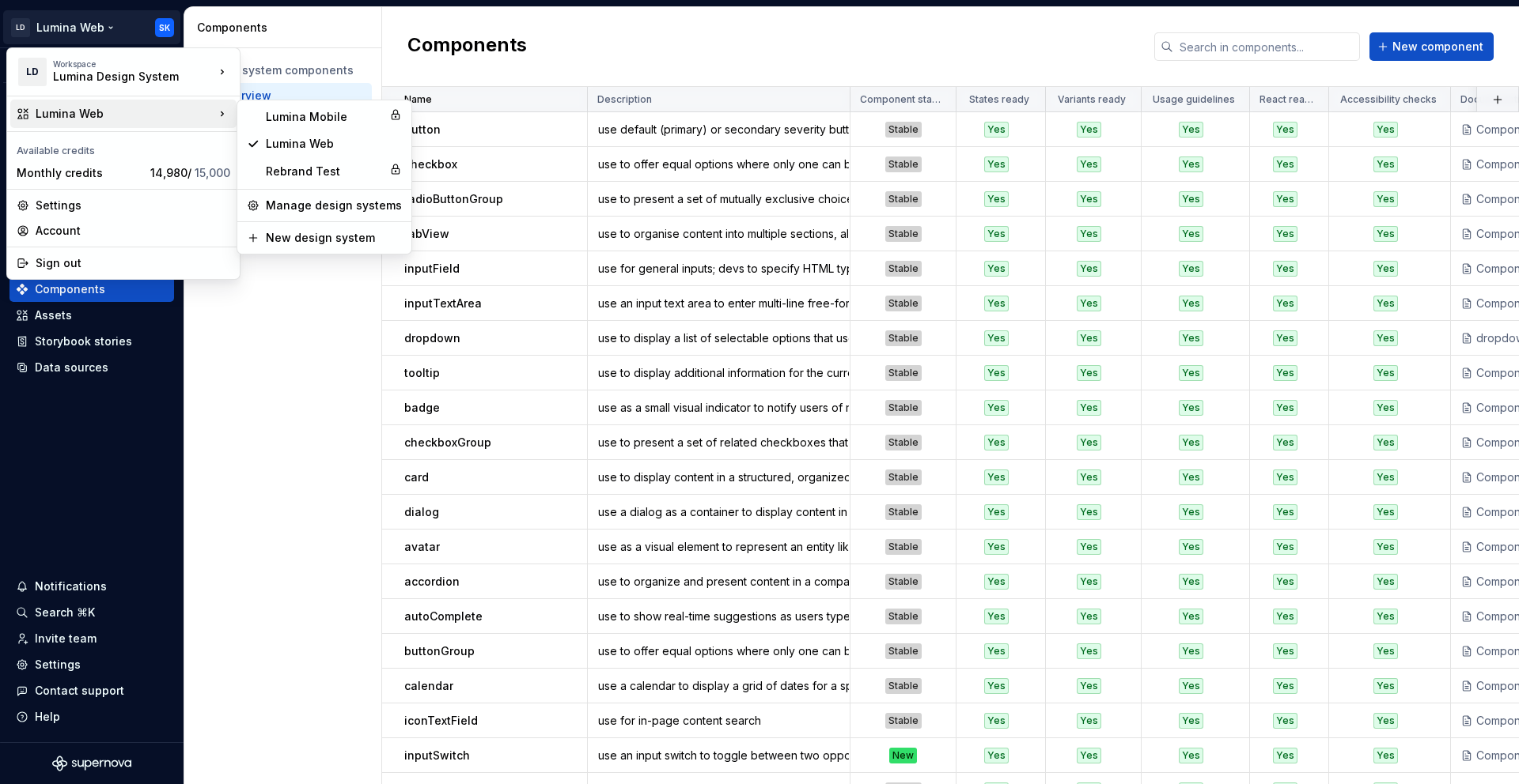
click at [318, 29] on html "LD Lumina Web SK Version Current draft Home Documentation Analytics Code automa…" at bounding box center [759, 392] width 1519 height 784
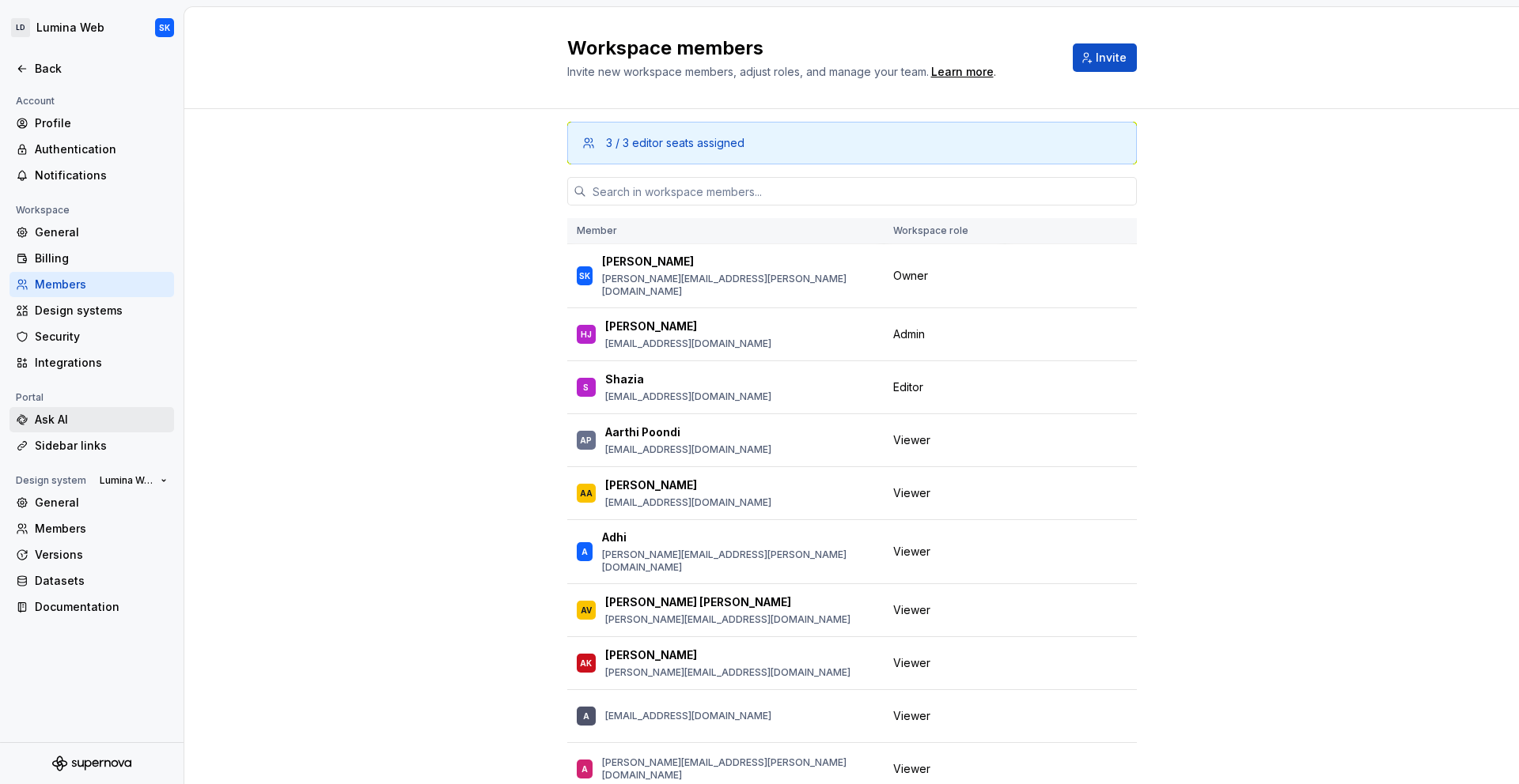
click at [112, 423] on div "Ask AI" at bounding box center [101, 419] width 133 height 16
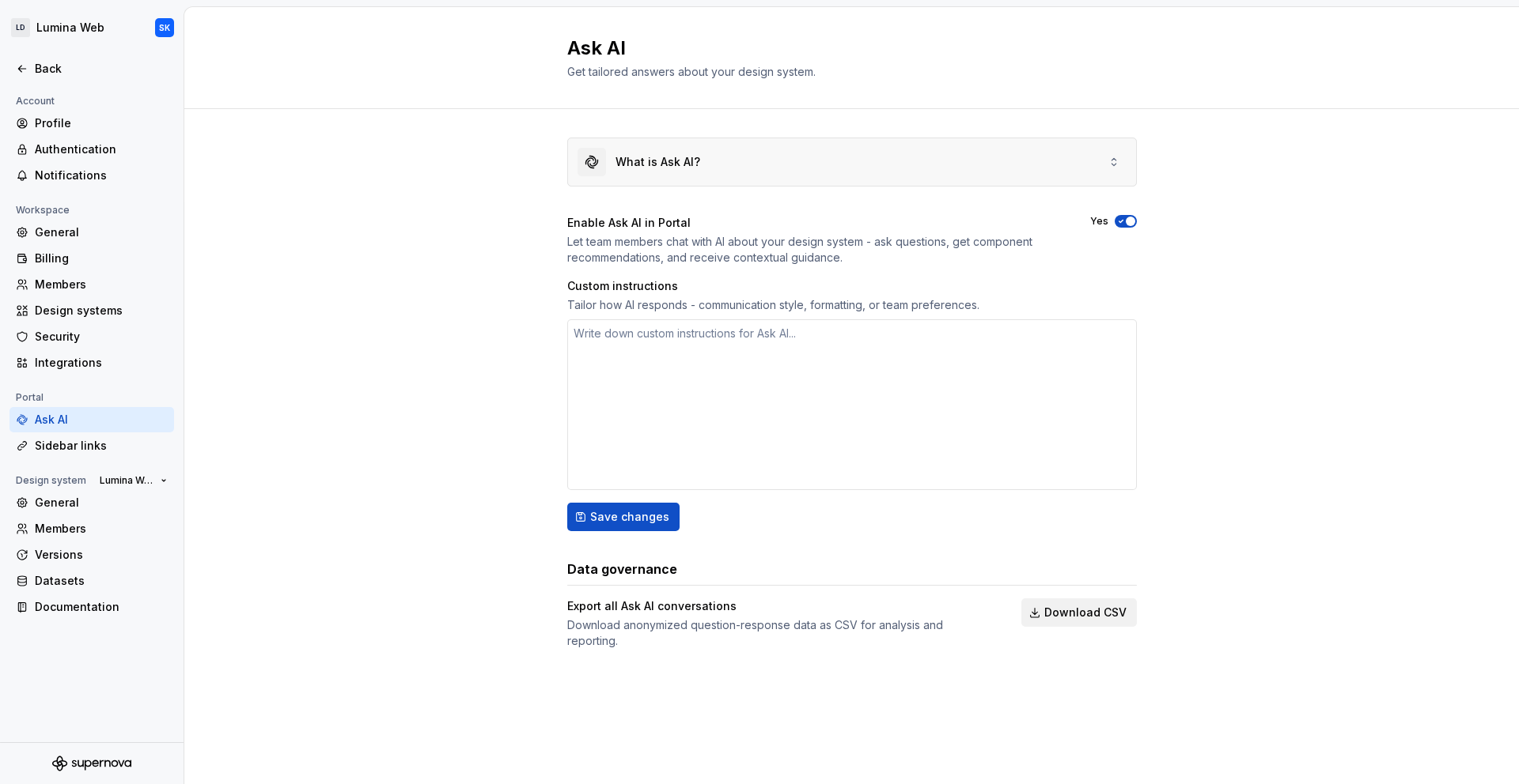
click at [655, 165] on div "What is Ask AI?" at bounding box center [657, 161] width 85 height 16
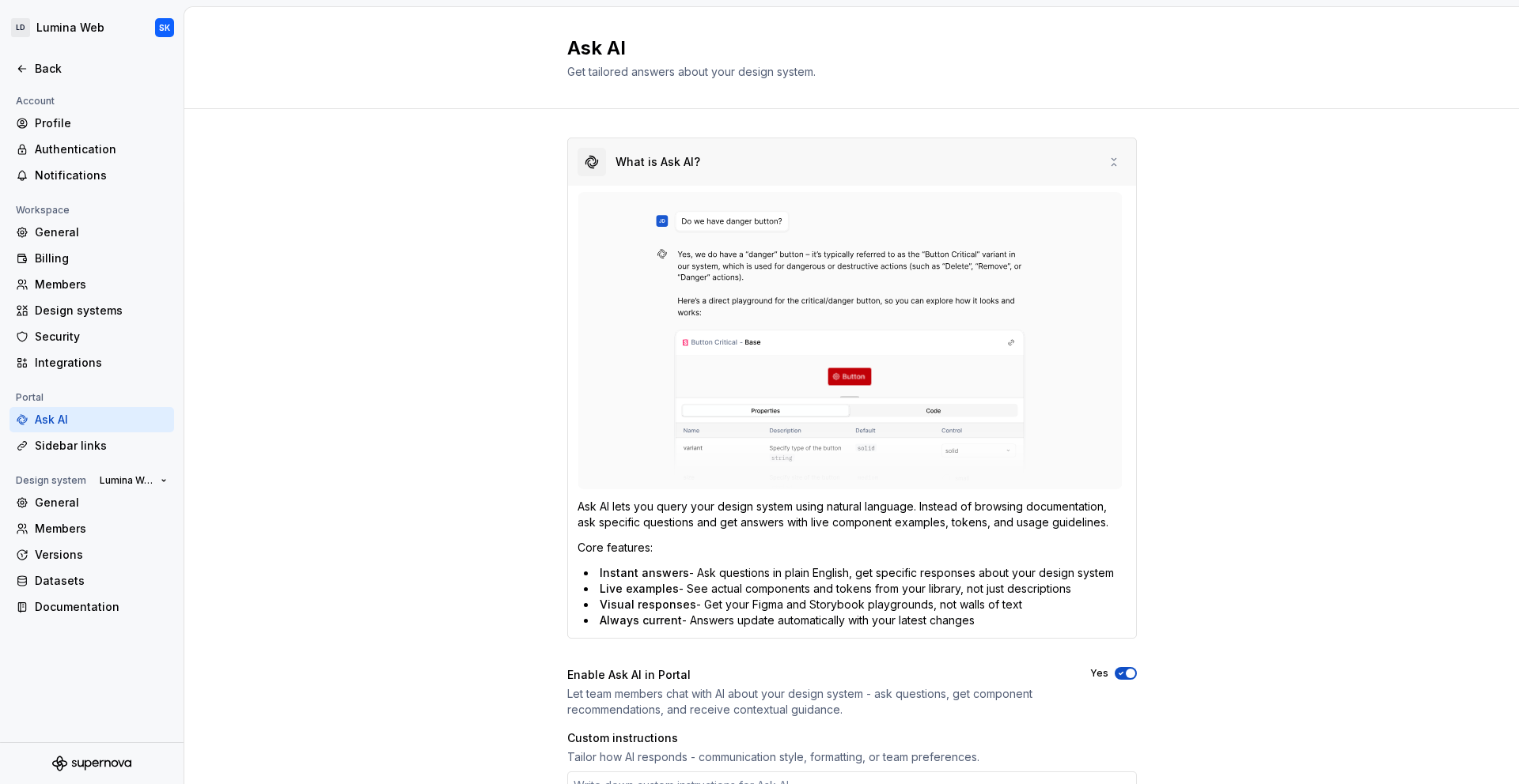
click at [1076, 172] on div "What is Ask AI?" at bounding box center [851, 161] width 568 height 48
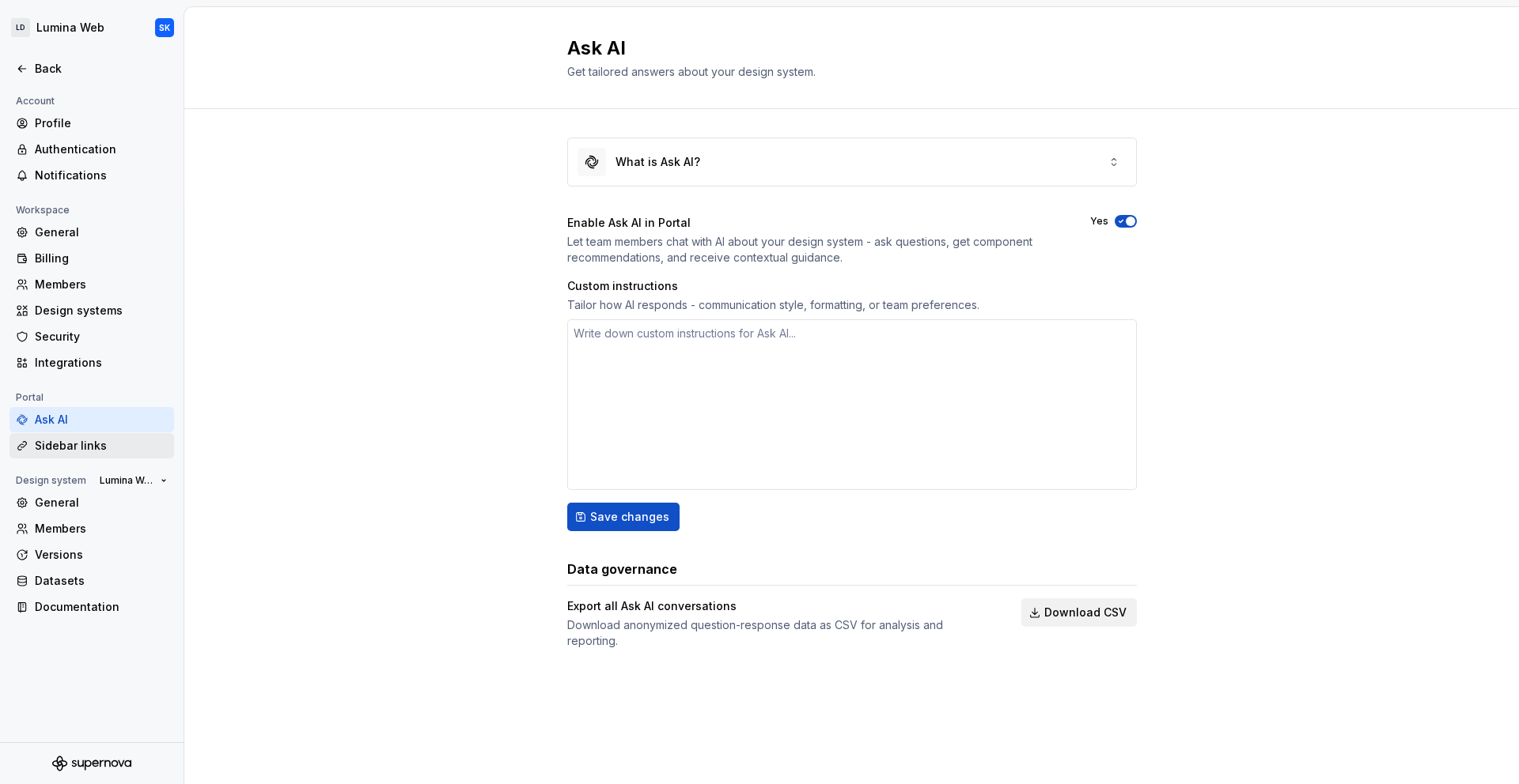
click at [90, 451] on div "Sidebar links" at bounding box center [101, 445] width 133 height 16
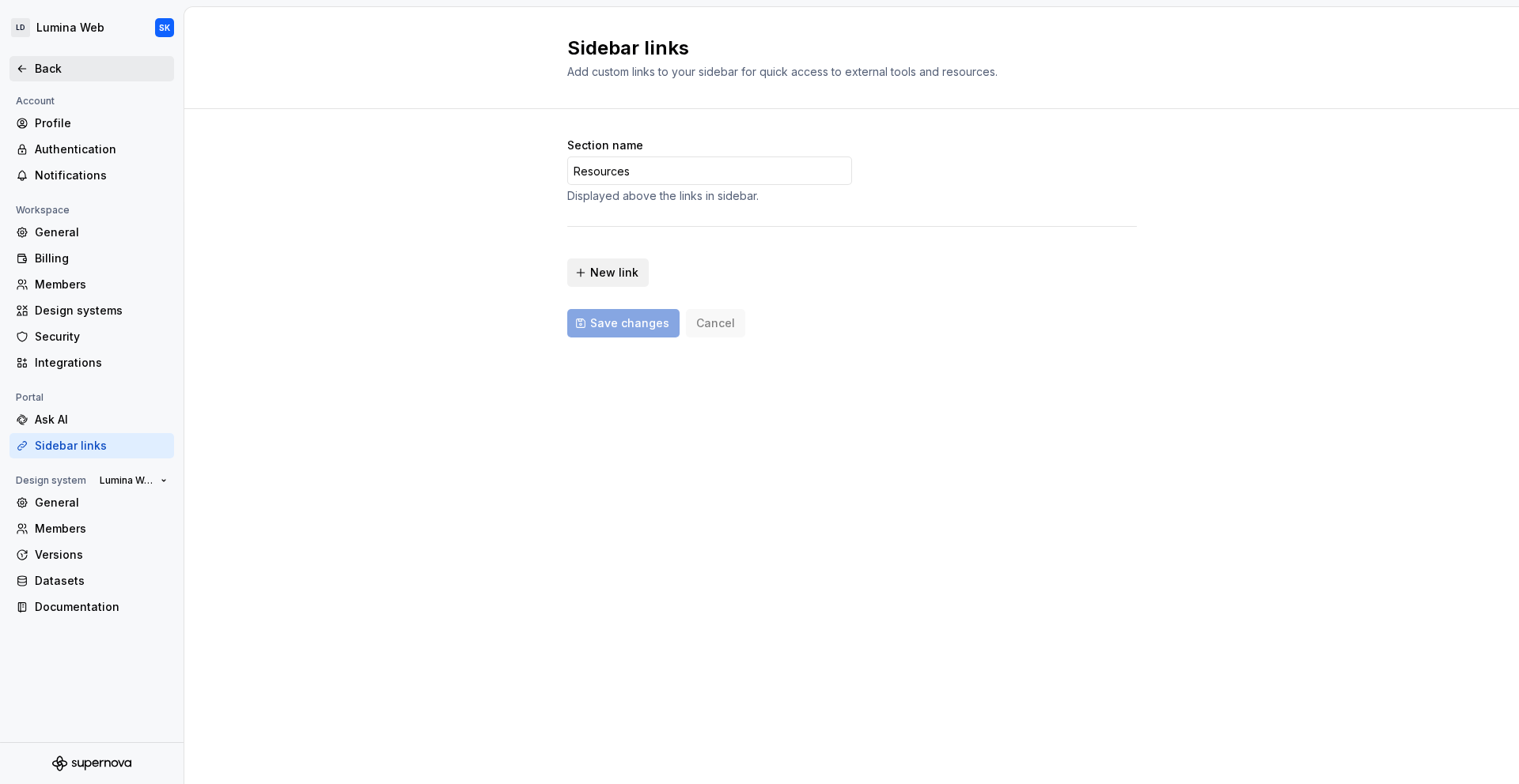
click at [49, 75] on div "Back" at bounding box center [101, 68] width 133 height 16
